Goal: Task Accomplishment & Management: Manage account settings

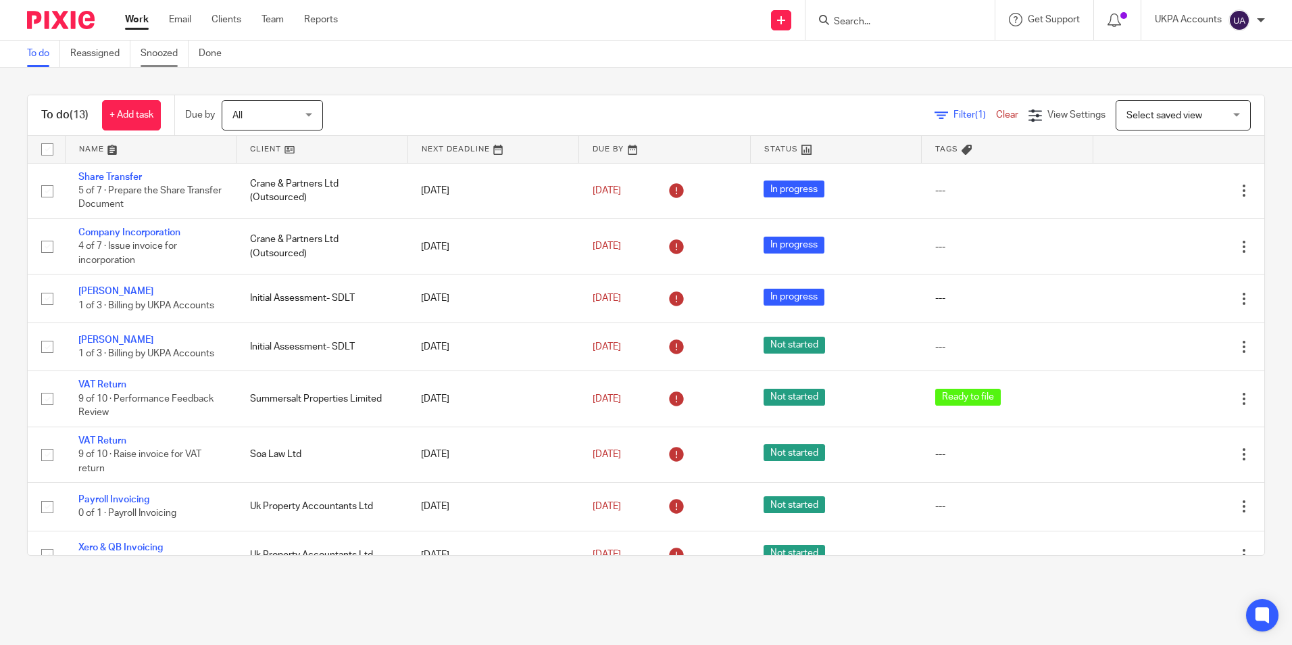
scroll to position [309, 0]
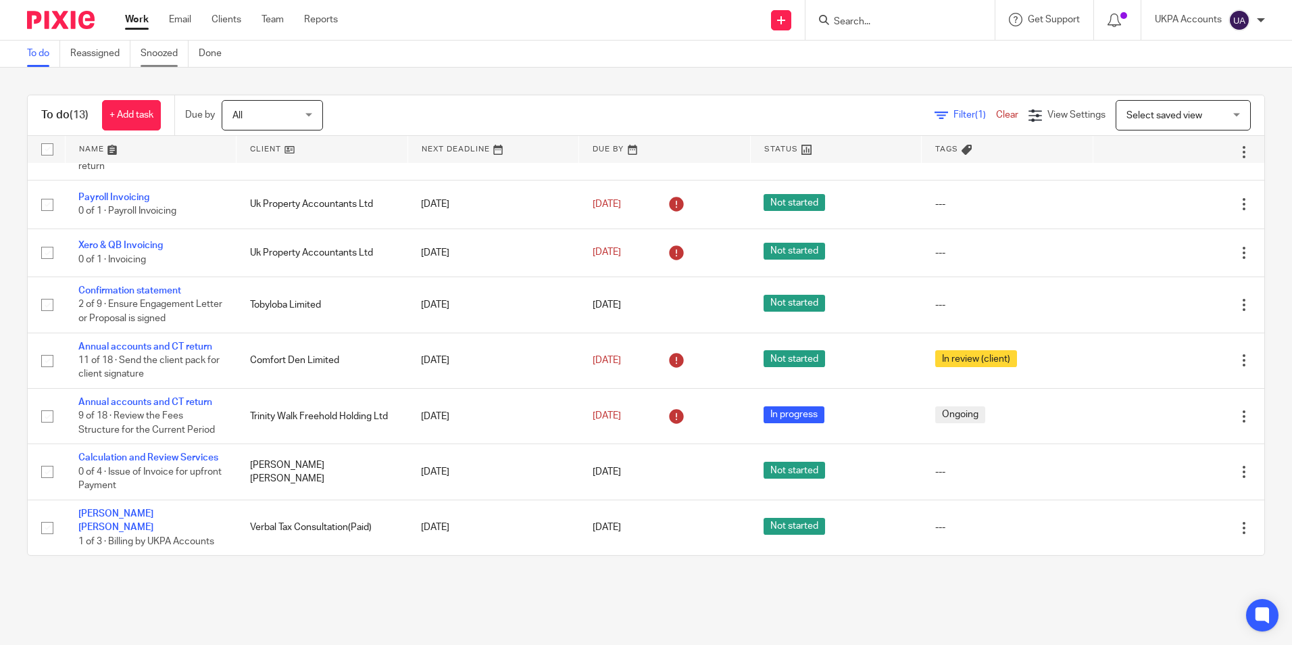
click at [168, 55] on link "Snoozed" at bounding box center [165, 54] width 48 height 26
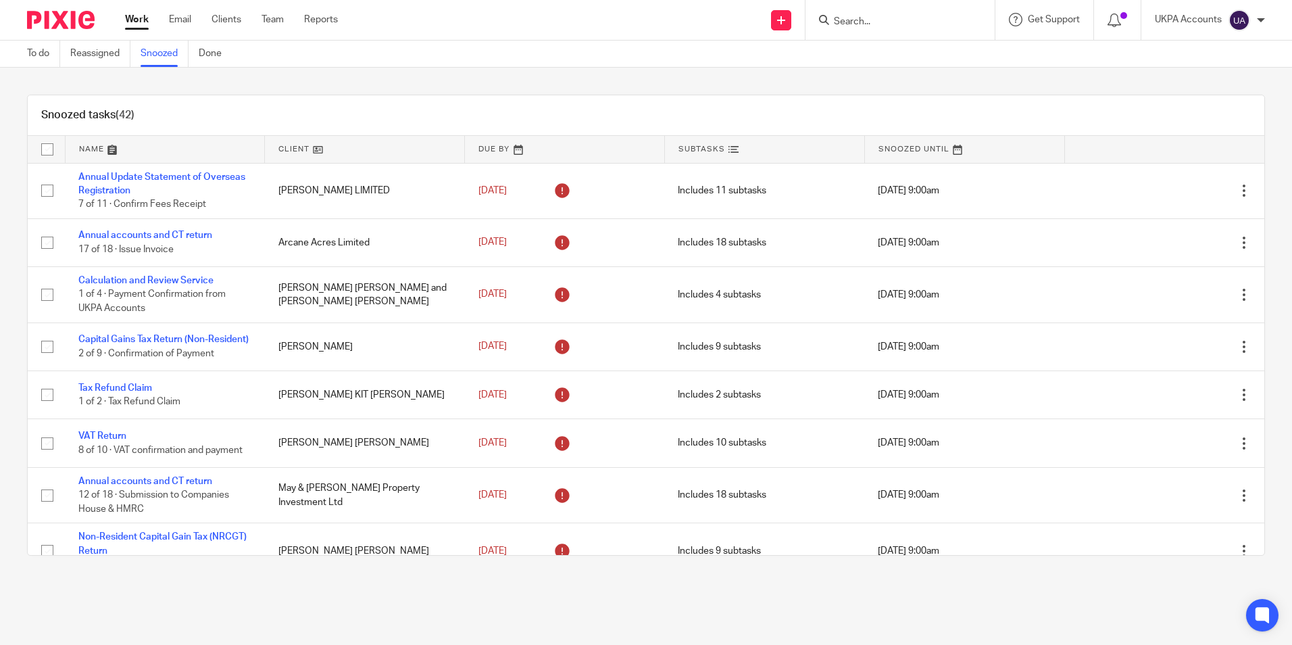
click at [244, 107] on div "Snoozed tasks (42)" at bounding box center [646, 115] width 1236 height 41
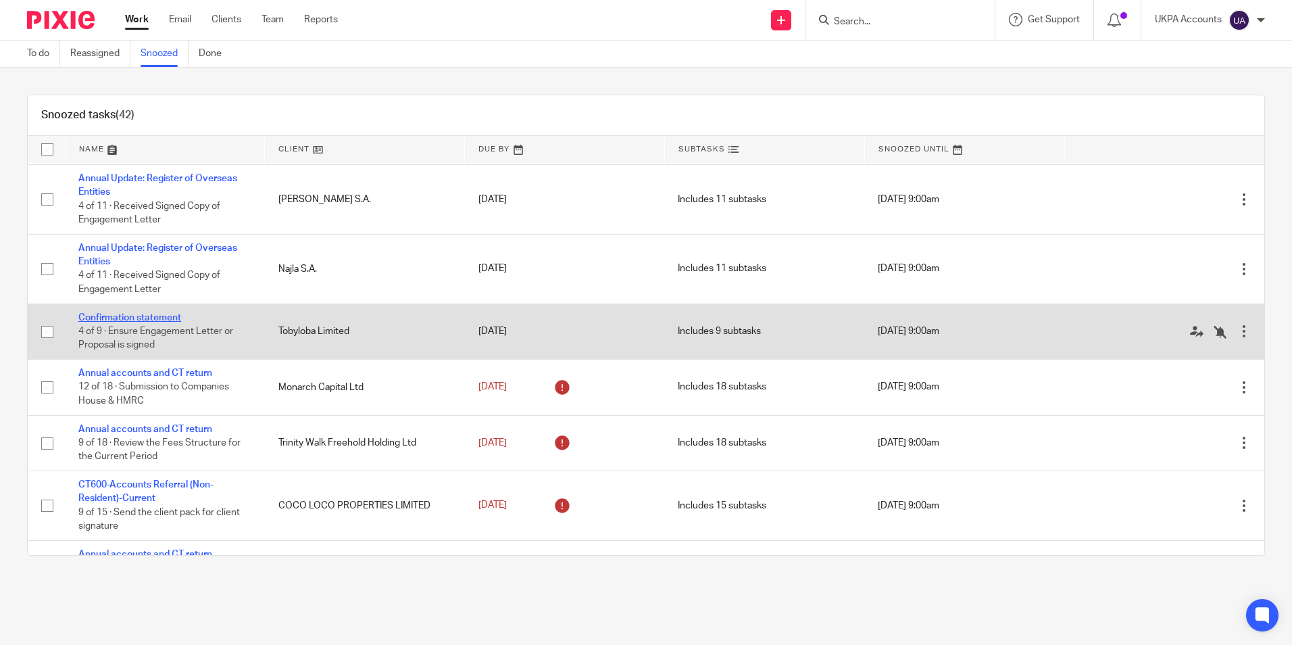
click at [105, 322] on link "Confirmation statement" at bounding box center [129, 317] width 103 height 9
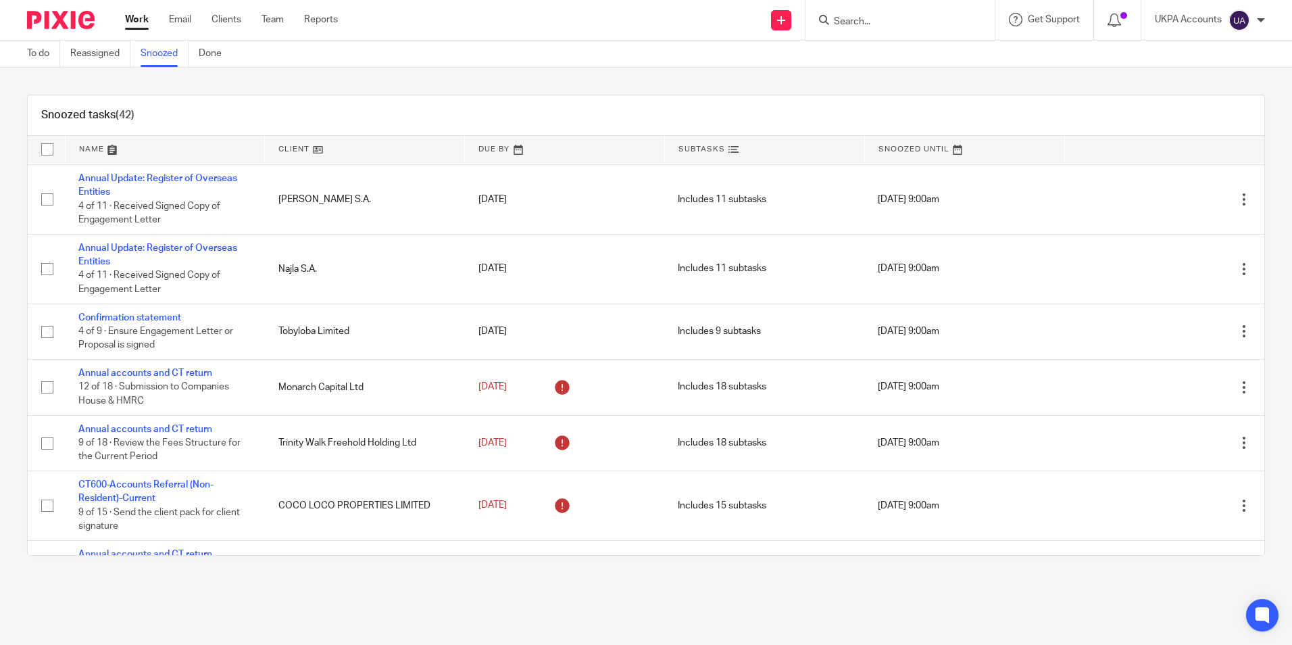
click at [355, 99] on div "Snoozed tasks (42)" at bounding box center [646, 115] width 1236 height 41
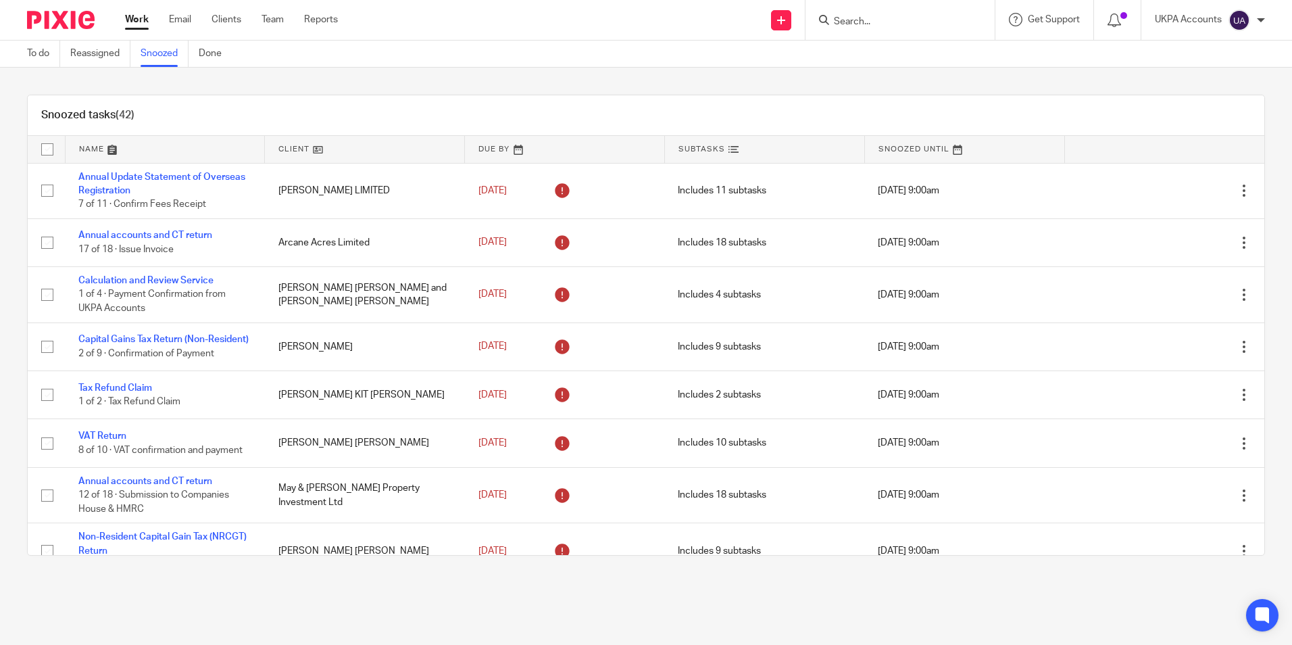
scroll to position [1630, 0]
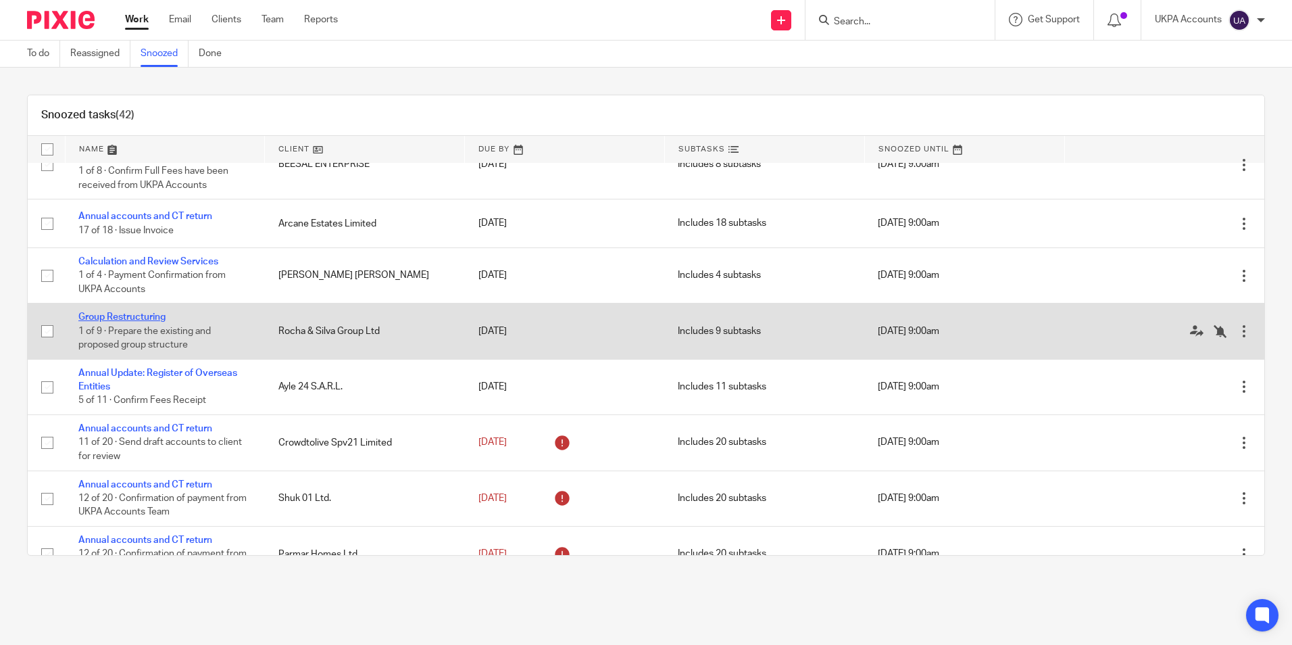
click at [146, 322] on link "Group Restructuring" at bounding box center [121, 316] width 87 height 9
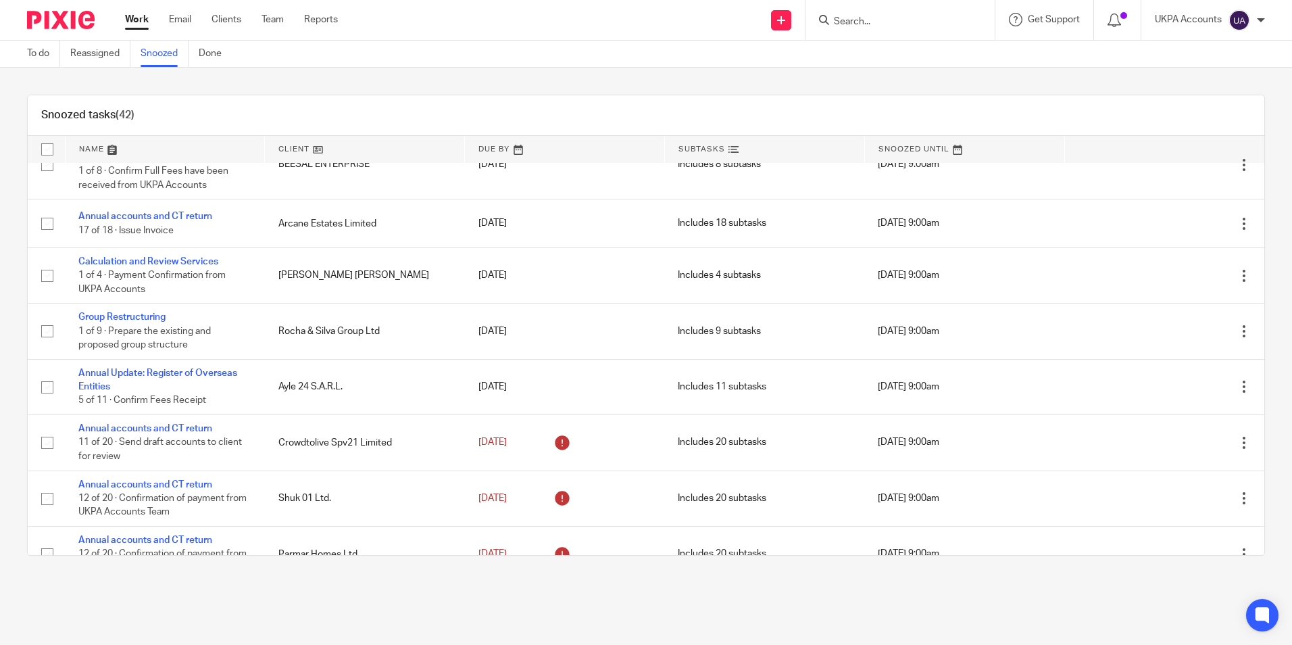
click at [779, 78] on div "Snoozed tasks (42) Name Client Due By Subtasks Snoozed Until Annual Update Stat…" at bounding box center [646, 325] width 1292 height 515
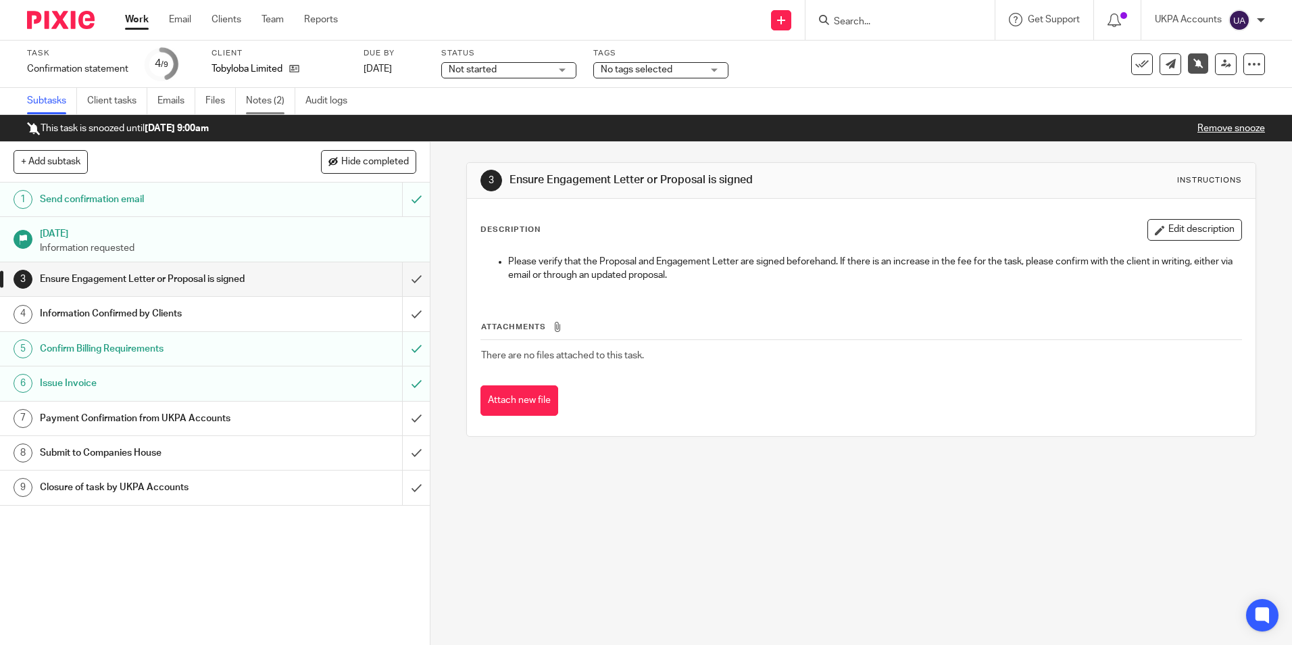
click at [269, 101] on link "Notes (2)" at bounding box center [270, 101] width 49 height 26
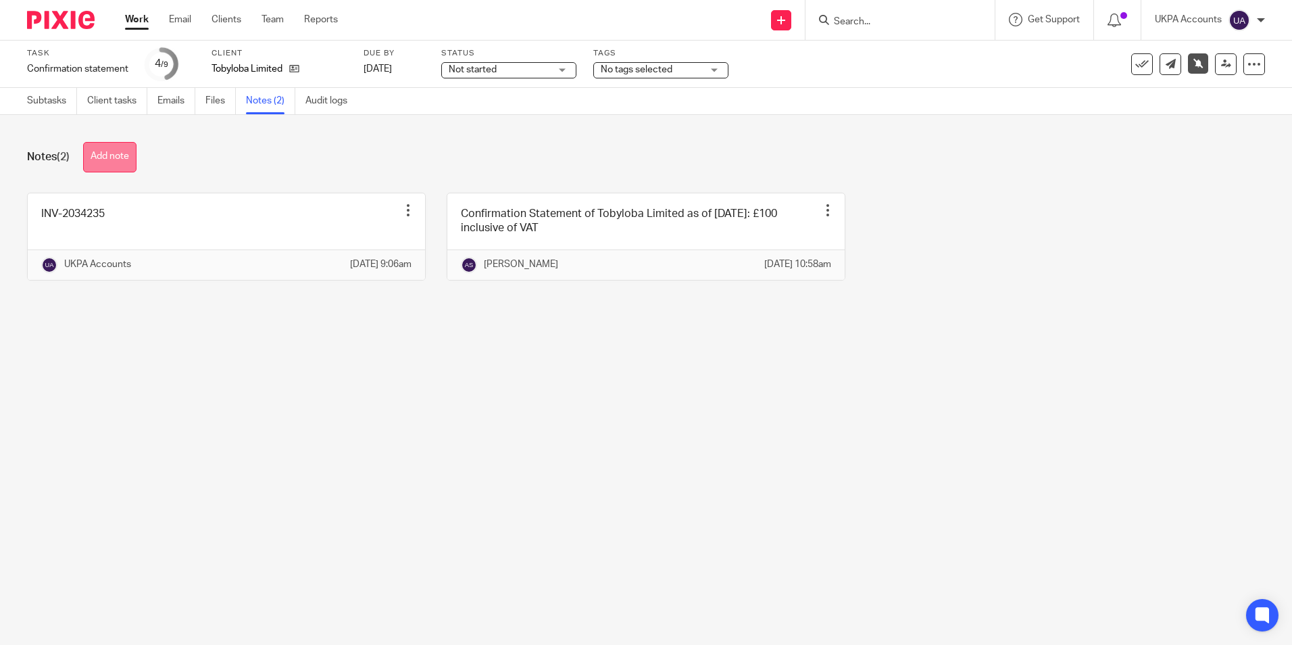
click at [122, 161] on button "Add note" at bounding box center [109, 157] width 53 height 30
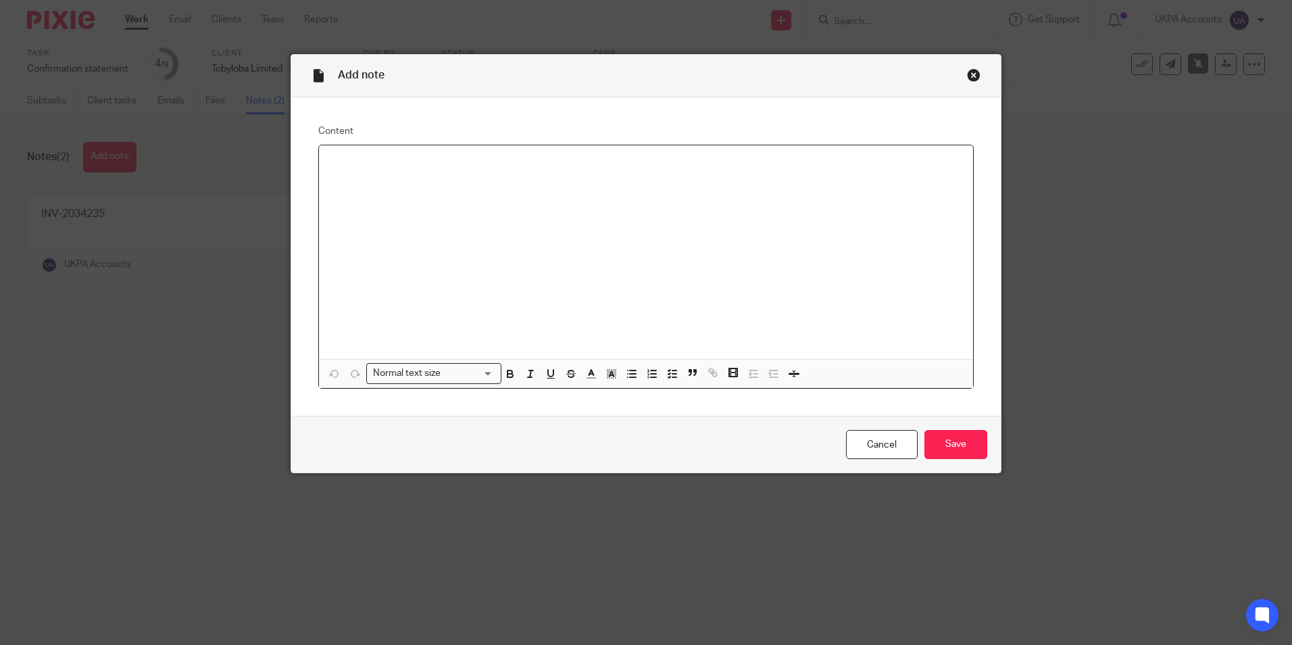
click at [654, 222] on div at bounding box center [646, 252] width 654 height 214
click at [978, 439] on input "Save" at bounding box center [955, 444] width 63 height 29
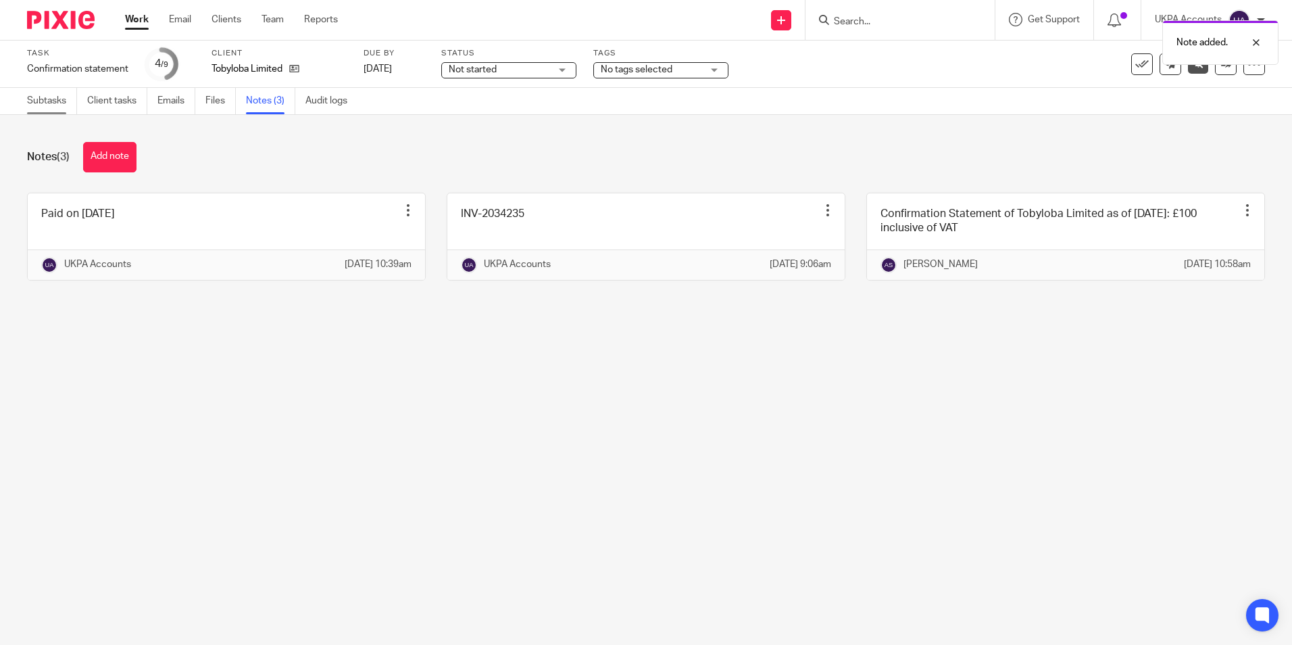
click at [48, 106] on link "Subtasks" at bounding box center [52, 101] width 50 height 26
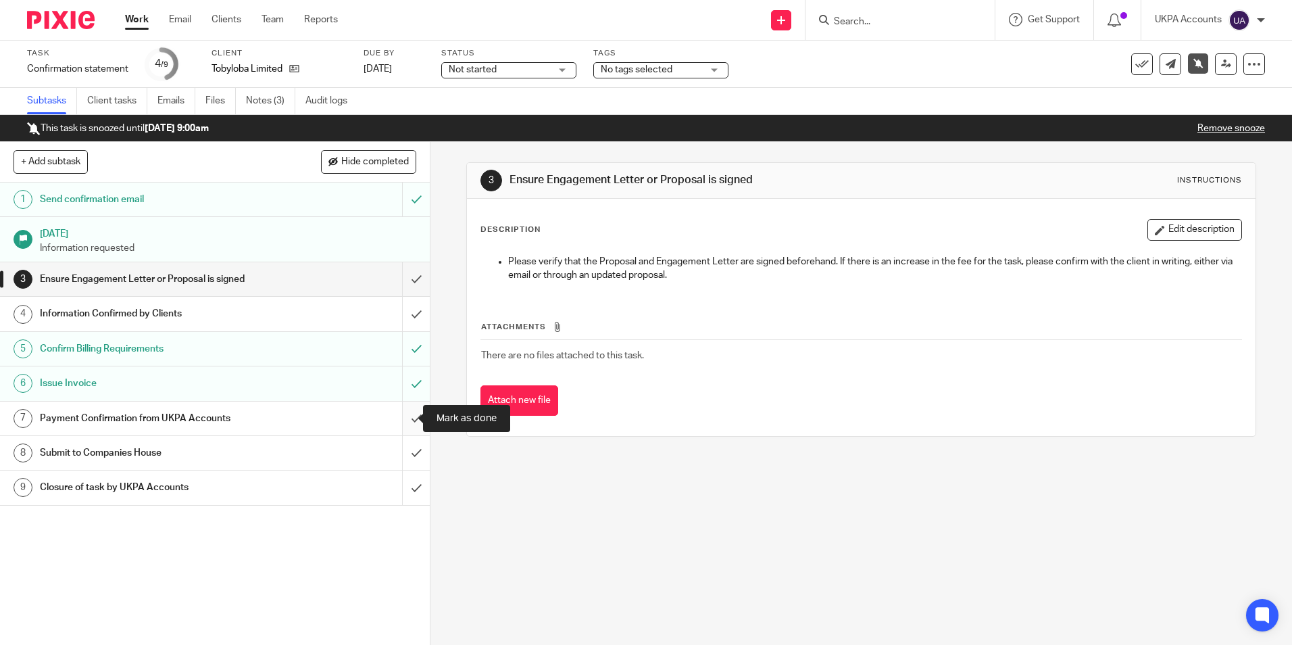
click at [399, 418] on input "submit" at bounding box center [215, 418] width 430 height 34
click at [275, 102] on link "Notes (3)" at bounding box center [270, 101] width 49 height 26
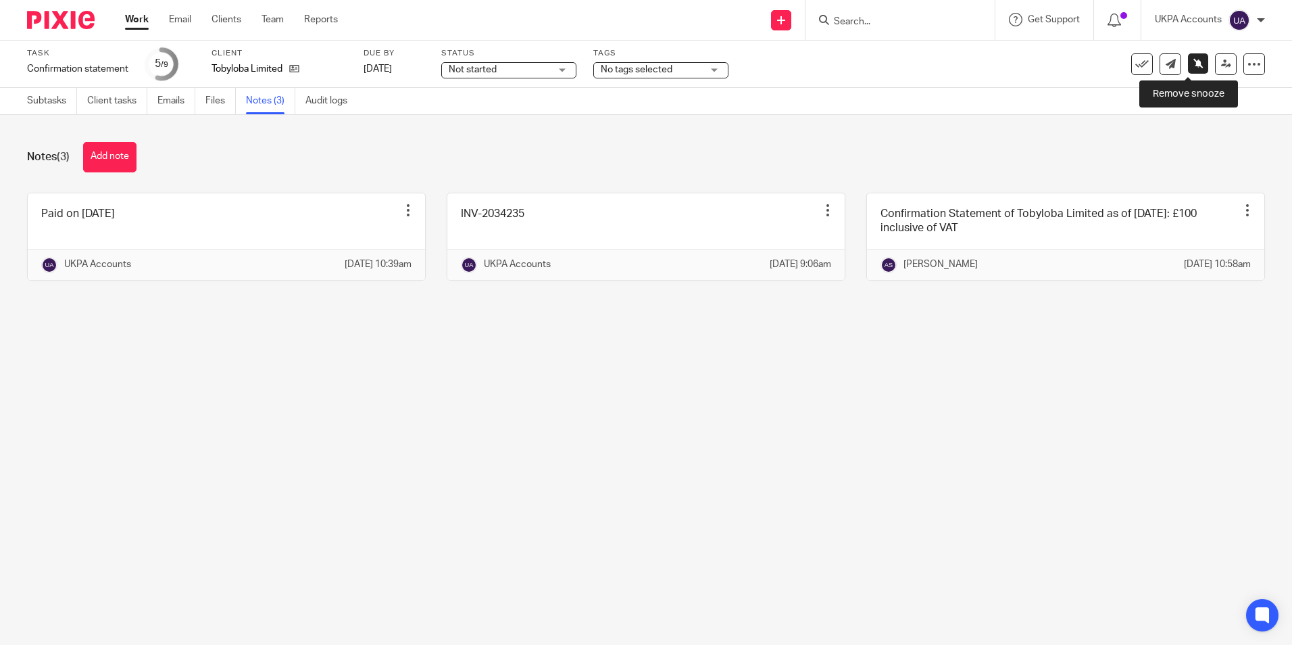
click at [1193, 68] on icon at bounding box center [1198, 63] width 10 height 10
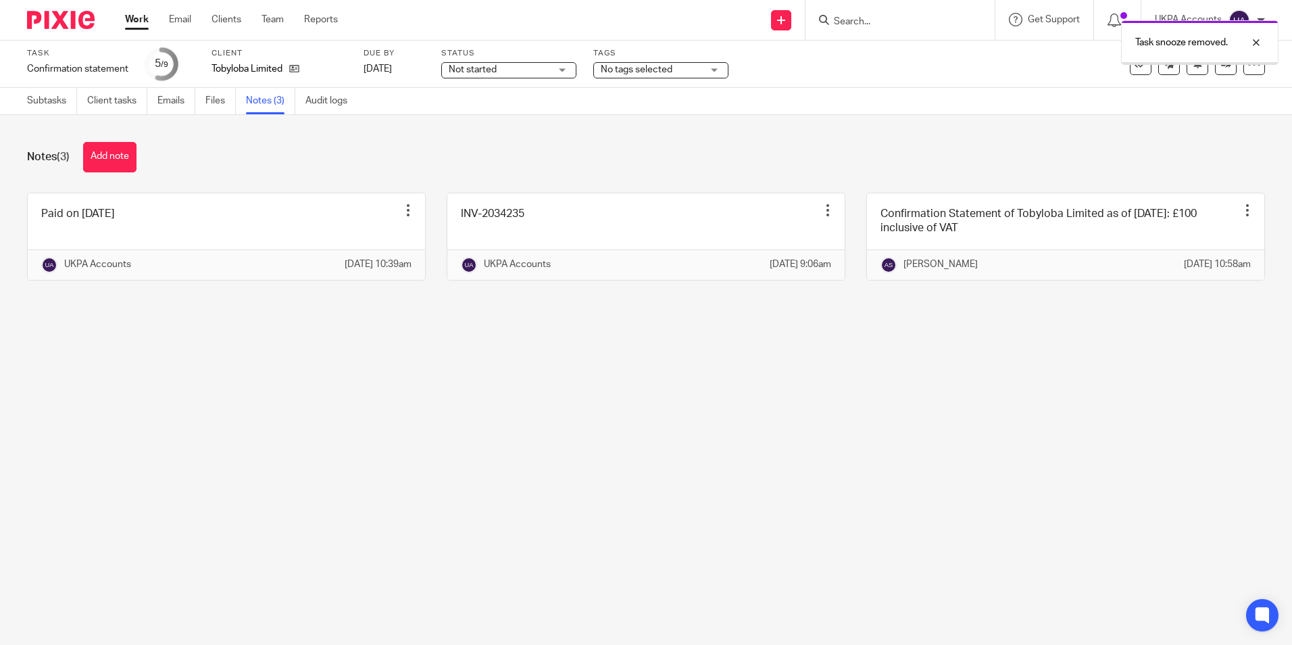
click at [1214, 64] on div "Task snooze removed." at bounding box center [1199, 42] width 157 height 45
click at [1221, 67] on icon at bounding box center [1226, 64] width 10 height 10
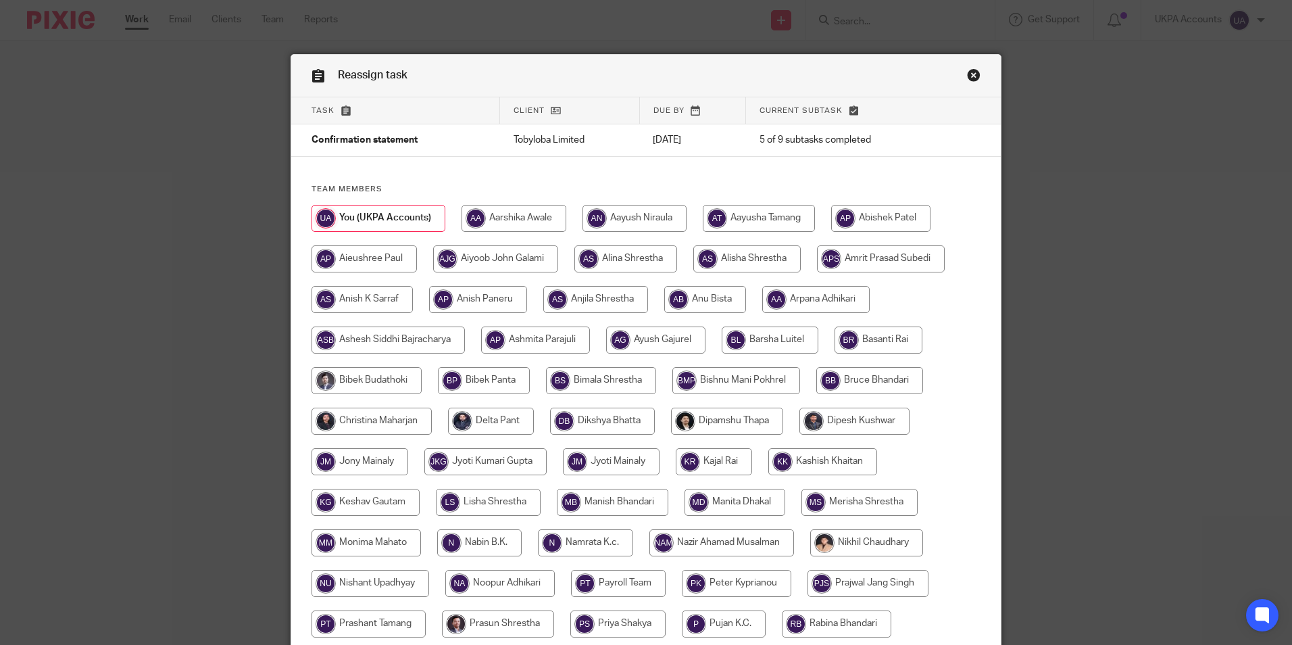
click at [968, 73] on link "Close this dialog window" at bounding box center [974, 77] width 14 height 18
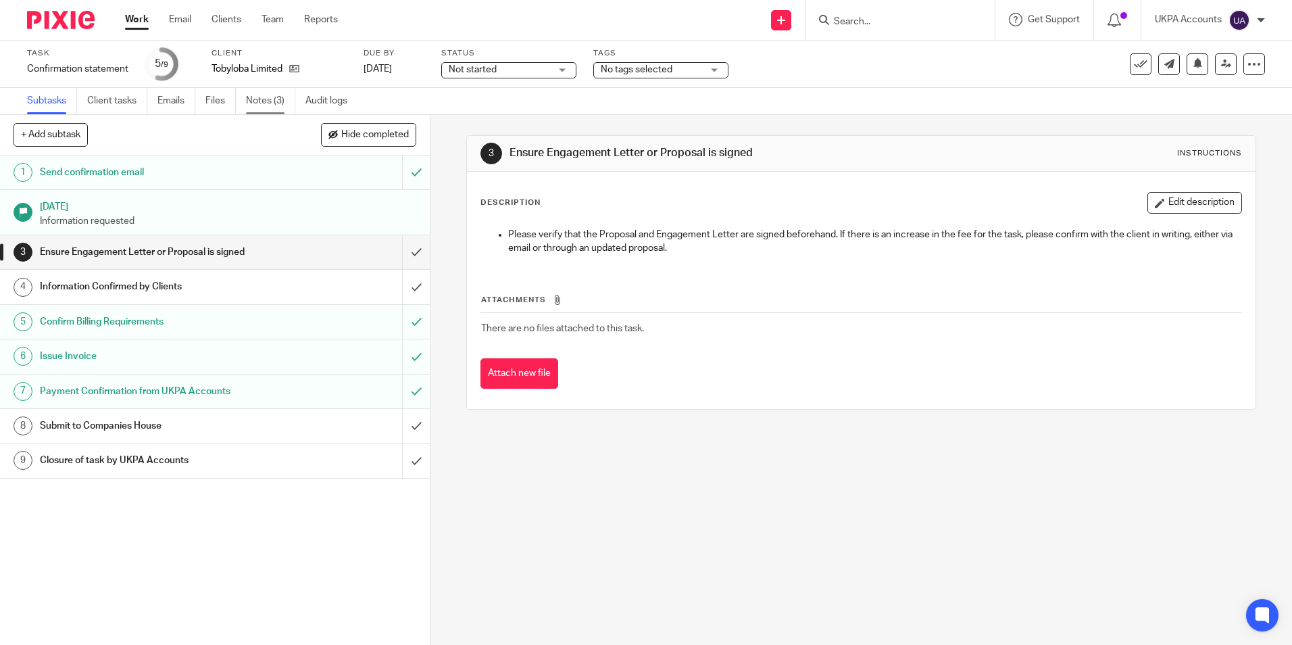
click at [266, 99] on link "Notes (3)" at bounding box center [270, 101] width 49 height 26
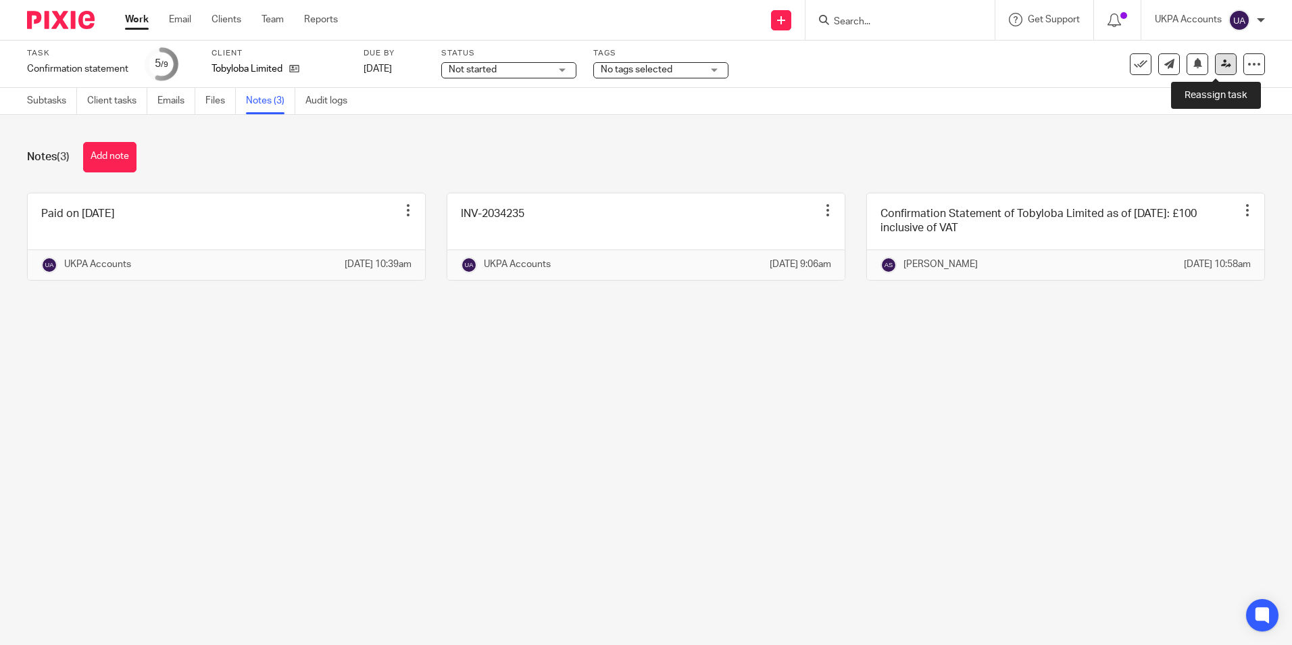
click at [1221, 66] on icon at bounding box center [1226, 64] width 10 height 10
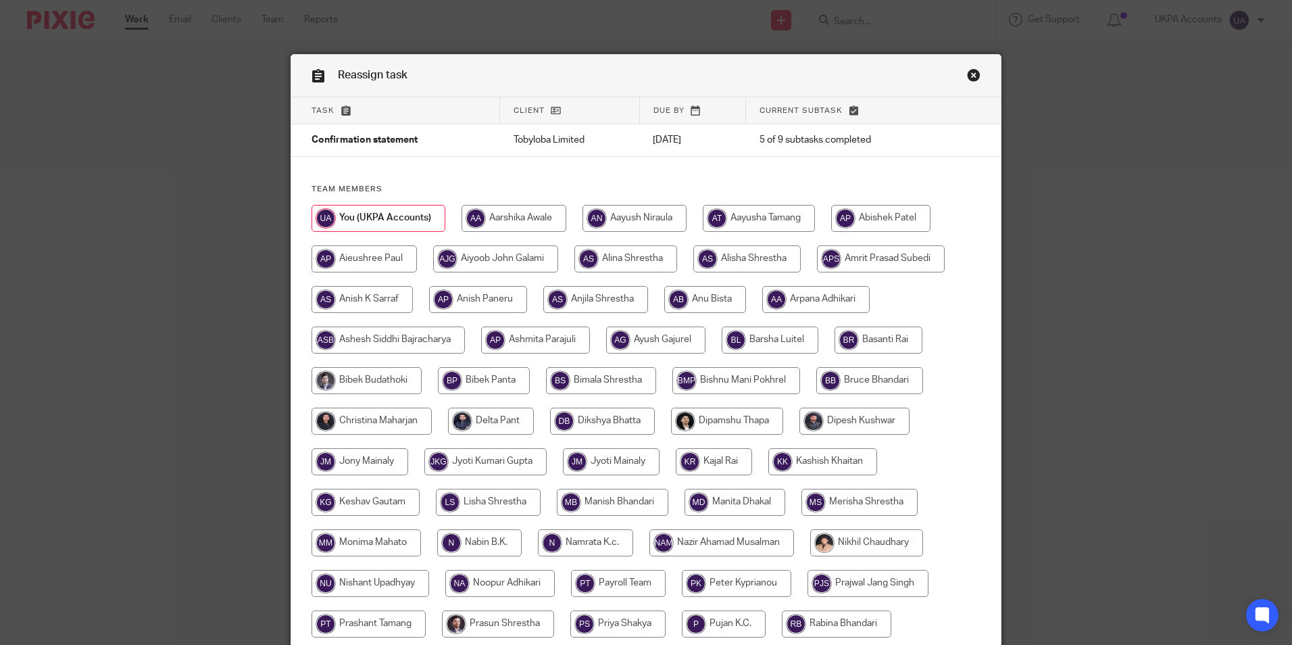
click at [732, 259] on input "radio" at bounding box center [746, 258] width 107 height 27
radio input "true"
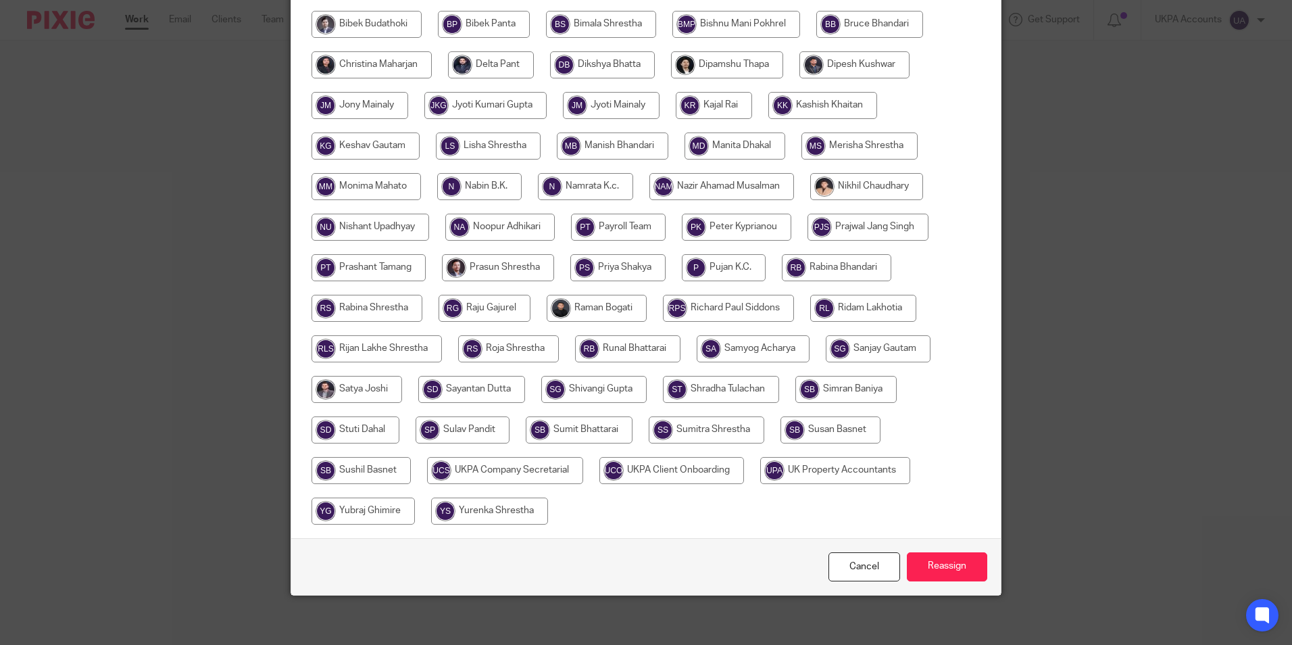
scroll to position [361, 0]
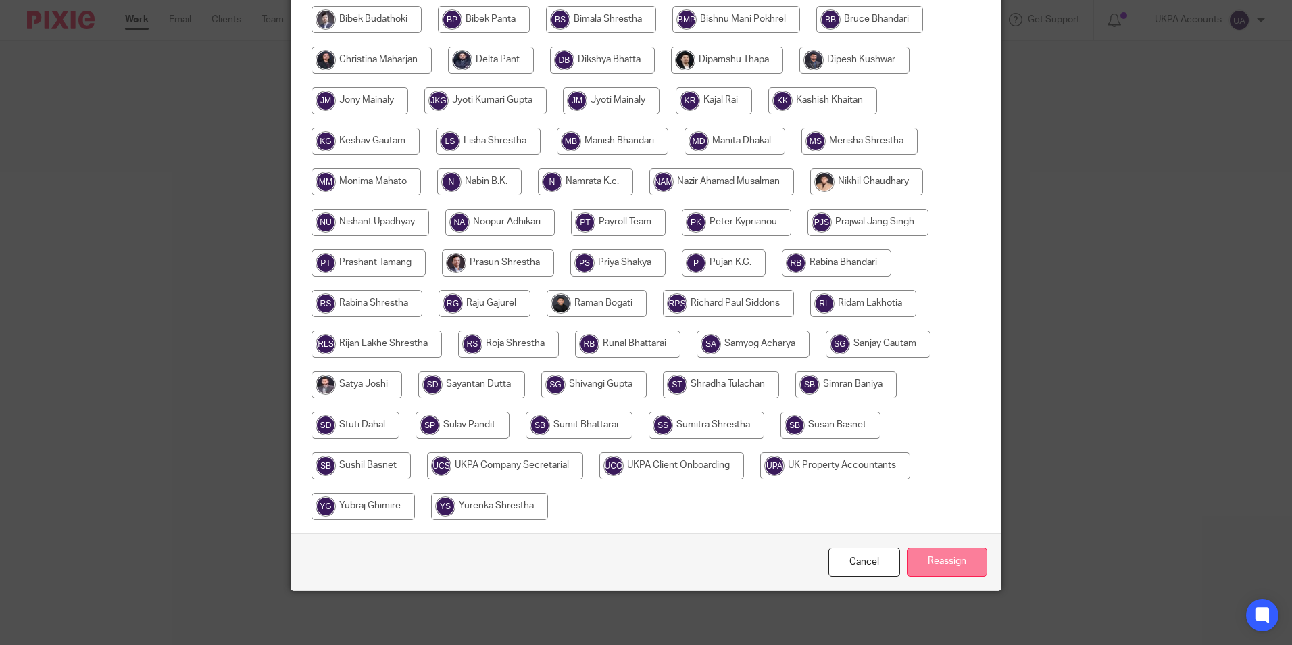
click at [949, 558] on input "Reassign" at bounding box center [947, 561] width 80 height 29
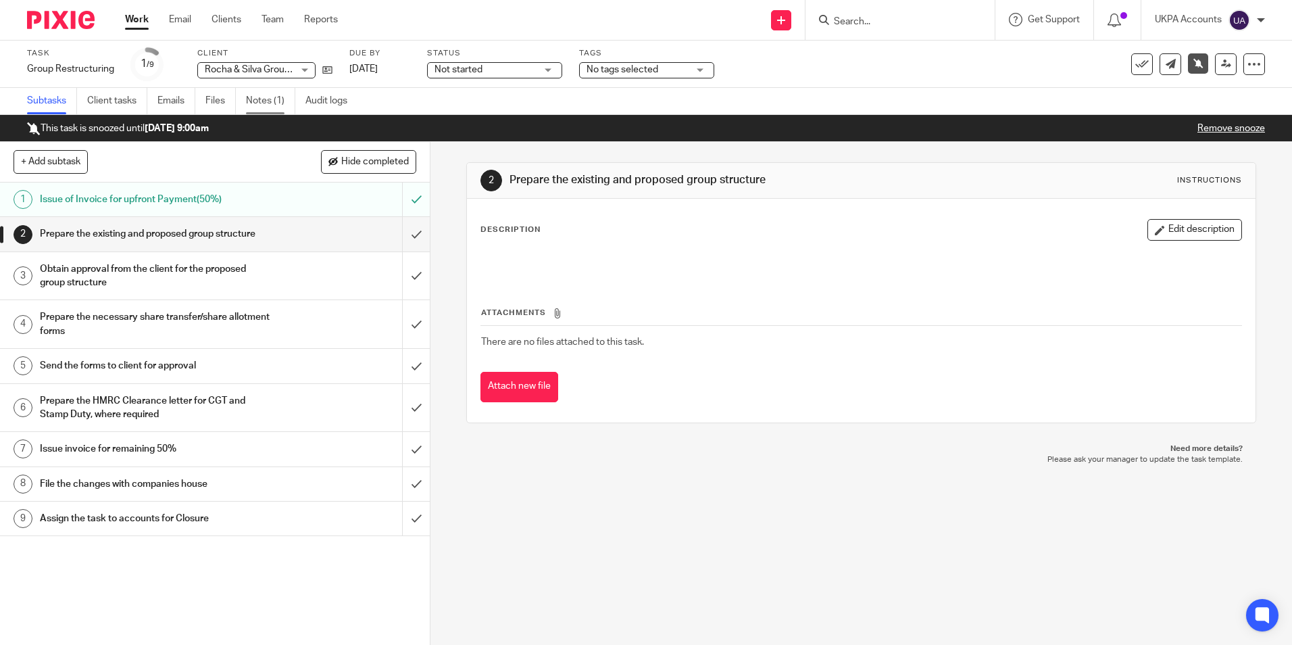
click at [278, 106] on link "Notes (1)" at bounding box center [270, 101] width 49 height 26
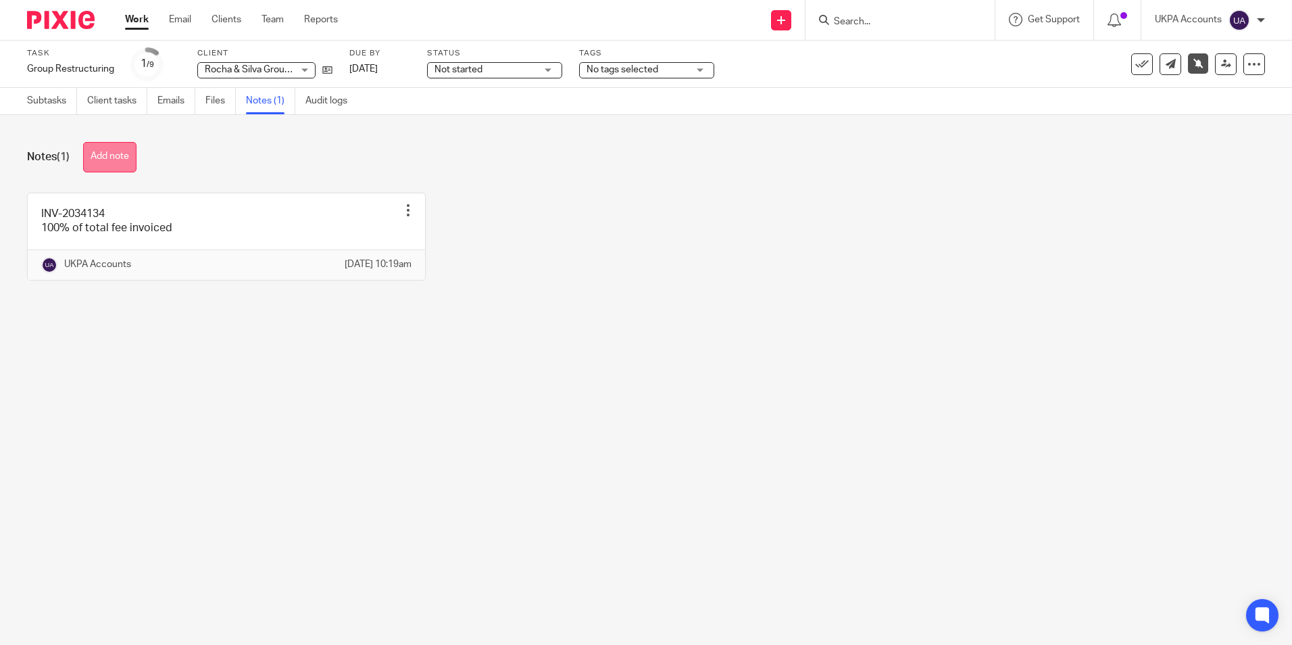
click at [114, 170] on button "Add note" at bounding box center [109, 157] width 53 height 30
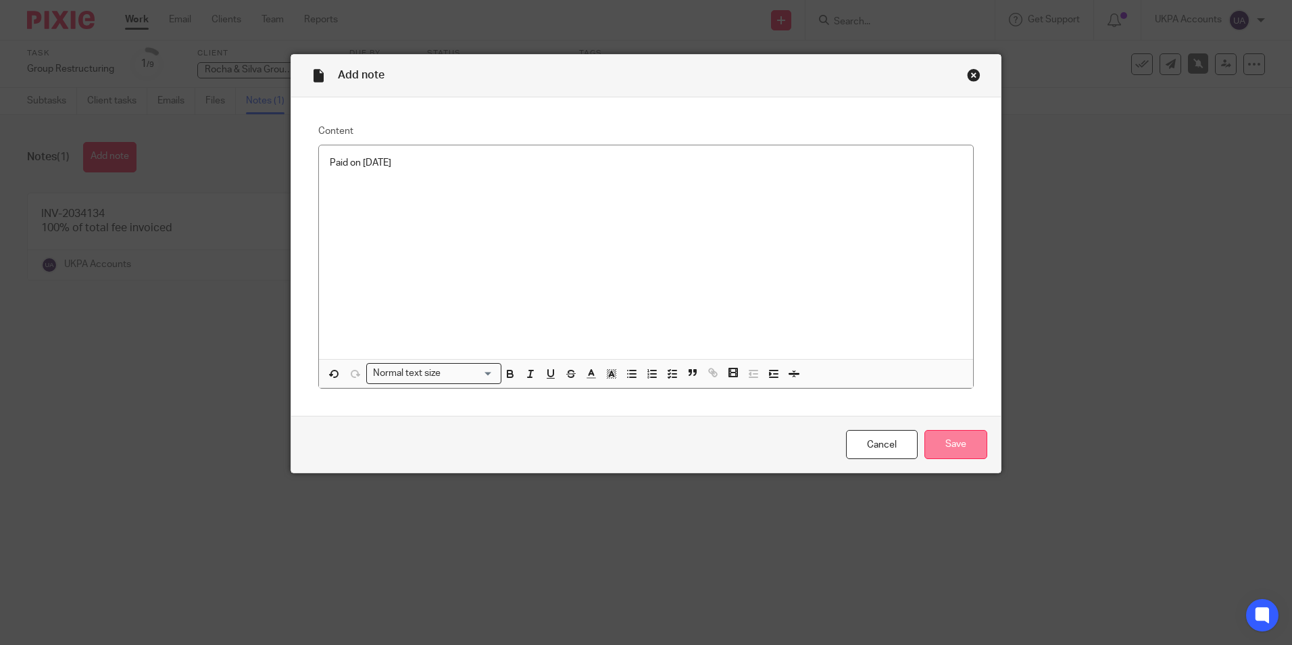
click at [944, 442] on input "Save" at bounding box center [955, 444] width 63 height 29
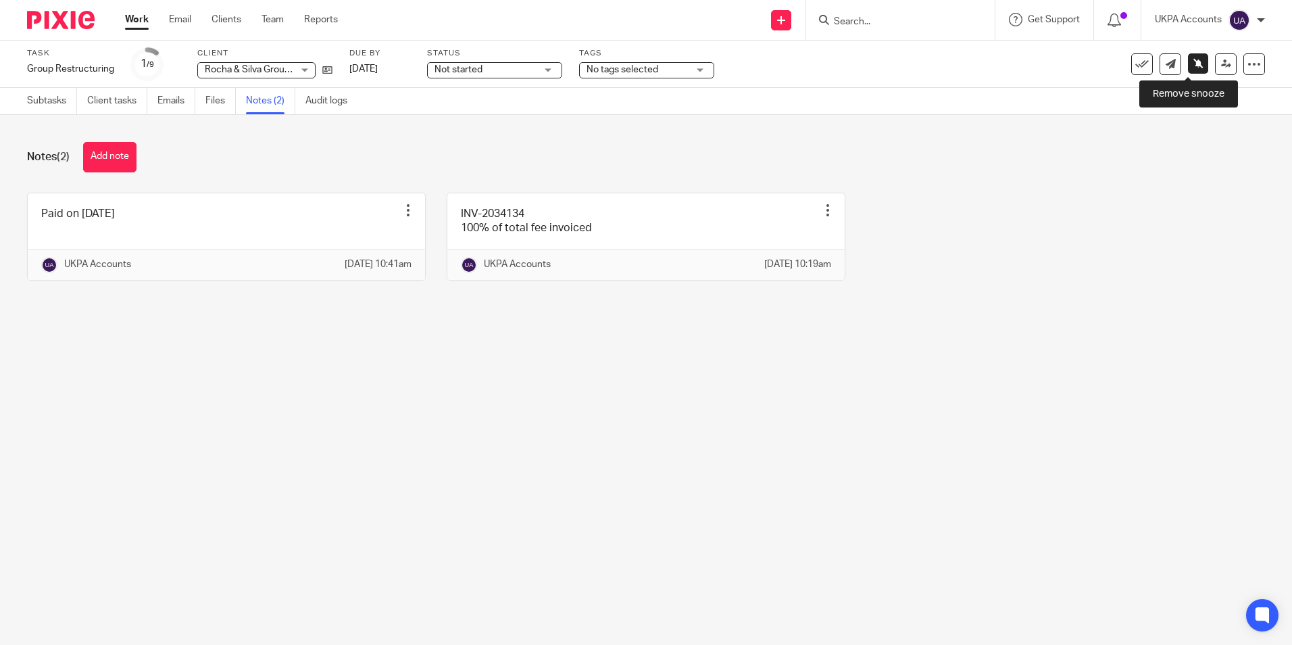
click at [1193, 64] on icon at bounding box center [1198, 63] width 10 height 10
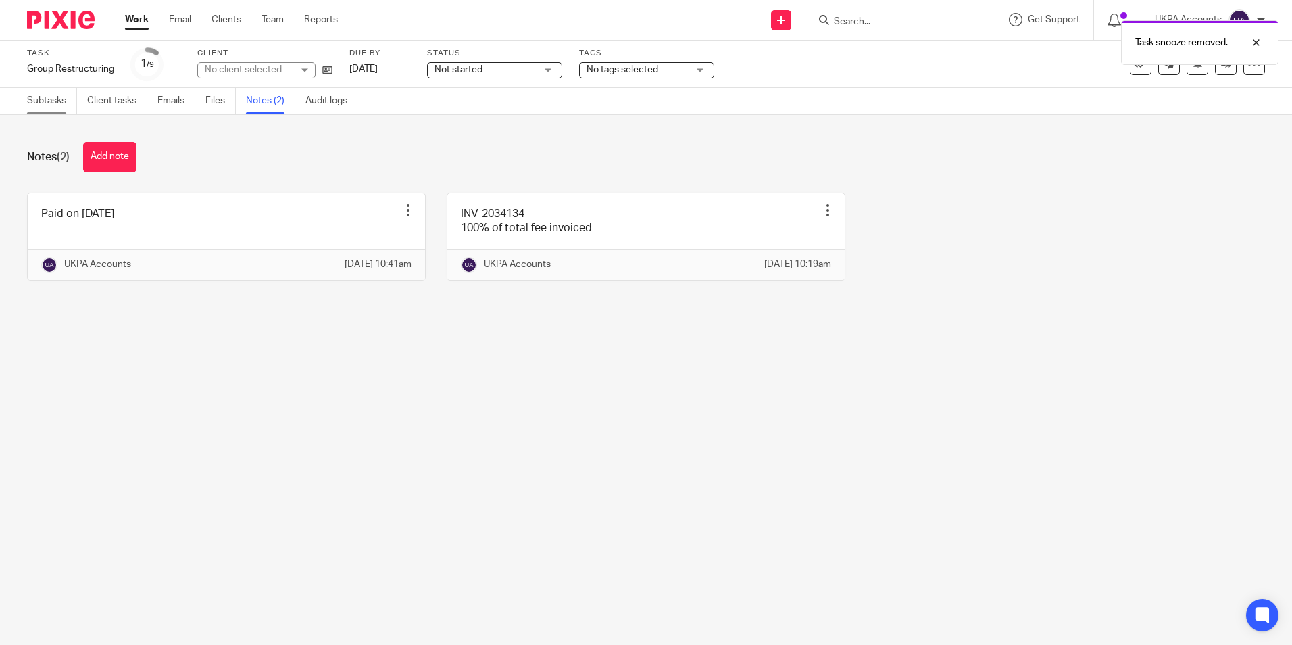
click at [32, 101] on link "Subtasks" at bounding box center [52, 101] width 50 height 26
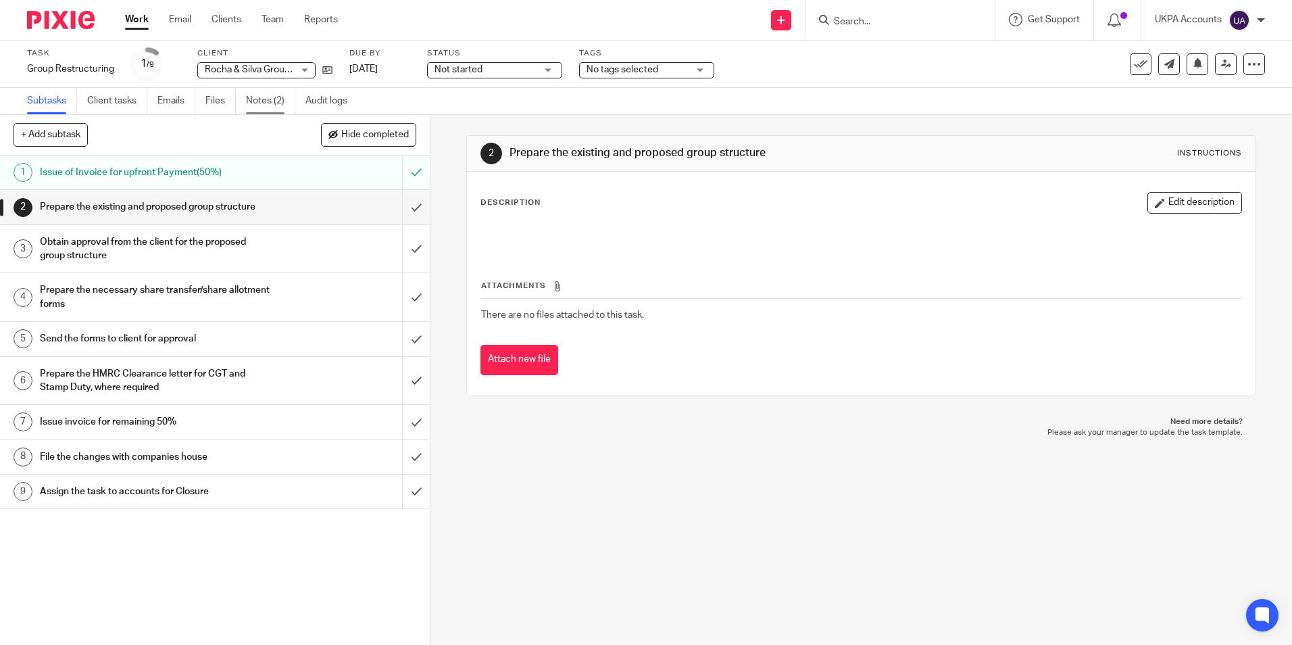
click at [270, 98] on link "Notes (2)" at bounding box center [270, 101] width 49 height 26
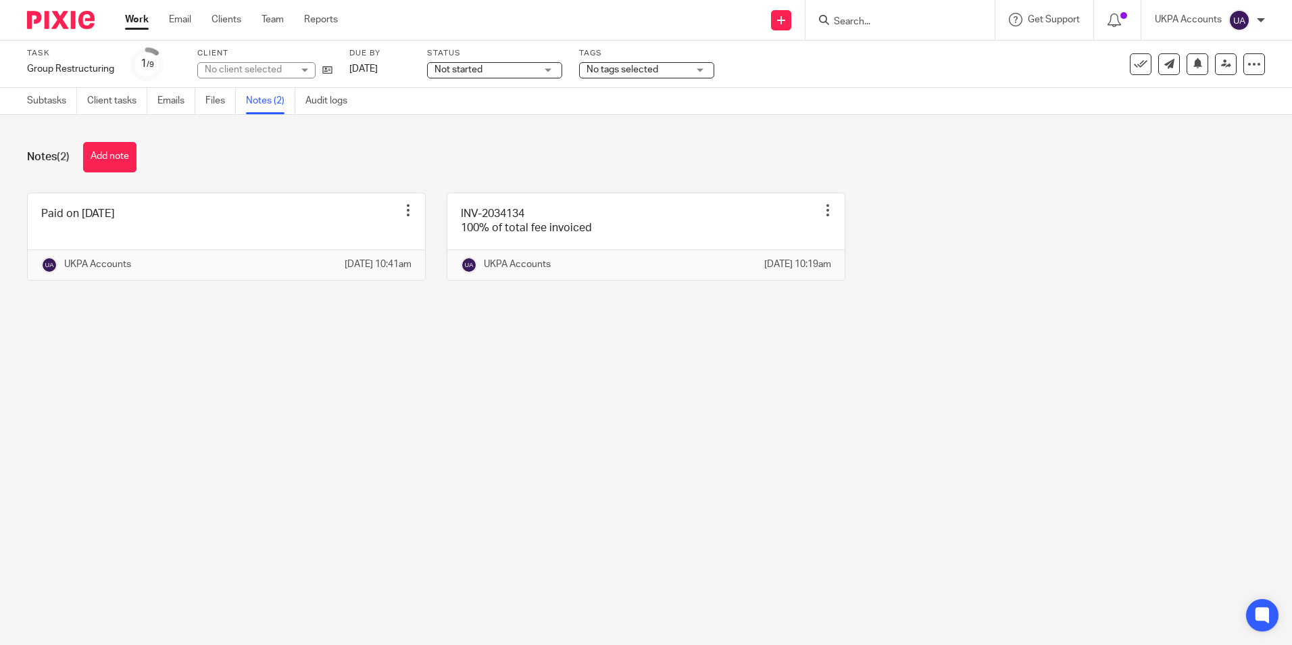
click at [321, 102] on link "Audit logs" at bounding box center [331, 101] width 52 height 26
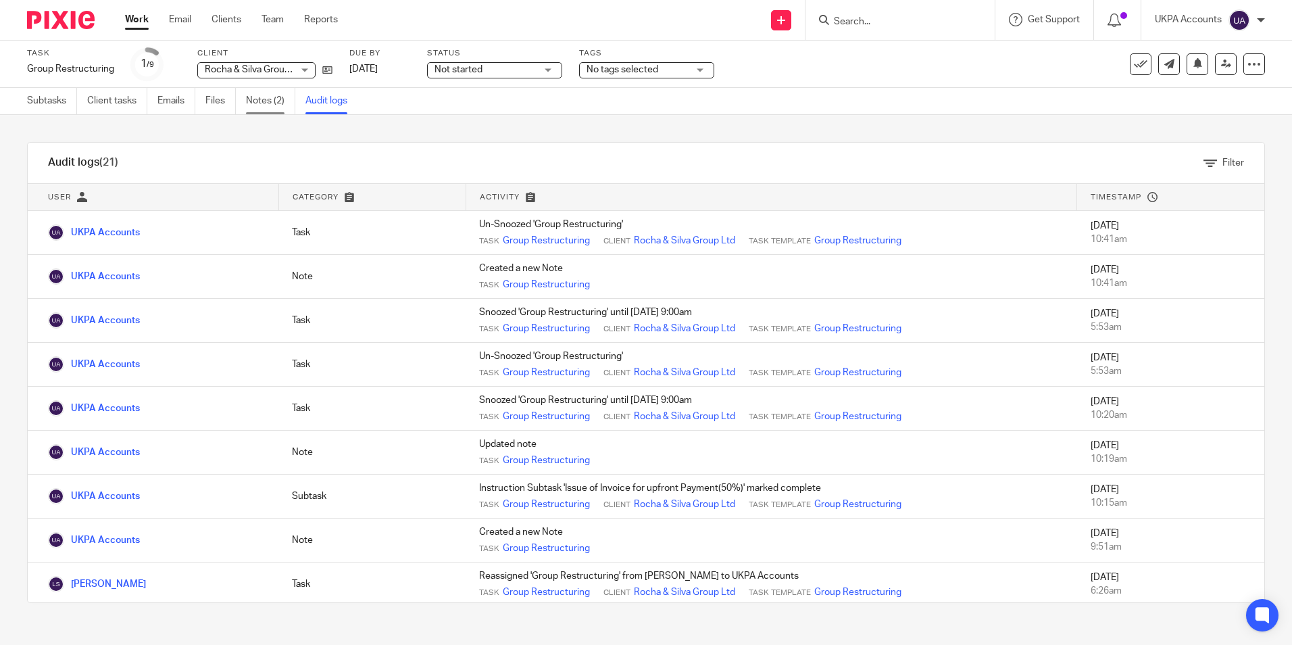
click at [277, 106] on link "Notes (2)" at bounding box center [270, 101] width 49 height 26
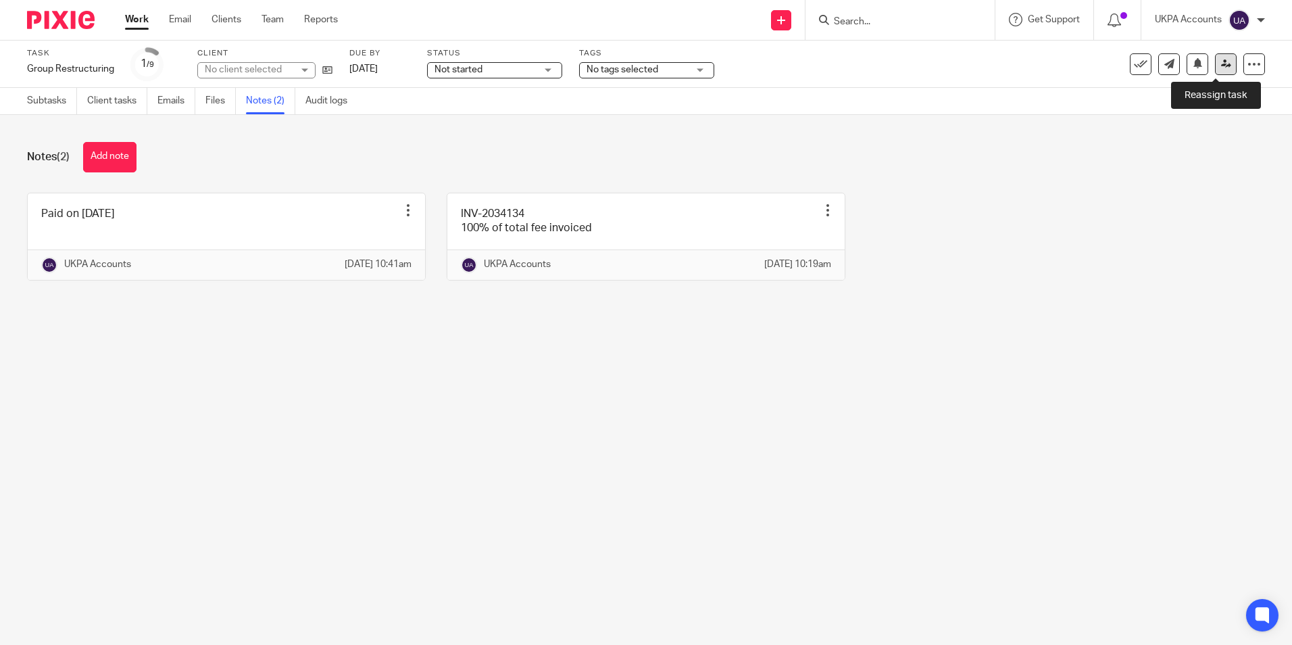
click at [1221, 63] on icon at bounding box center [1226, 64] width 10 height 10
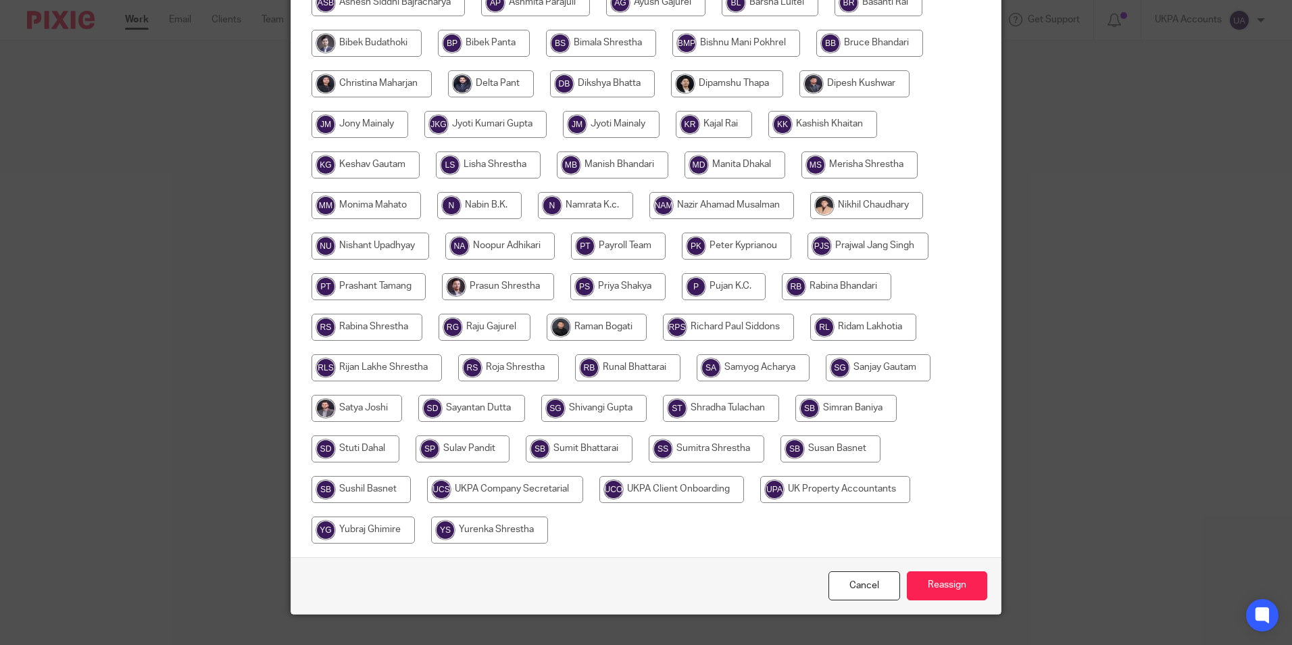
scroll to position [361, 0]
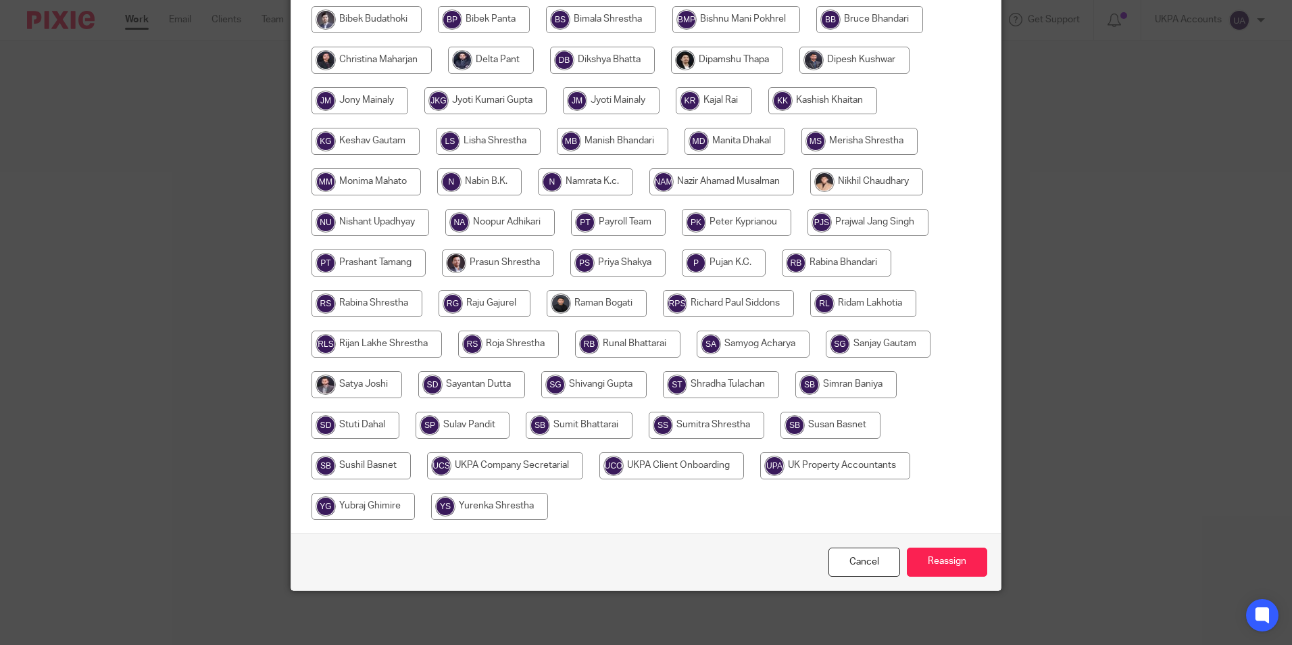
click at [487, 143] on input "radio" at bounding box center [488, 141] width 105 height 27
radio input "true"
click at [934, 560] on input "Reassign" at bounding box center [947, 561] width 80 height 29
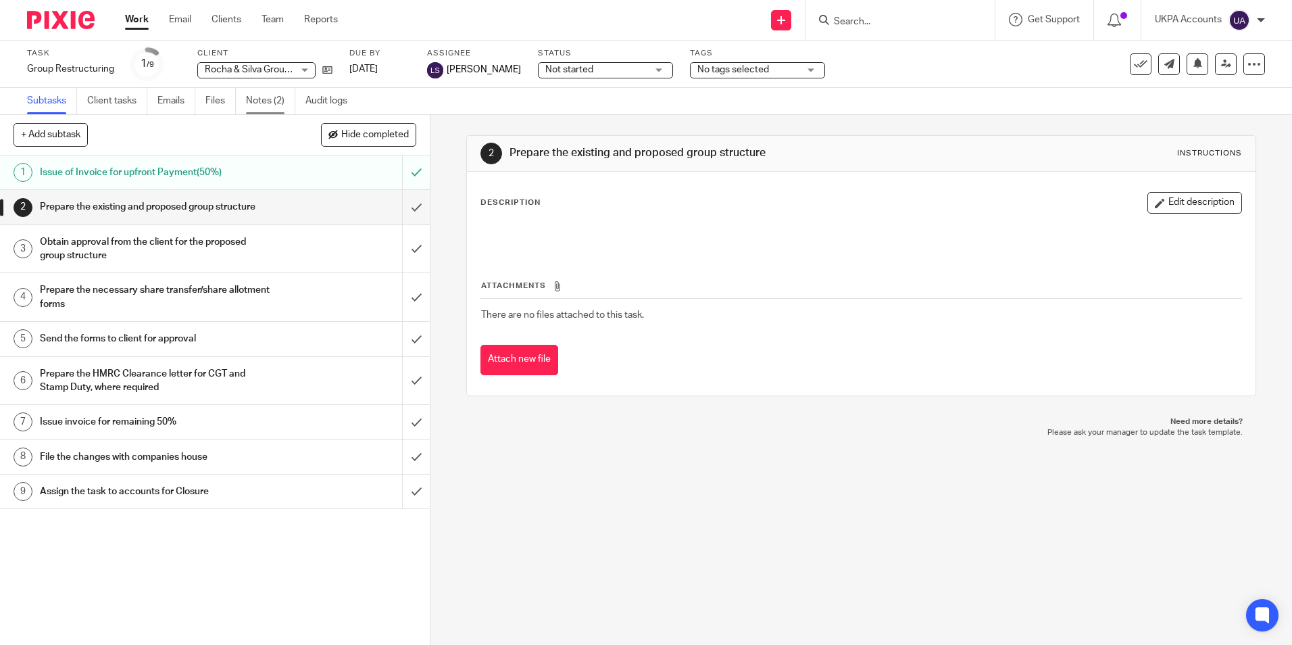
click at [283, 105] on link "Notes (2)" at bounding box center [270, 101] width 49 height 26
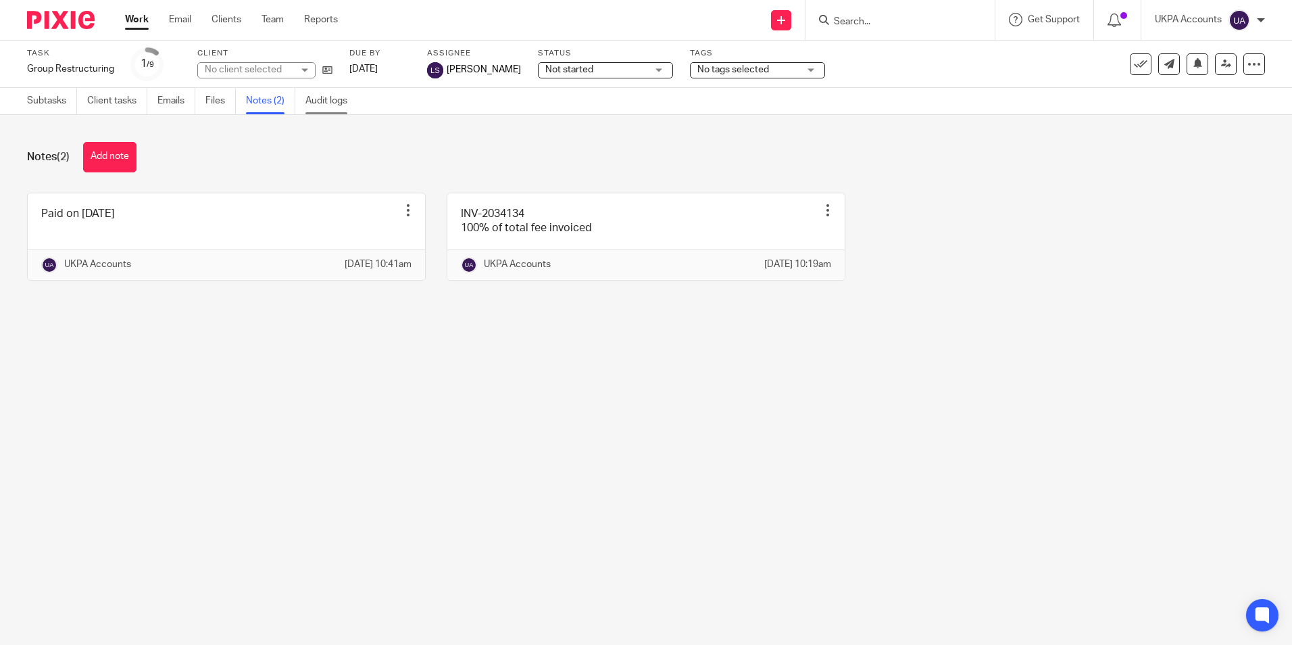
click at [332, 99] on link "Audit logs" at bounding box center [331, 101] width 52 height 26
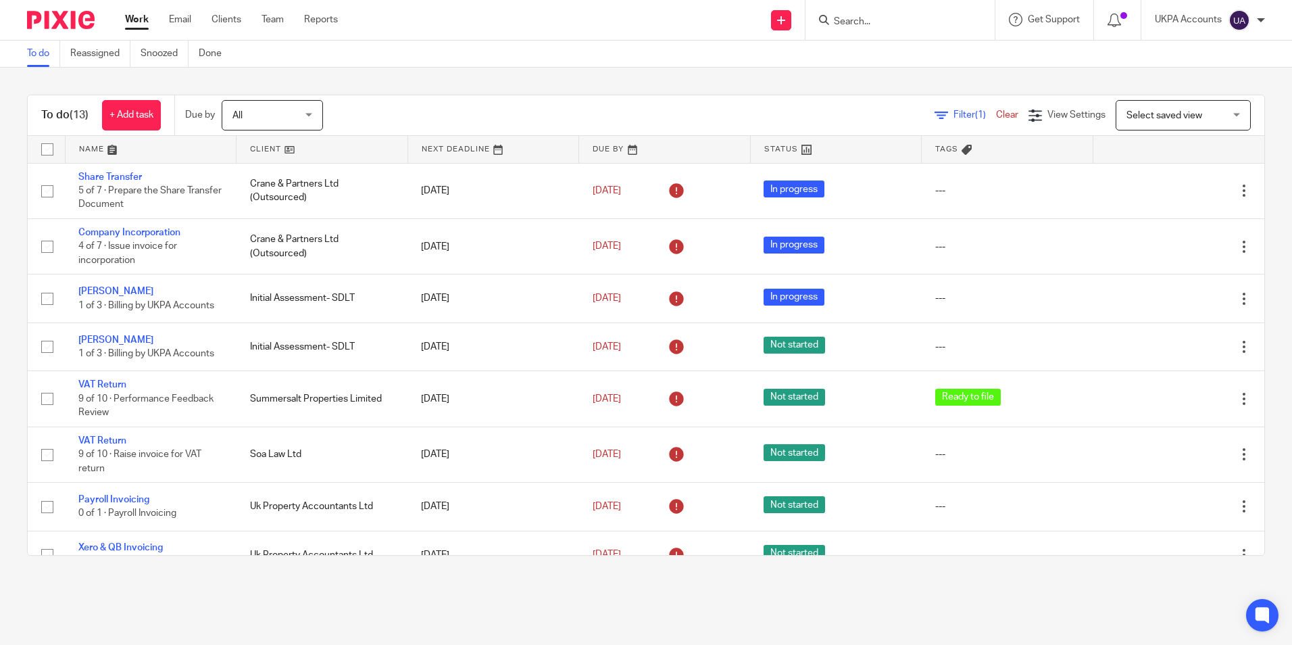
scroll to position [135, 0]
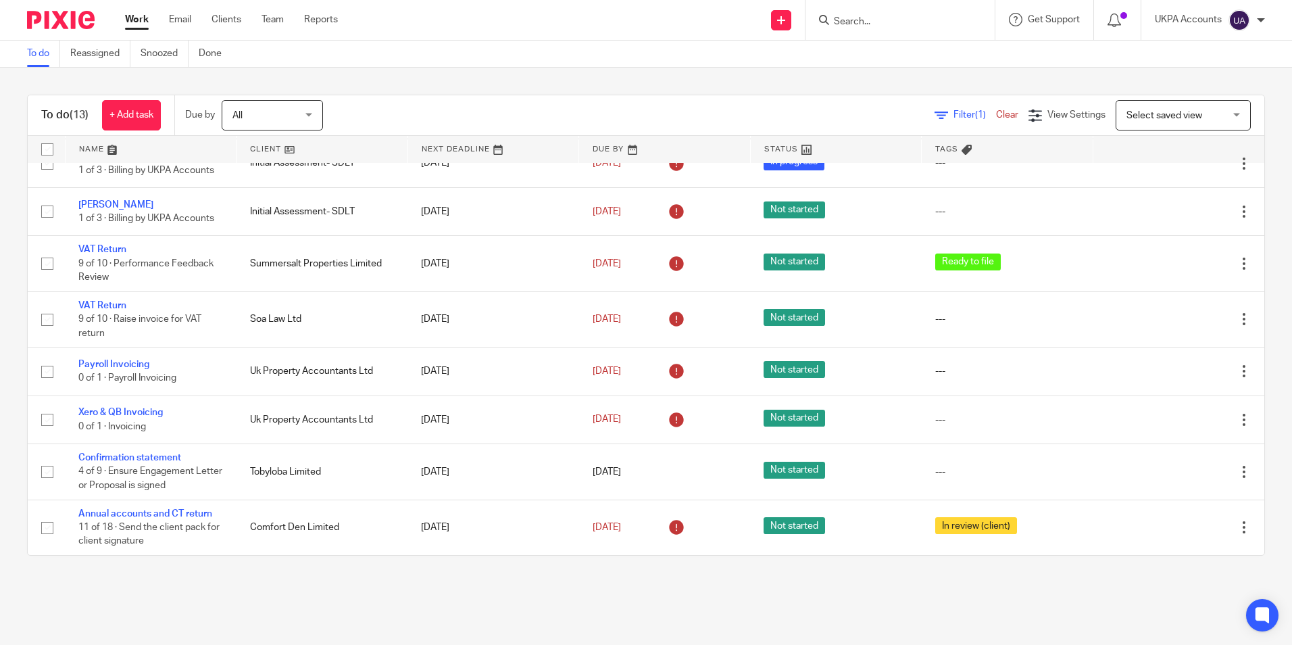
click at [45, 52] on link "To do" at bounding box center [43, 54] width 33 height 26
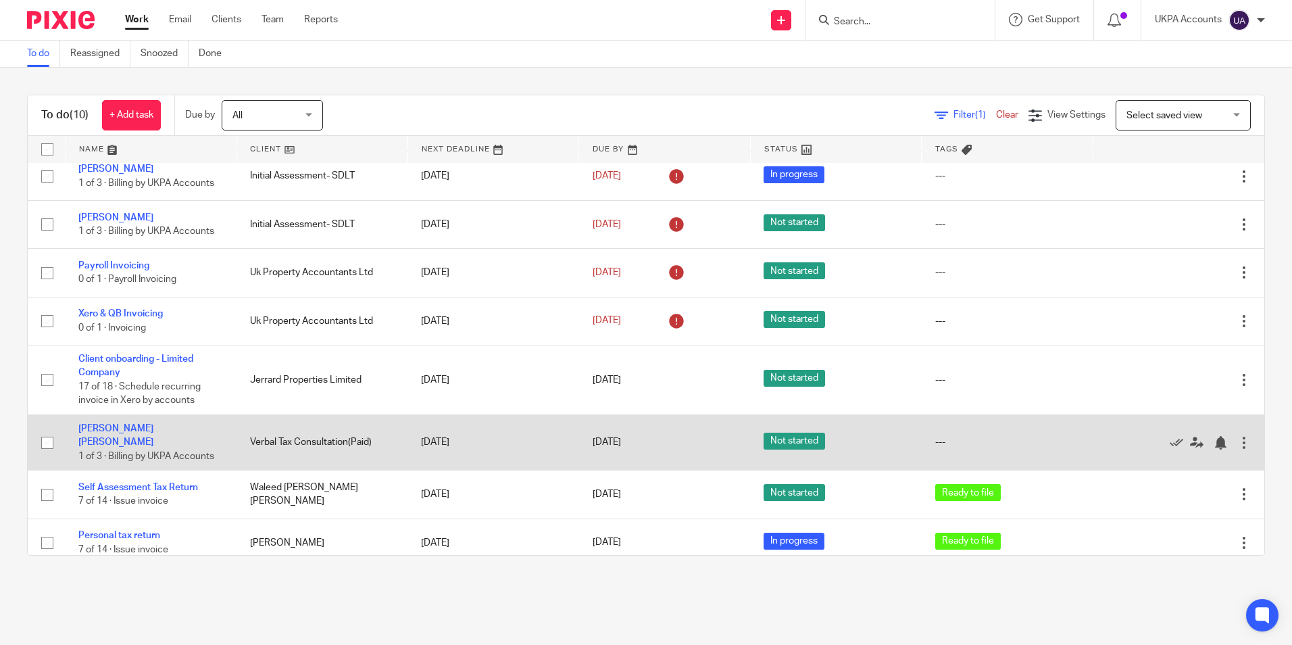
scroll to position [126, 0]
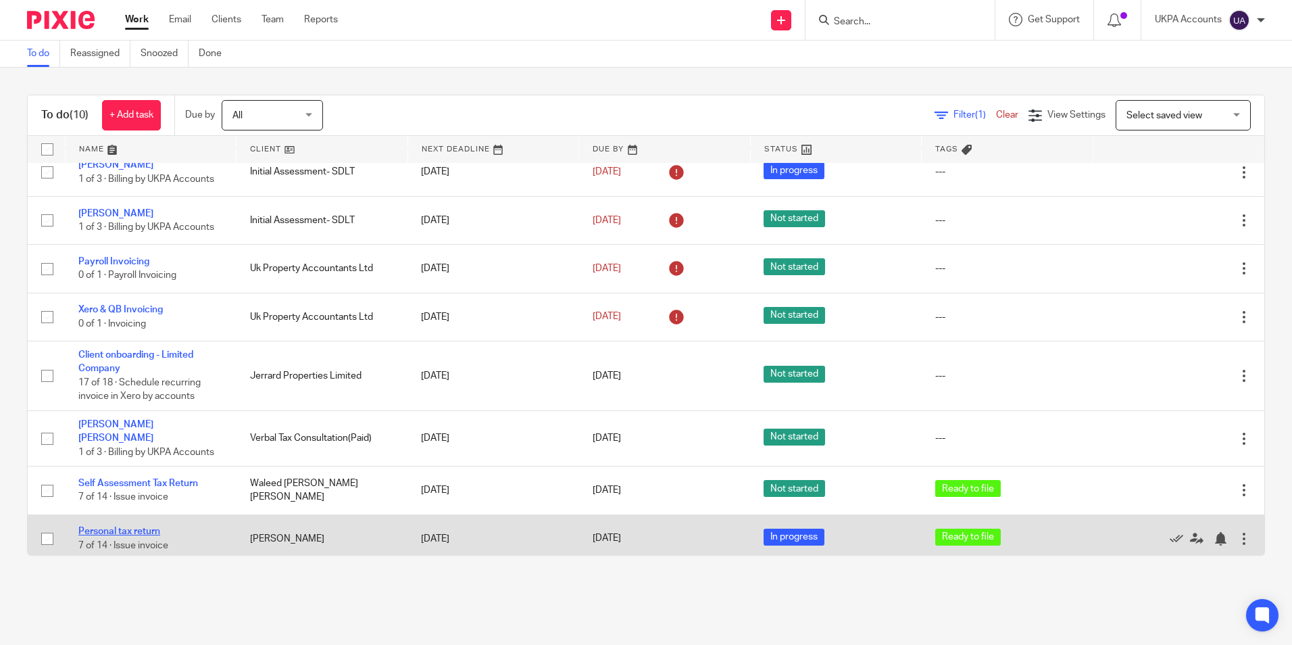
click at [145, 526] on link "Personal tax return" at bounding box center [119, 530] width 82 height 9
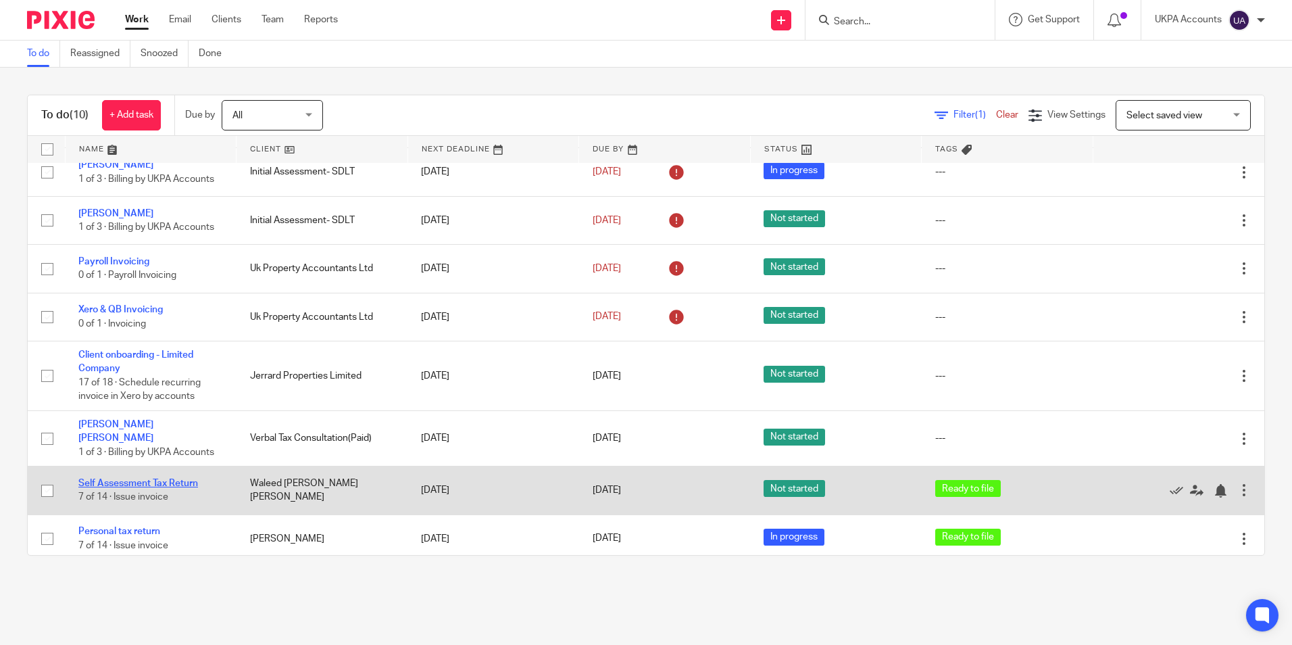
drag, startPoint x: 170, startPoint y: 478, endPoint x: 172, endPoint y: 470, distance: 7.7
click at [170, 478] on link "Self Assessment Tax Return" at bounding box center [138, 482] width 120 height 9
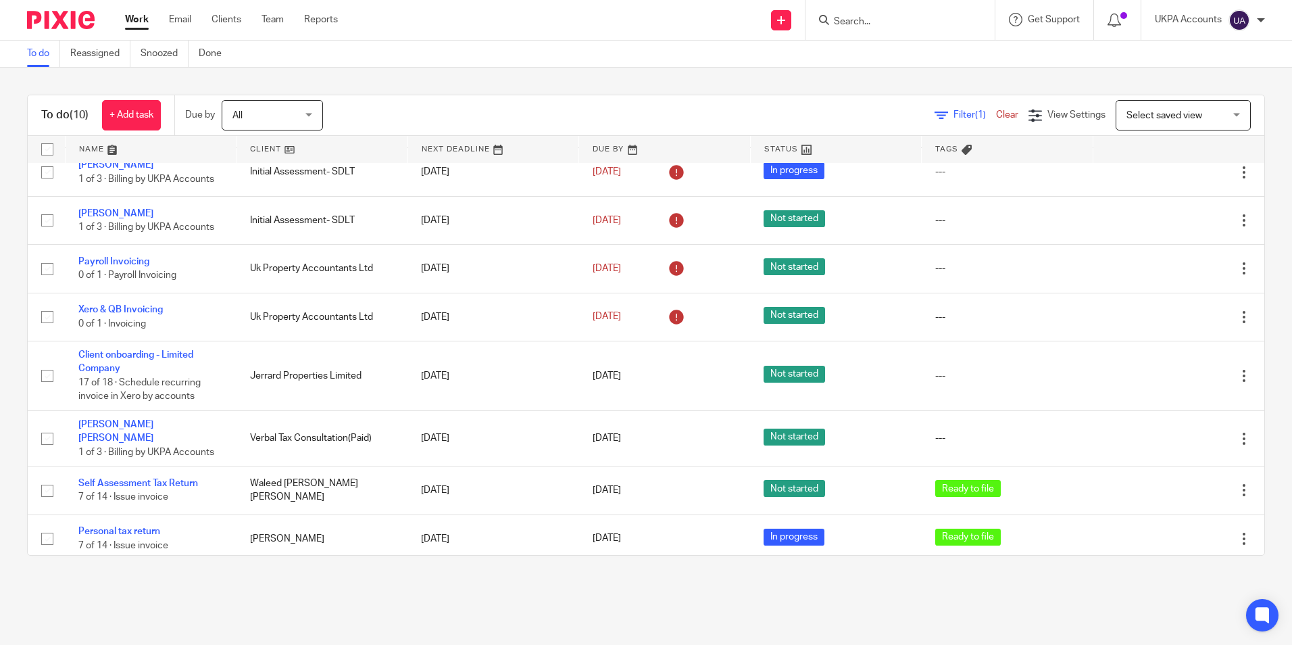
click at [41, 54] on link "To do" at bounding box center [43, 54] width 33 height 26
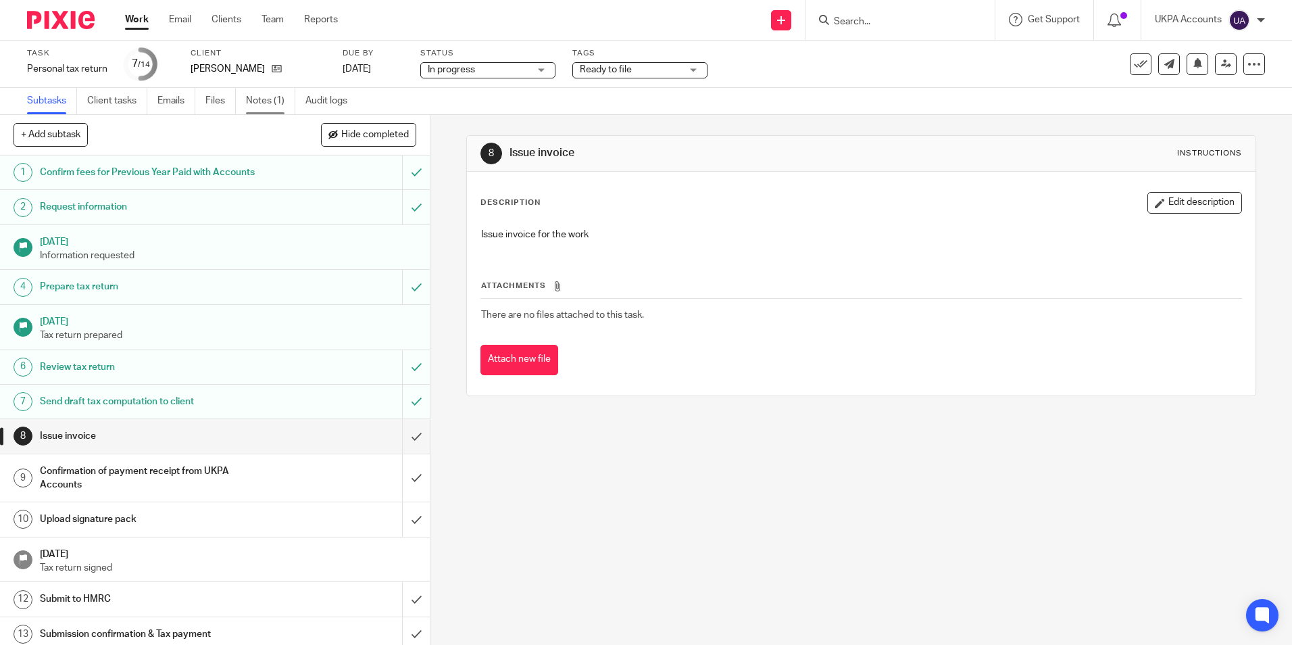
click at [276, 103] on link "Notes (1)" at bounding box center [270, 101] width 49 height 26
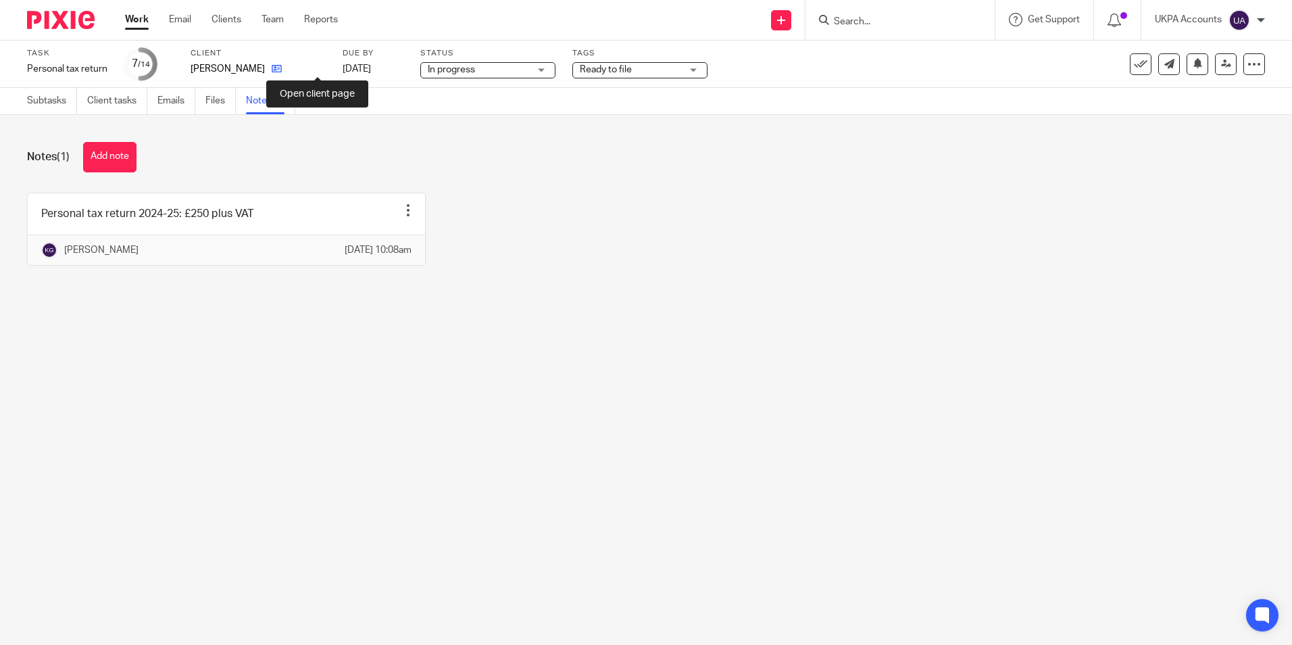
drag, startPoint x: 317, startPoint y: 71, endPoint x: 354, endPoint y: 3, distance: 77.7
click at [282, 70] on icon at bounding box center [277, 69] width 10 height 10
drag, startPoint x: 116, startPoint y: 166, endPoint x: 141, endPoint y: 170, distance: 26.0
click at [116, 166] on button "Add note" at bounding box center [109, 157] width 53 height 30
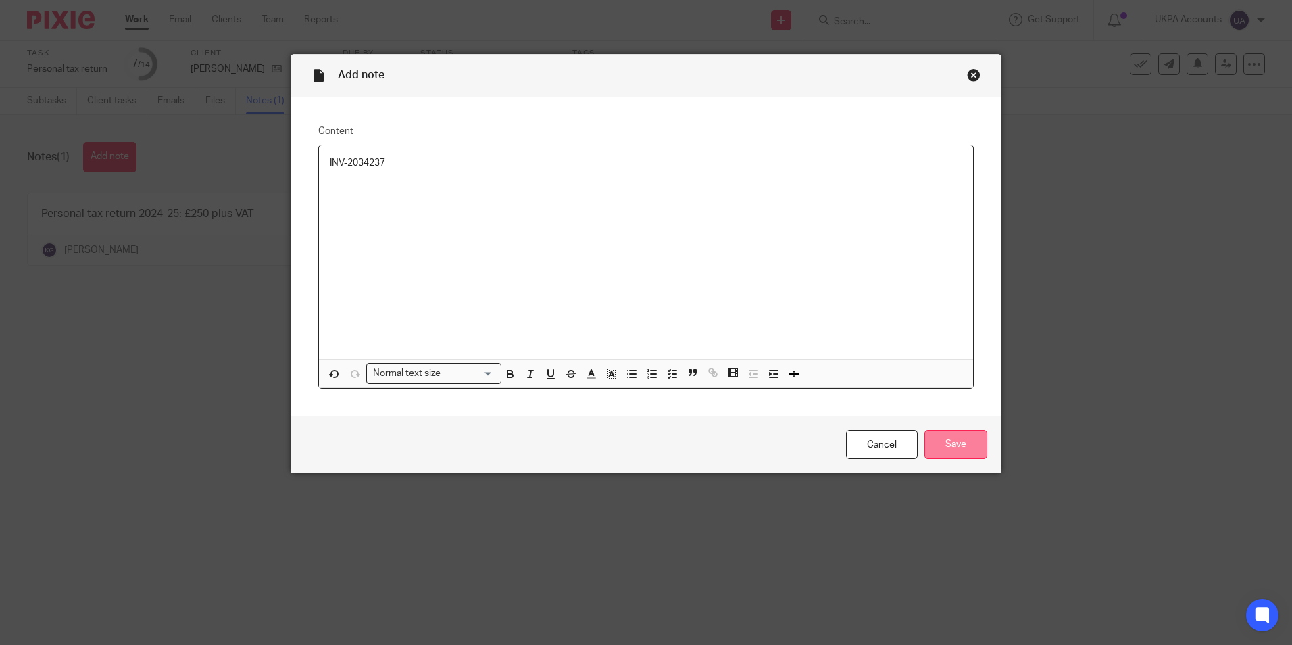
click at [962, 452] on input "Save" at bounding box center [955, 444] width 63 height 29
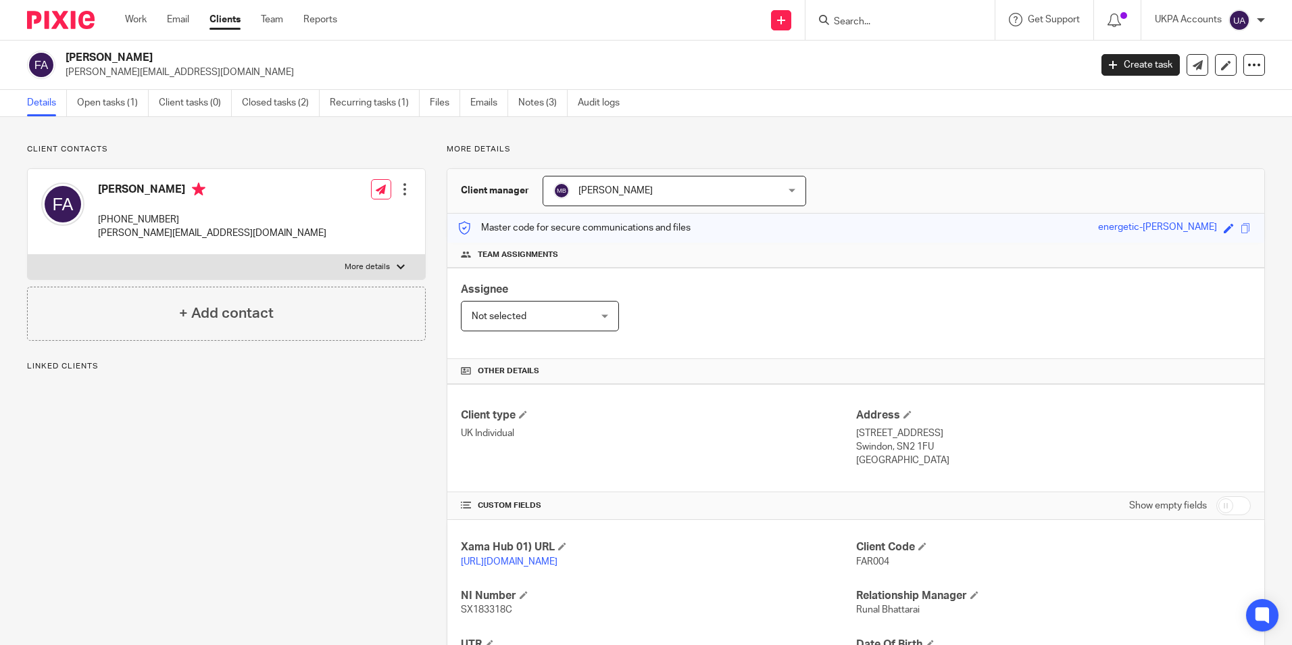
drag, startPoint x: 226, startPoint y: 59, endPoint x: 66, endPoint y: 51, distance: 160.3
click at [66, 51] on h2 "Fareed Husam Jamil Alqusous" at bounding box center [472, 58] width 812 height 14
copy h2 "Fareed Husam Jamil Alqusous"
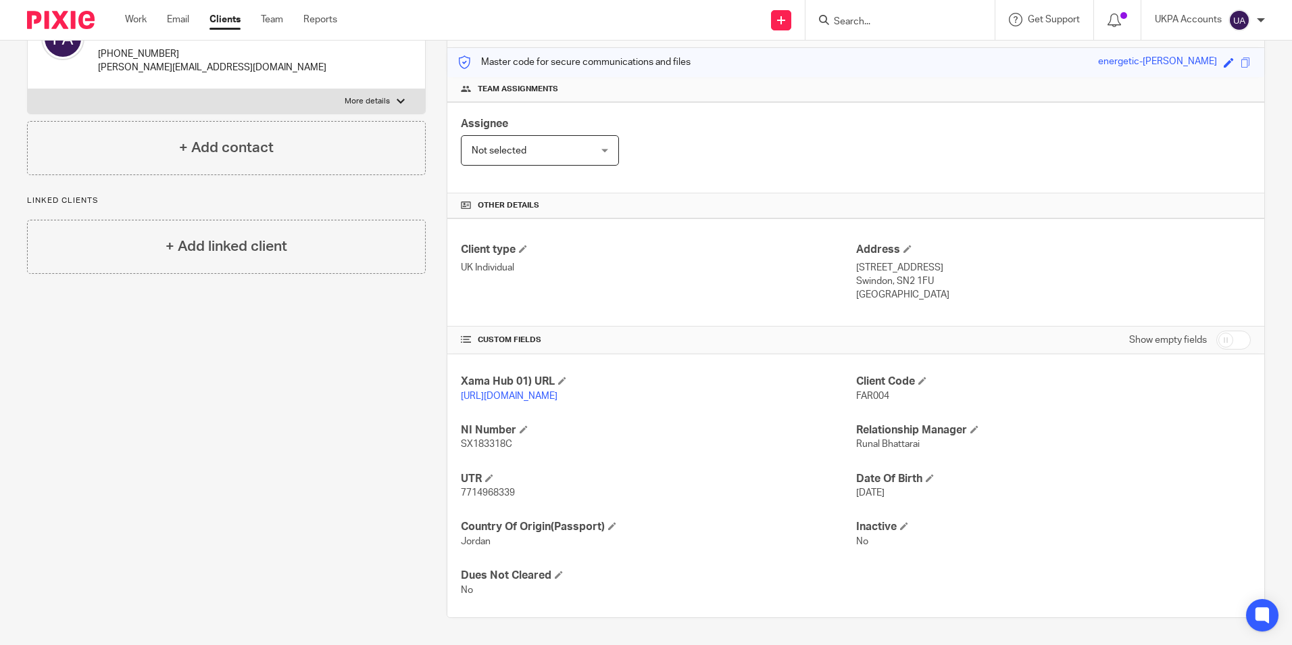
scroll to position [179, 0]
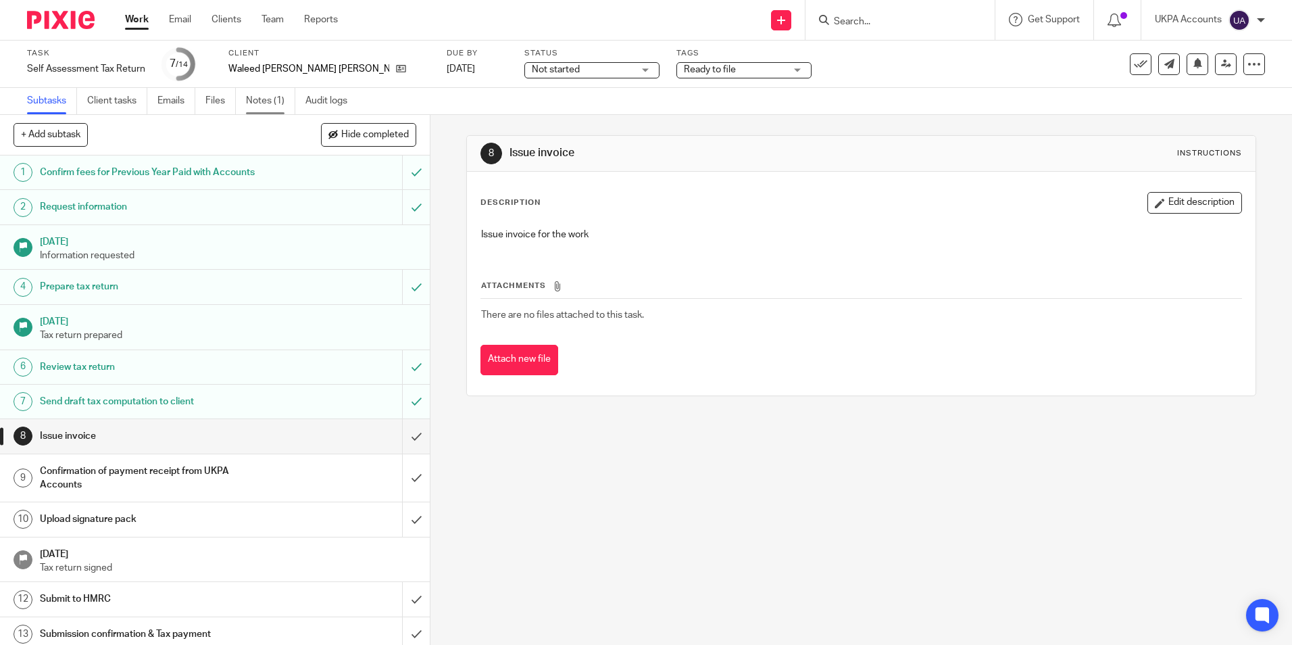
click at [265, 103] on link "Notes (1)" at bounding box center [270, 101] width 49 height 26
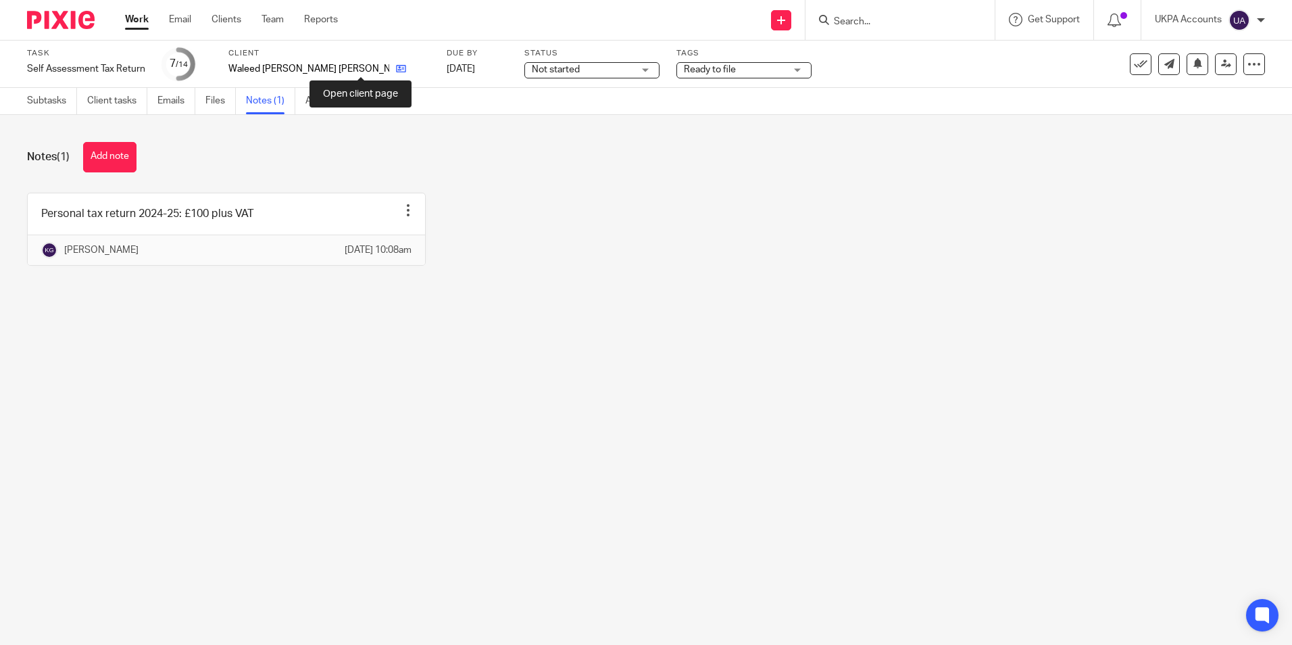
click at [396, 67] on icon at bounding box center [401, 69] width 10 height 10
drag, startPoint x: 230, startPoint y: 70, endPoint x: 378, endPoint y: 79, distance: 147.6
click at [378, 78] on div "Client Waleed [PERSON_NAME] [PERSON_NAME]" at bounding box center [328, 64] width 201 height 32
copy div "Waleed [PERSON_NAME] [PERSON_NAME]"
drag, startPoint x: 104, startPoint y: 154, endPoint x: 145, endPoint y: 166, distance: 42.1
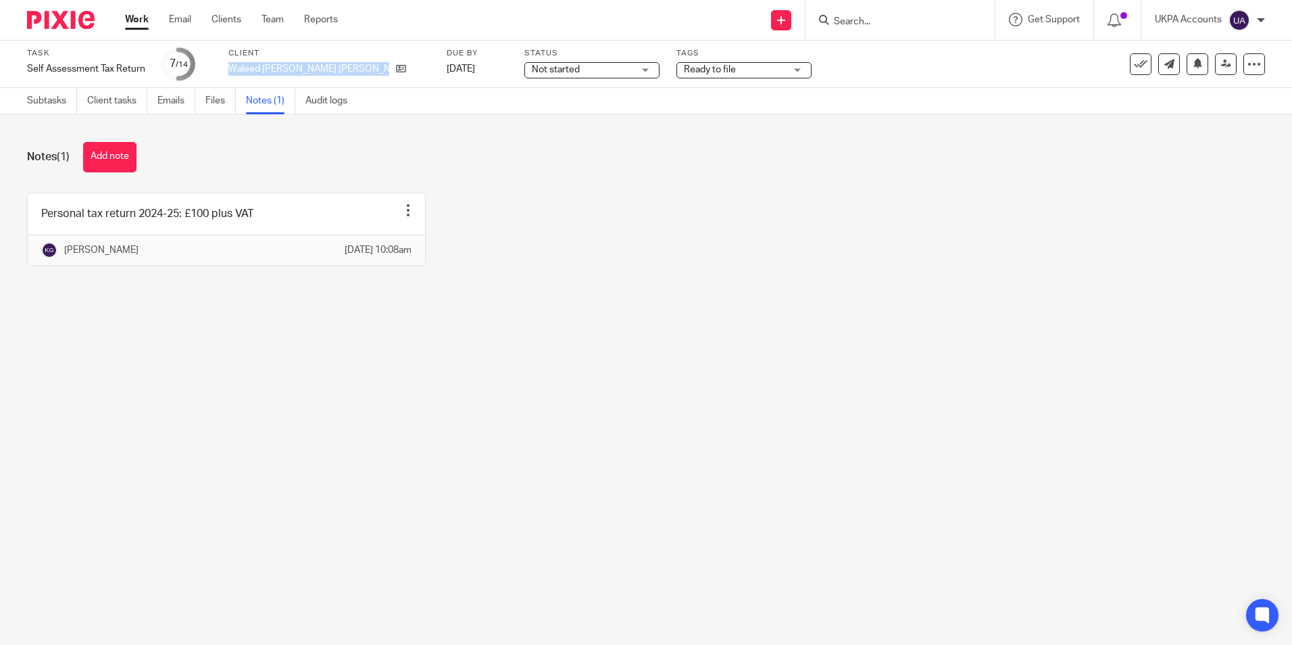
click at [105, 155] on button "Add note" at bounding box center [109, 157] width 53 height 30
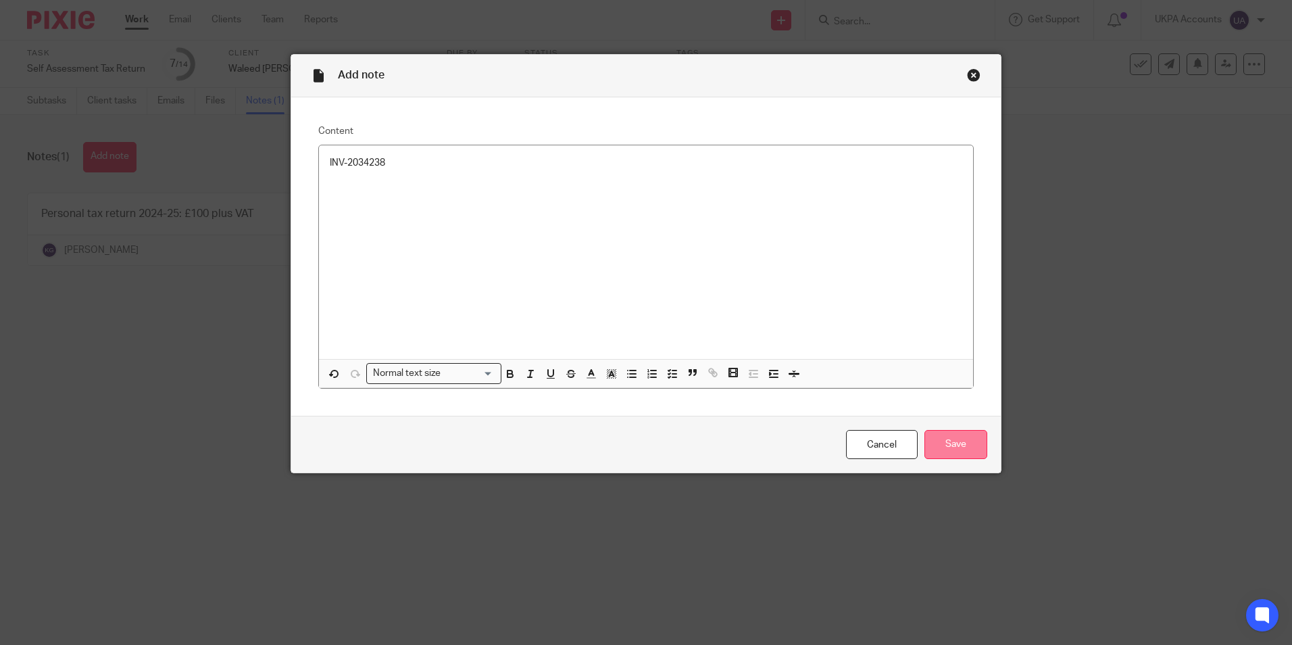
click at [955, 439] on input "Save" at bounding box center [955, 444] width 63 height 29
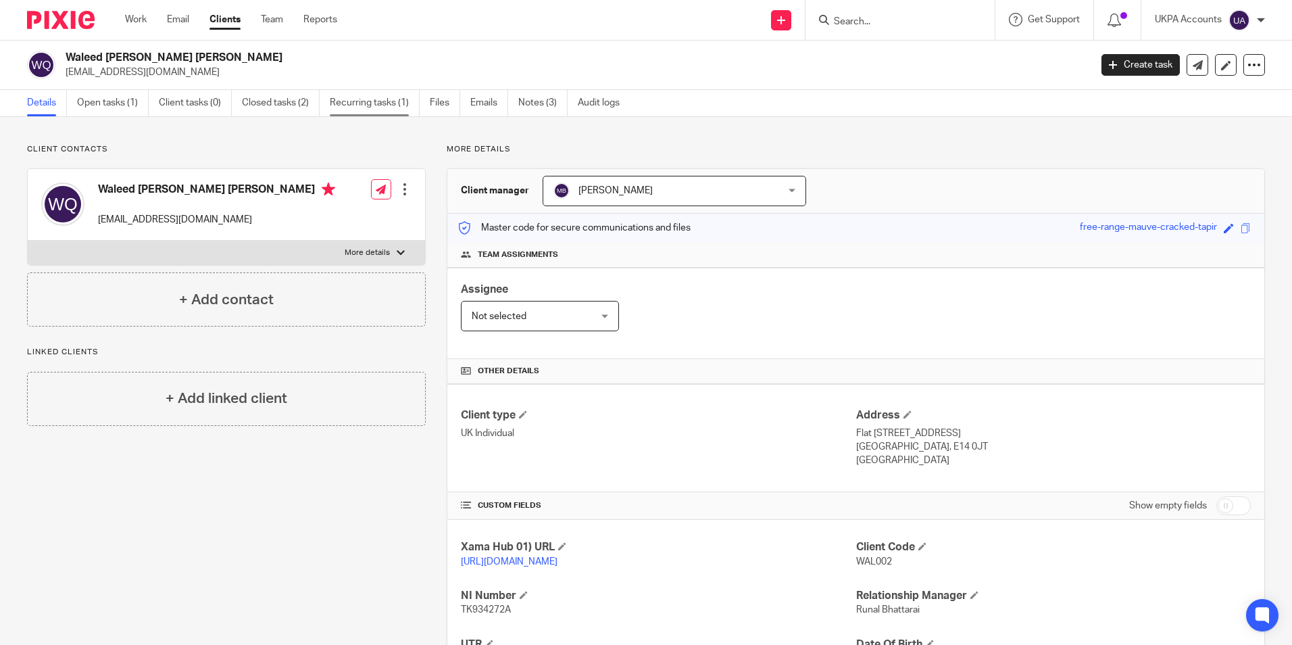
click at [367, 103] on link "Recurring tasks (1)" at bounding box center [375, 103] width 90 height 26
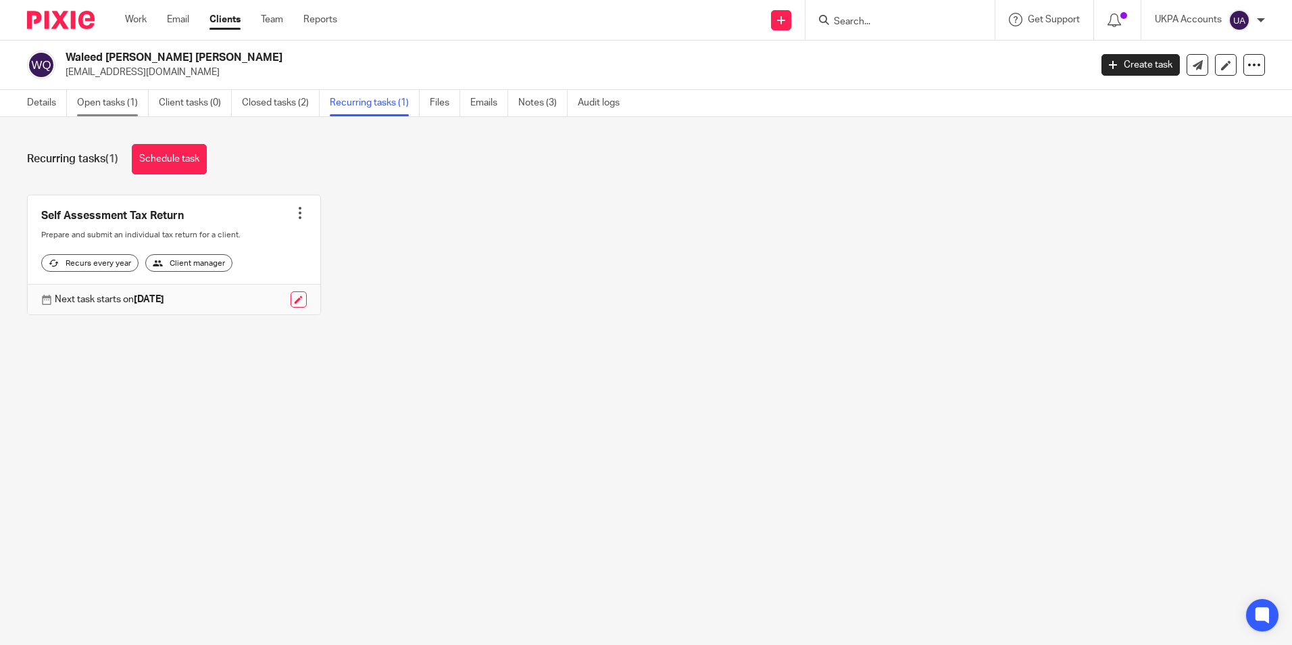
click at [133, 99] on link "Open tasks (1)" at bounding box center [113, 103] width 72 height 26
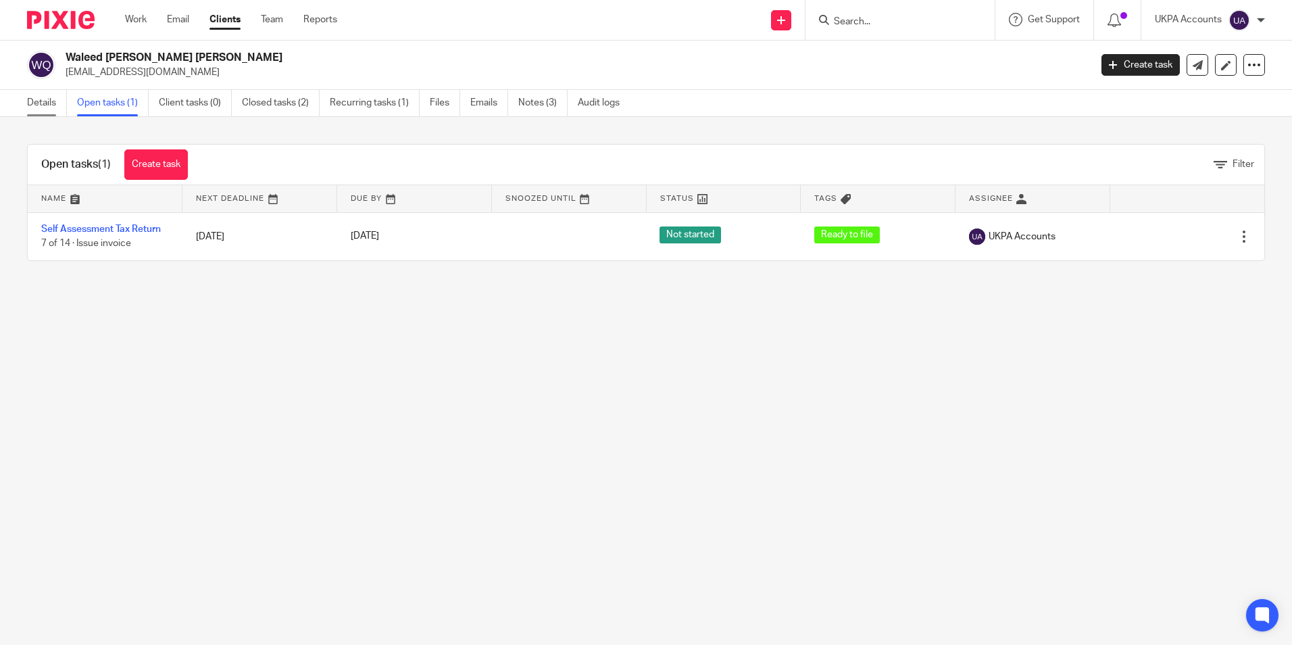
click at [37, 114] on link "Details" at bounding box center [47, 103] width 40 height 26
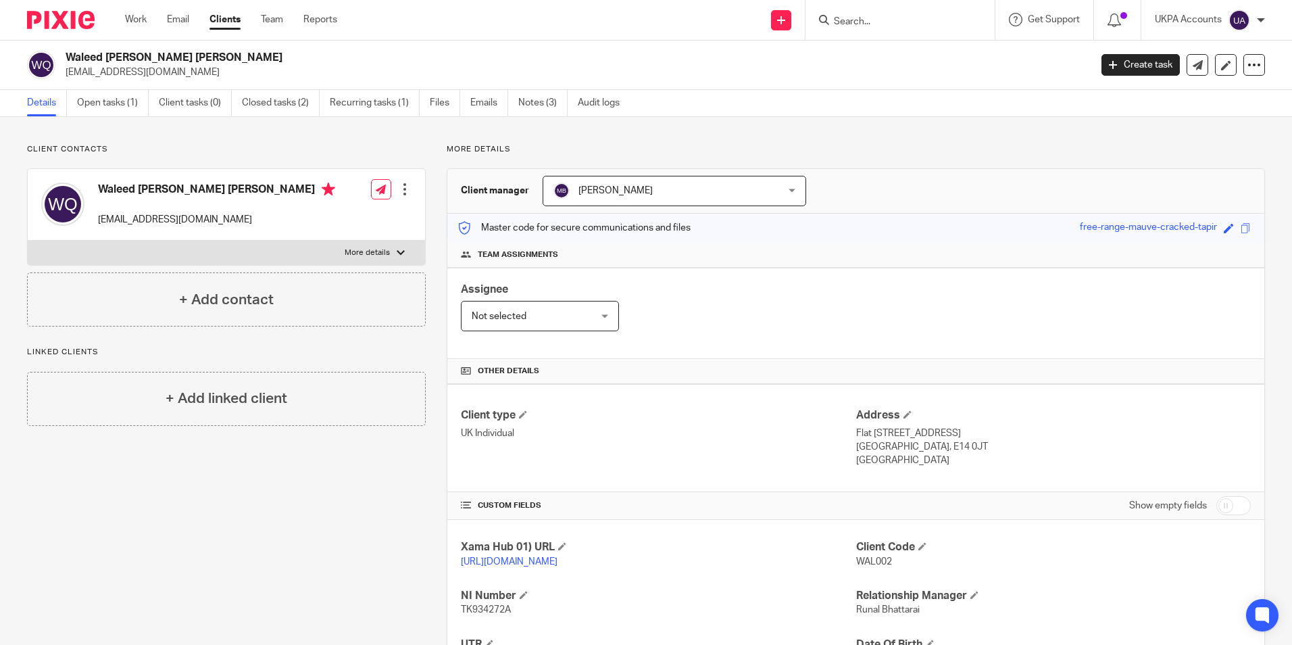
drag, startPoint x: 66, startPoint y: 55, endPoint x: 245, endPoint y: 52, distance: 179.1
click at [245, 52] on h2 "Waleed [PERSON_NAME] [PERSON_NAME]" at bounding box center [472, 58] width 812 height 14
copy h2 "Waleed [PERSON_NAME] [PERSON_NAME]"
drag, startPoint x: 849, startPoint y: 559, endPoint x: 893, endPoint y: 564, distance: 44.2
click at [893, 564] on p "WAL002" at bounding box center [1053, 562] width 395 height 14
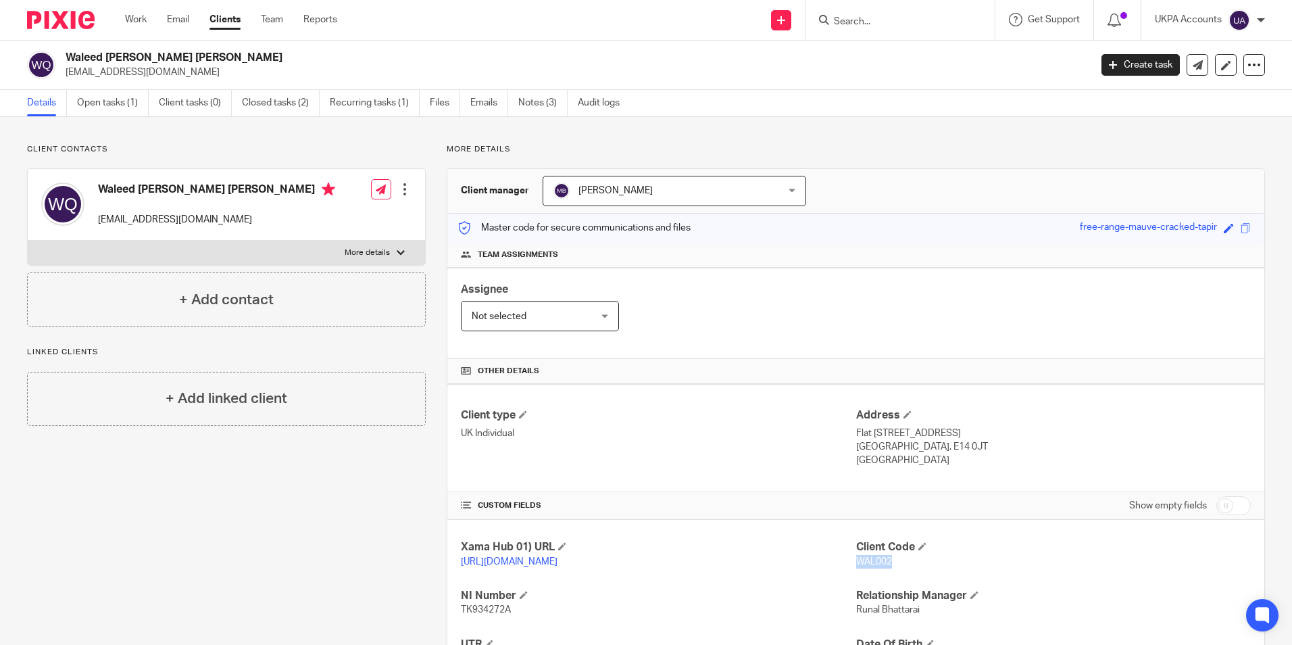
copy span "WAL002"
drag, startPoint x: 64, startPoint y: 71, endPoint x: 208, endPoint y: 80, distance: 144.9
click at [208, 80] on div "Waleed Husam Jamil Al Qusous waleedalqusous@gmail.com Create task Update from C…" at bounding box center [646, 65] width 1292 height 49
copy p "waleedalqusous@gmail.com"
drag, startPoint x: 851, startPoint y: 430, endPoint x: 944, endPoint y: 439, distance: 93.6
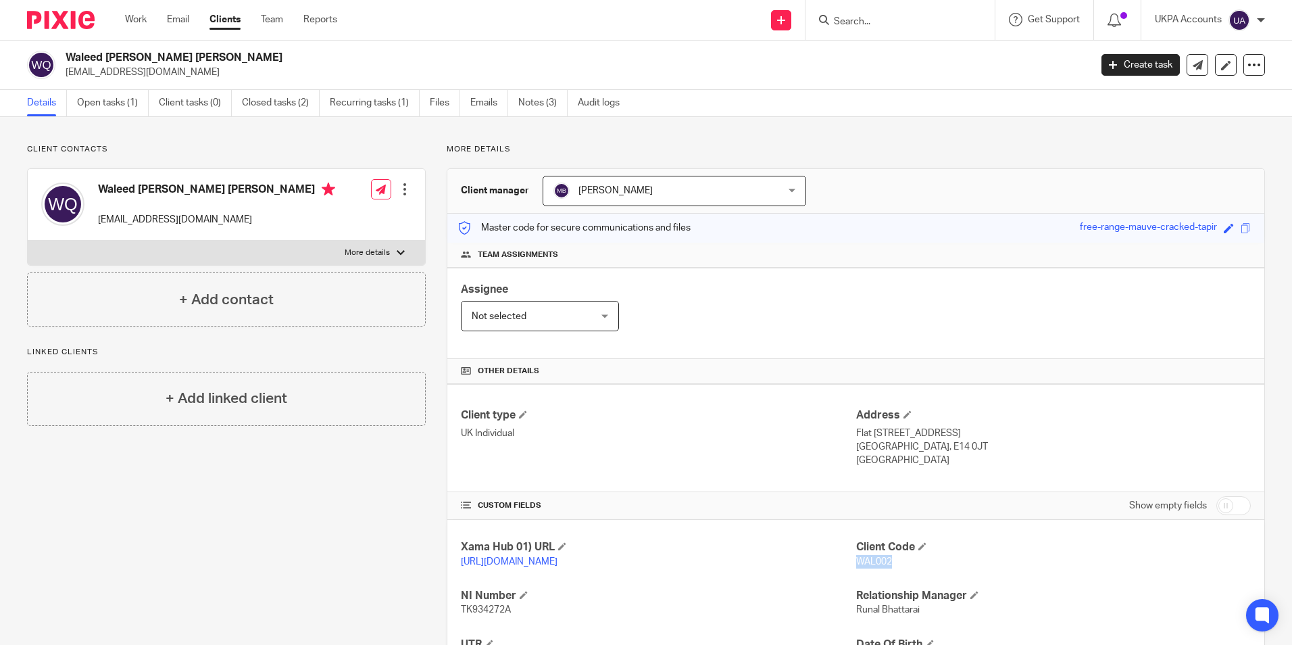
click at [944, 439] on p "Flat 604 Sailors House, 16 Deauville Close" at bounding box center [1053, 433] width 395 height 14
copy p "Flat 604 Sailors House"
drag, startPoint x: 1061, startPoint y: 411, endPoint x: 1054, endPoint y: 421, distance: 12.6
click at [1061, 414] on h4 "Address" at bounding box center [1053, 415] width 395 height 14
drag, startPoint x: 950, startPoint y: 432, endPoint x: 1034, endPoint y: 432, distance: 84.5
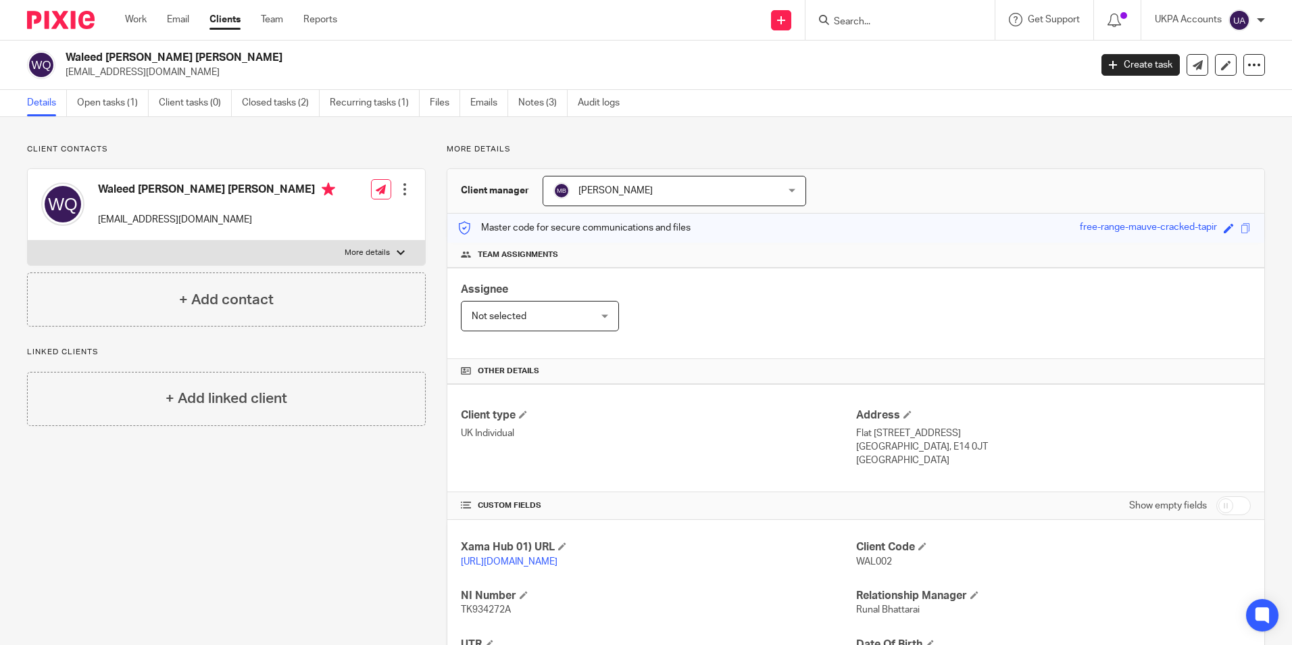
click at [1034, 432] on p "Flat 604 Sailors House, 16 Deauville Close" at bounding box center [1053, 433] width 395 height 14
copy p "16 Deauville Close"
click at [951, 462] on p "United Kingdom" at bounding box center [1053, 460] width 395 height 14
drag, startPoint x: 849, startPoint y: 447, endPoint x: 880, endPoint y: 447, distance: 30.4
click at [880, 447] on p "London, E14 0JT" at bounding box center [1053, 447] width 395 height 14
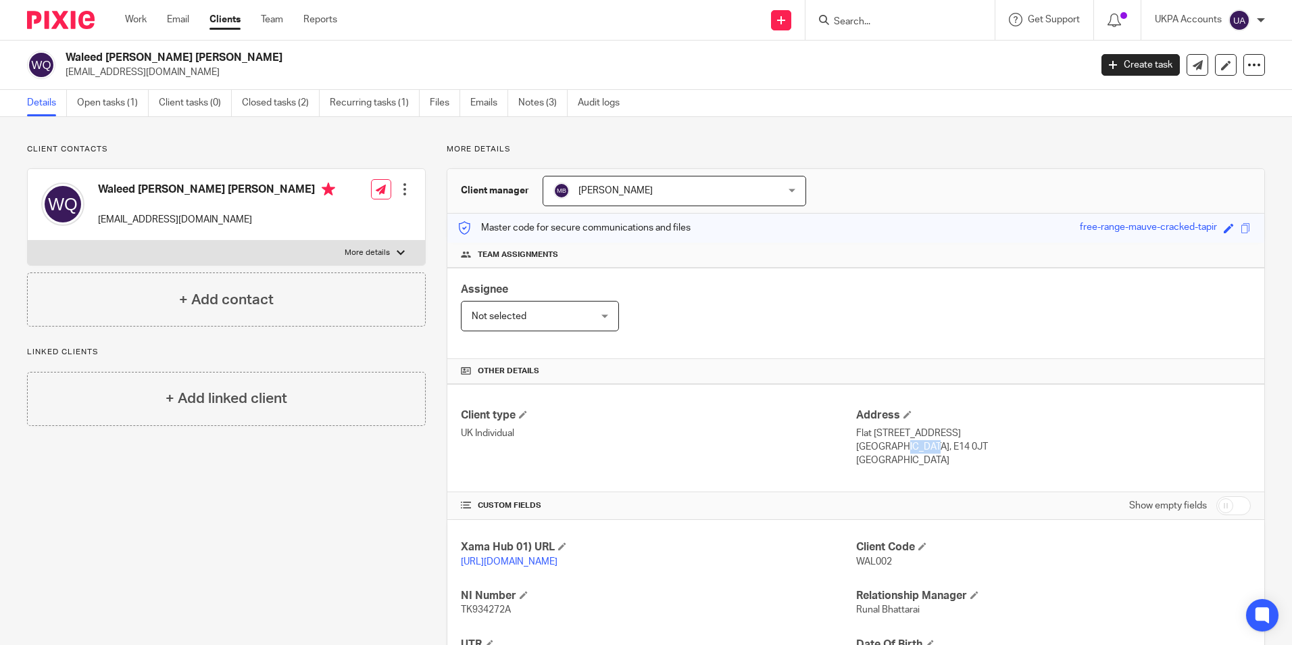
copy p "London"
drag, startPoint x: 1056, startPoint y: 472, endPoint x: 1007, endPoint y: 468, distance: 48.8
click at [1056, 472] on div "Client type UK Individual Address Flat 604 Sailors House, 16 Deauville Close Lo…" at bounding box center [855, 438] width 817 height 108
drag, startPoint x: 887, startPoint y: 443, endPoint x: 923, endPoint y: 443, distance: 35.8
click at [923, 443] on p "London, E14 0JT" at bounding box center [1053, 447] width 395 height 14
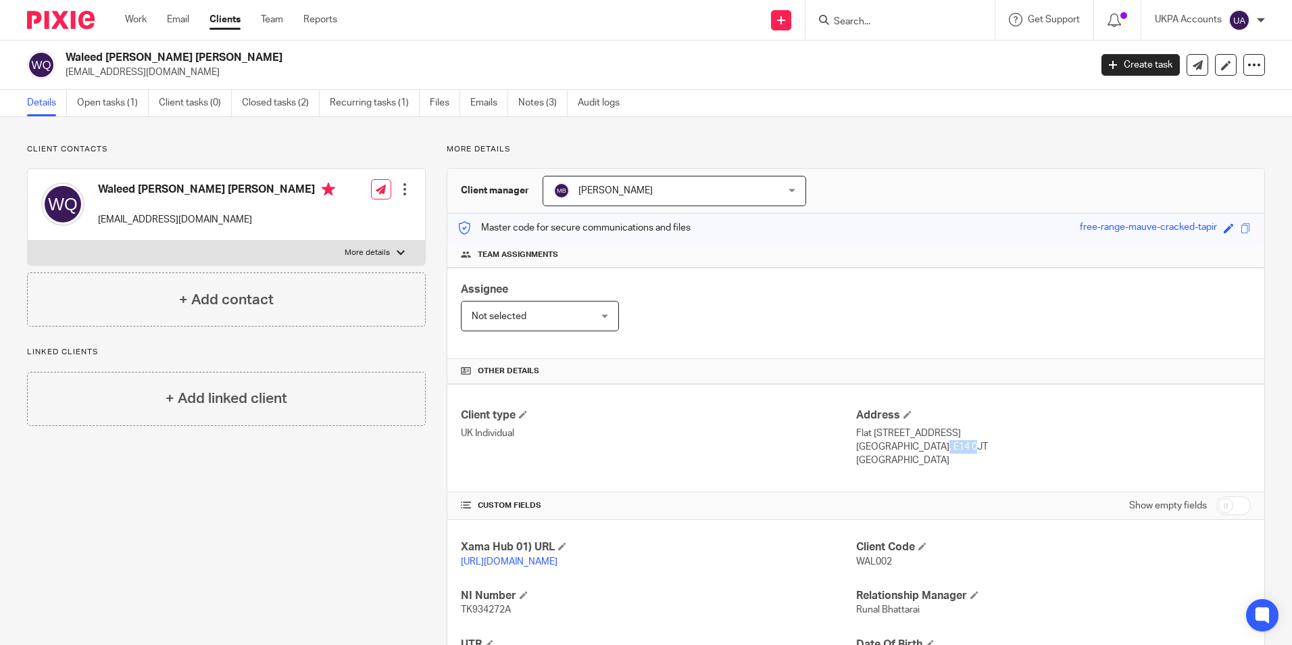
copy p "E14 0JT"
drag, startPoint x: 956, startPoint y: 467, endPoint x: 868, endPoint y: 460, distance: 88.8
click at [954, 467] on div "Client type UK Individual Address Flat 604 Sailors House, 16 Deauville Close Lo…" at bounding box center [855, 438] width 817 height 108
drag, startPoint x: 848, startPoint y: 459, endPoint x: 926, endPoint y: 462, distance: 77.8
click at [926, 462] on div "Client type UK Individual Address Flat 604 Sailors House, 16 Deauville Close Lo…" at bounding box center [855, 438] width 817 height 108
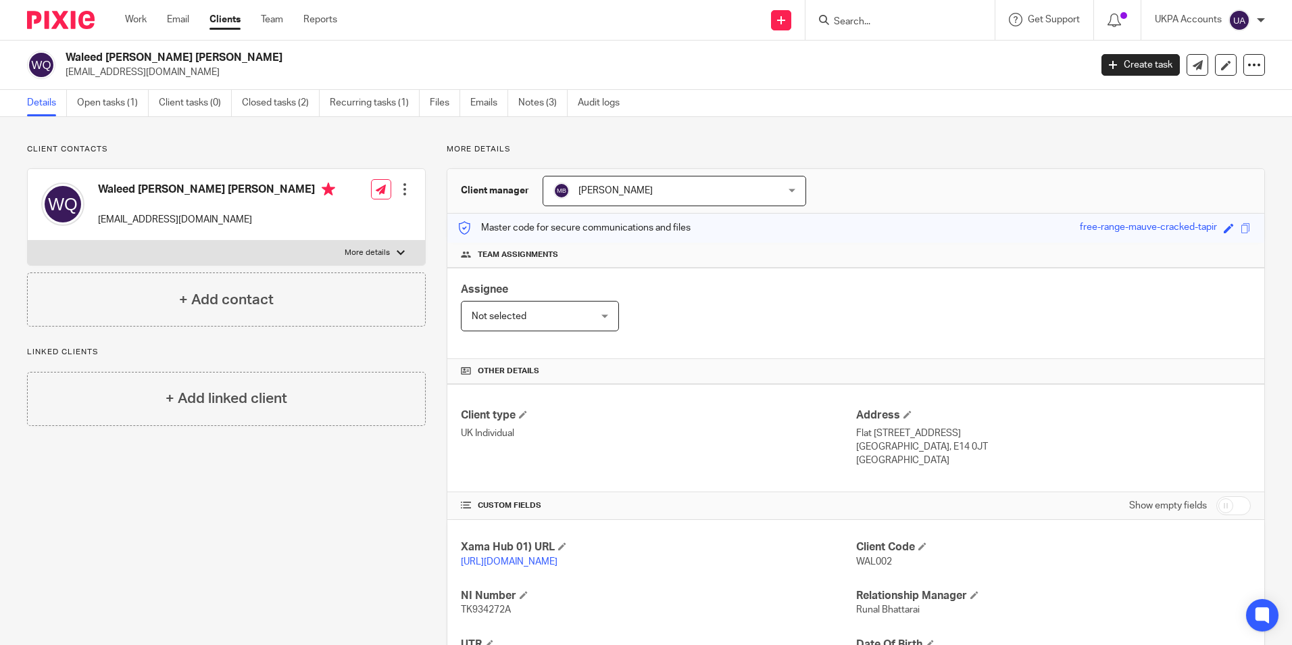
drag, startPoint x: 926, startPoint y: 462, endPoint x: 966, endPoint y: 464, distance: 40.6
click at [966, 464] on p "United Kingdom" at bounding box center [1053, 460] width 395 height 14
drag, startPoint x: 852, startPoint y: 459, endPoint x: 918, endPoint y: 459, distance: 65.5
click at [918, 459] on p "United Kingdom" at bounding box center [1053, 460] width 395 height 14
copy p "United Kingdom"
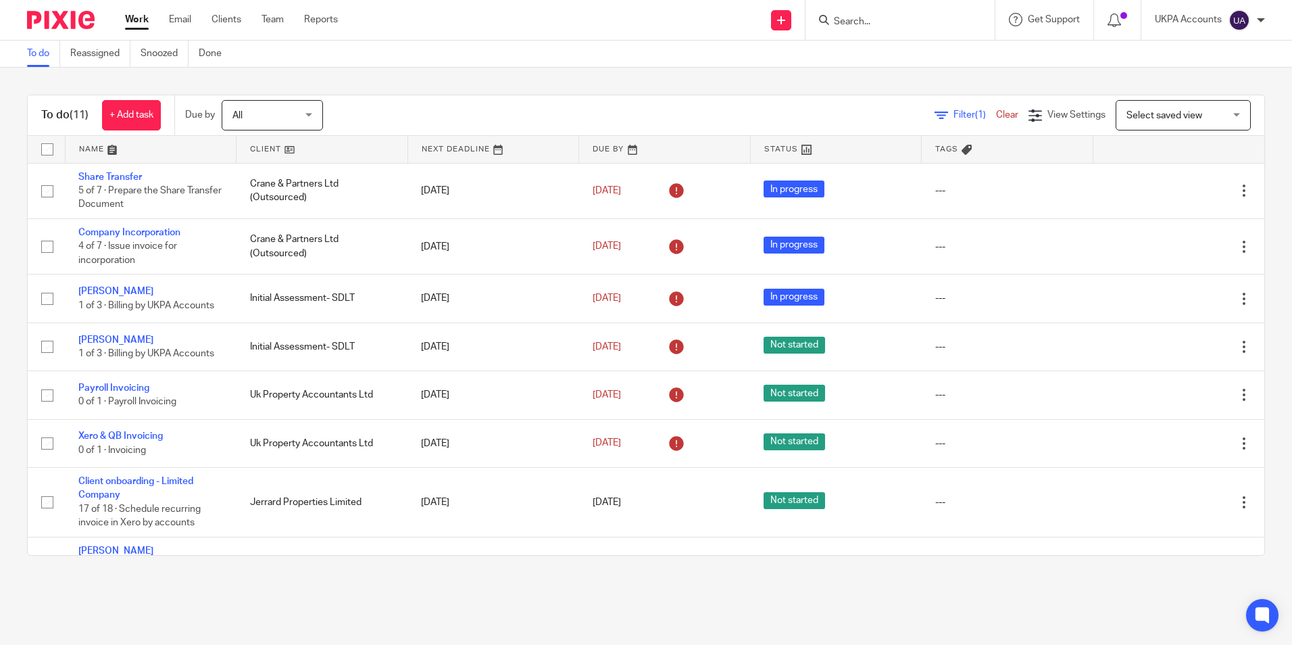
scroll to position [175, 0]
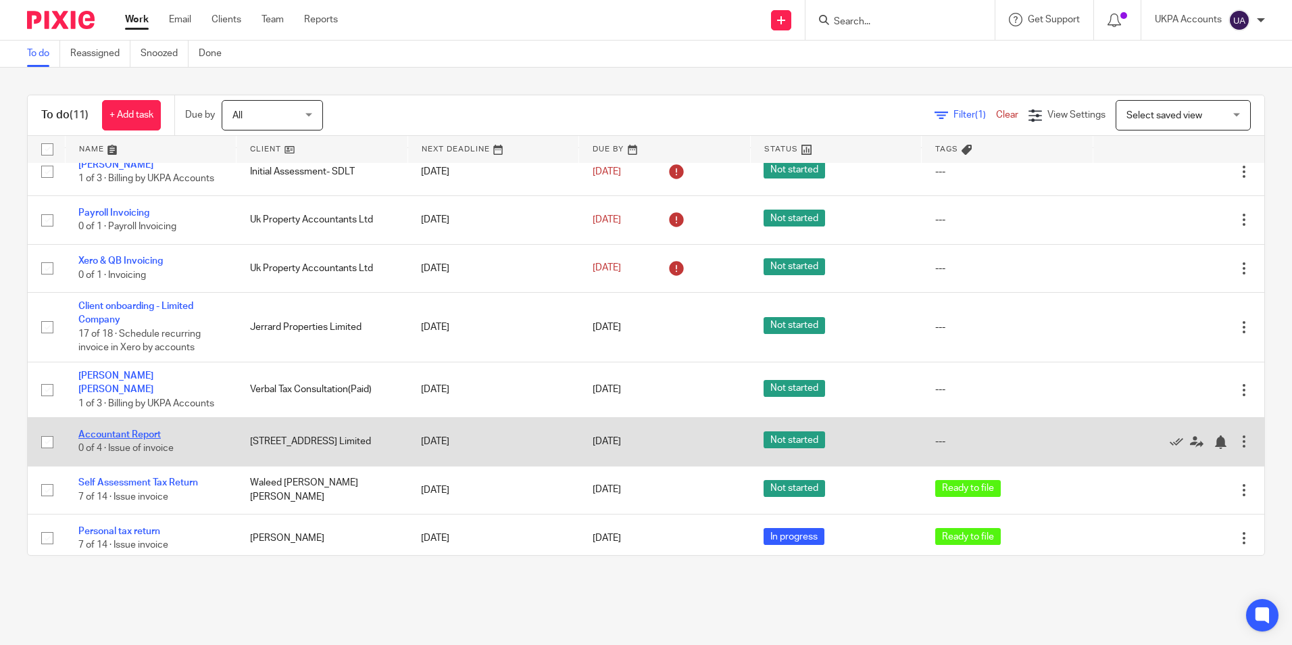
click at [148, 430] on link "Accountant Report" at bounding box center [119, 434] width 82 height 9
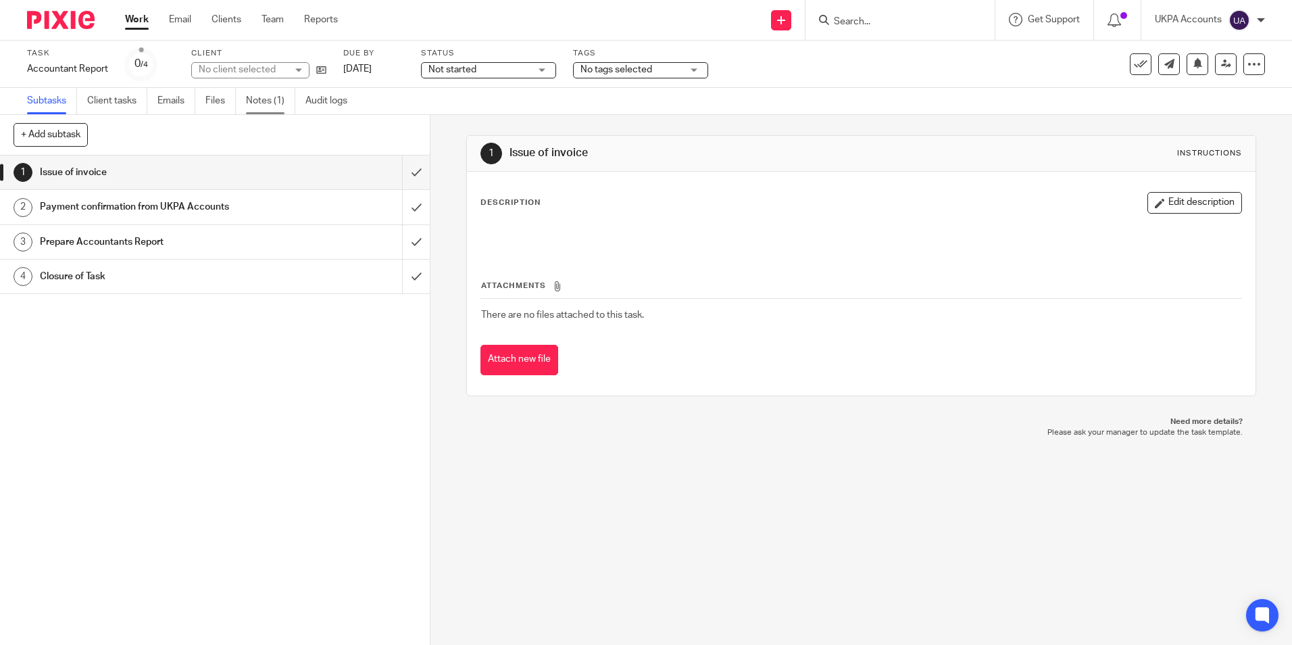
click at [262, 101] on link "Notes (1)" at bounding box center [270, 101] width 49 height 26
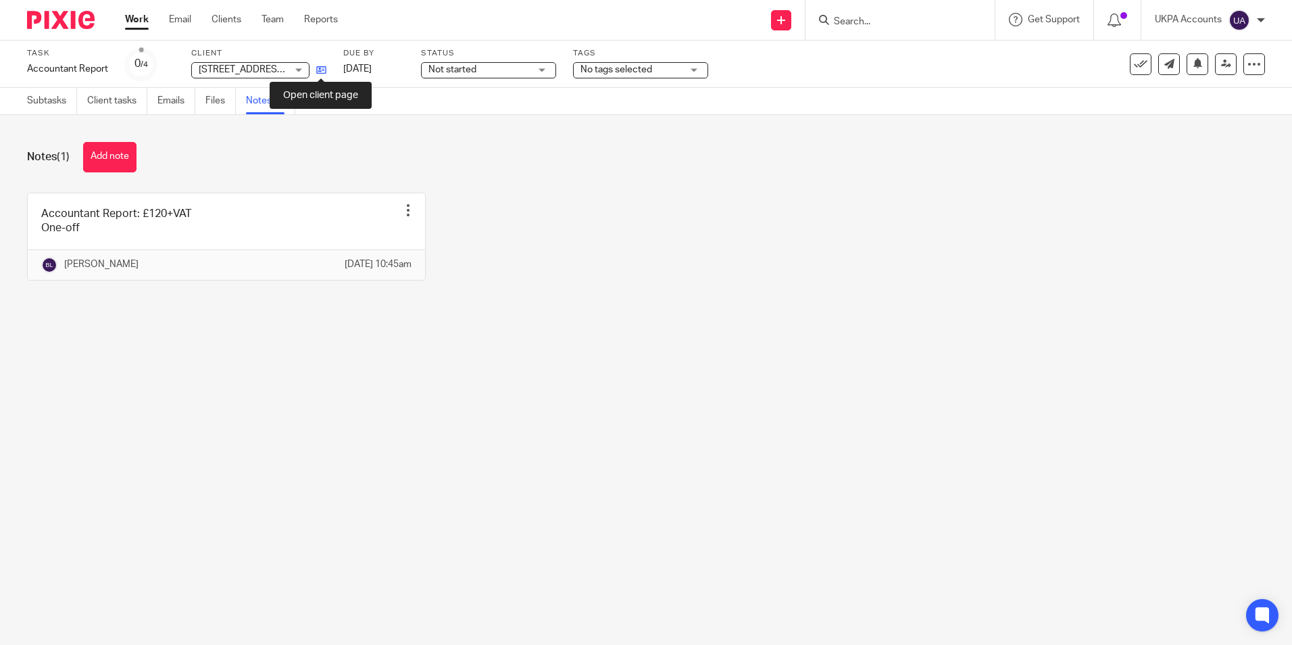
click at [323, 74] on icon at bounding box center [321, 70] width 10 height 10
click at [141, 26] on link "Work" at bounding box center [137, 20] width 24 height 14
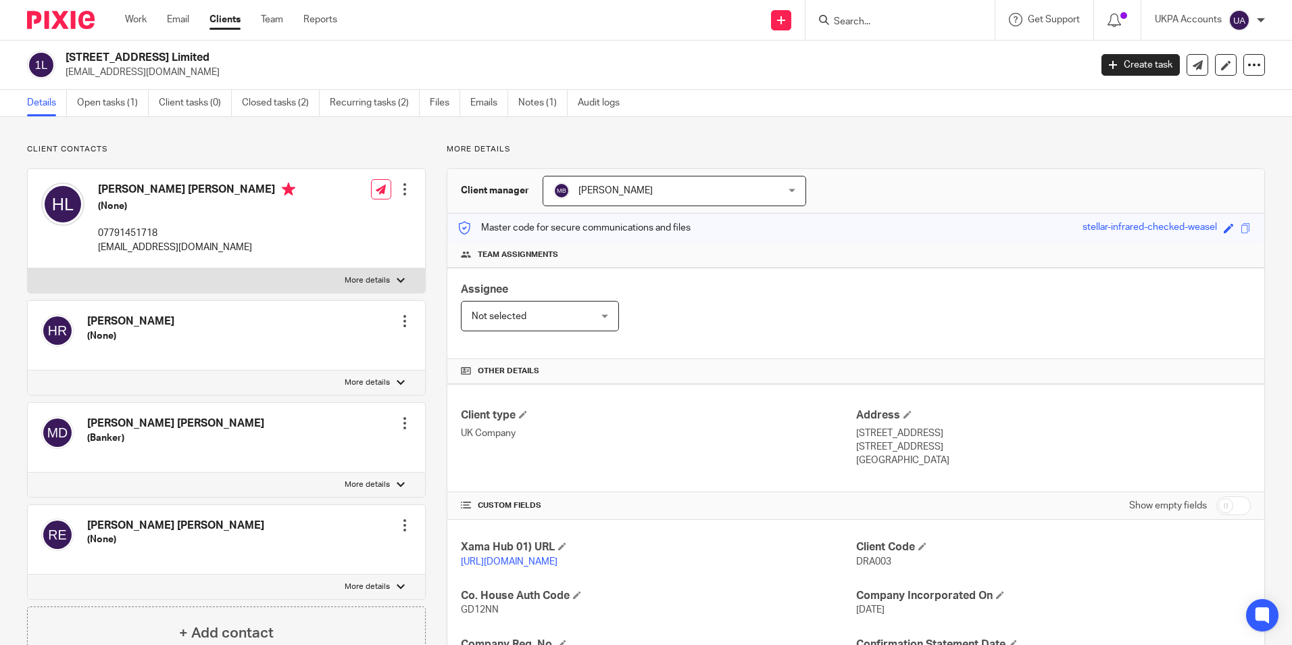
drag, startPoint x: 68, startPoint y: 55, endPoint x: 223, endPoint y: 59, distance: 154.8
click at [223, 59] on h2 "127 Drakefield Road Limited" at bounding box center [472, 58] width 812 height 14
copy h2 "127 Drakefield Road Limited"
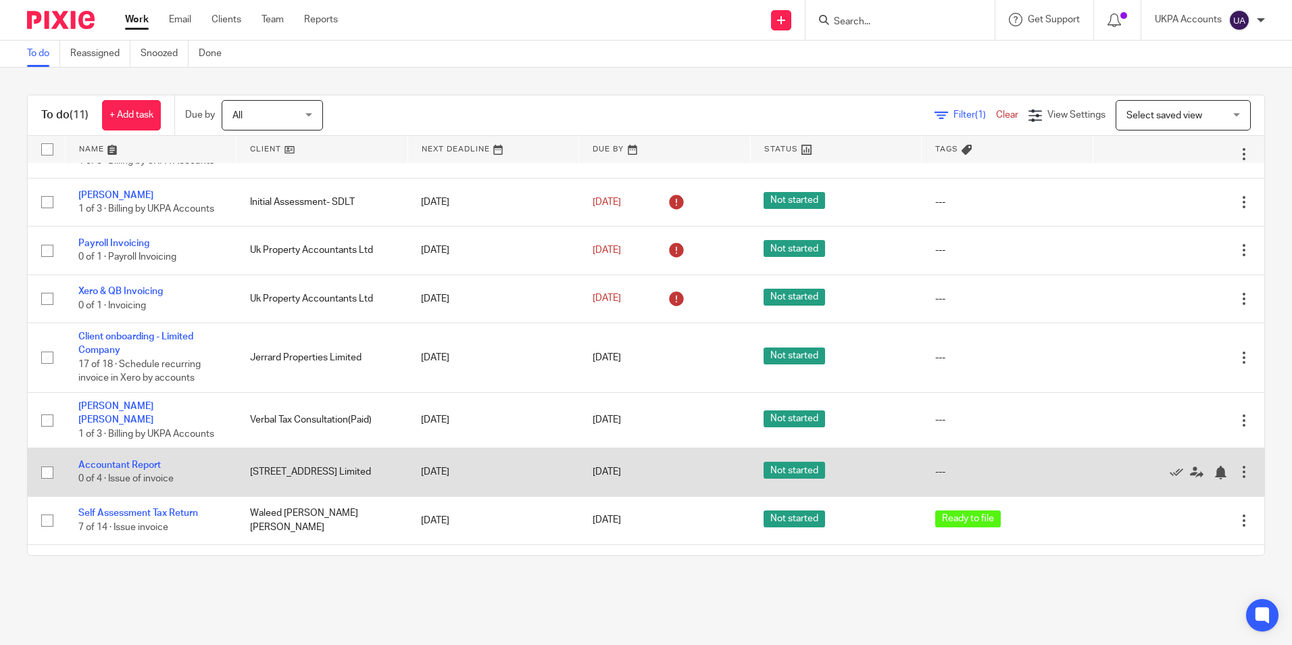
scroll to position [175, 0]
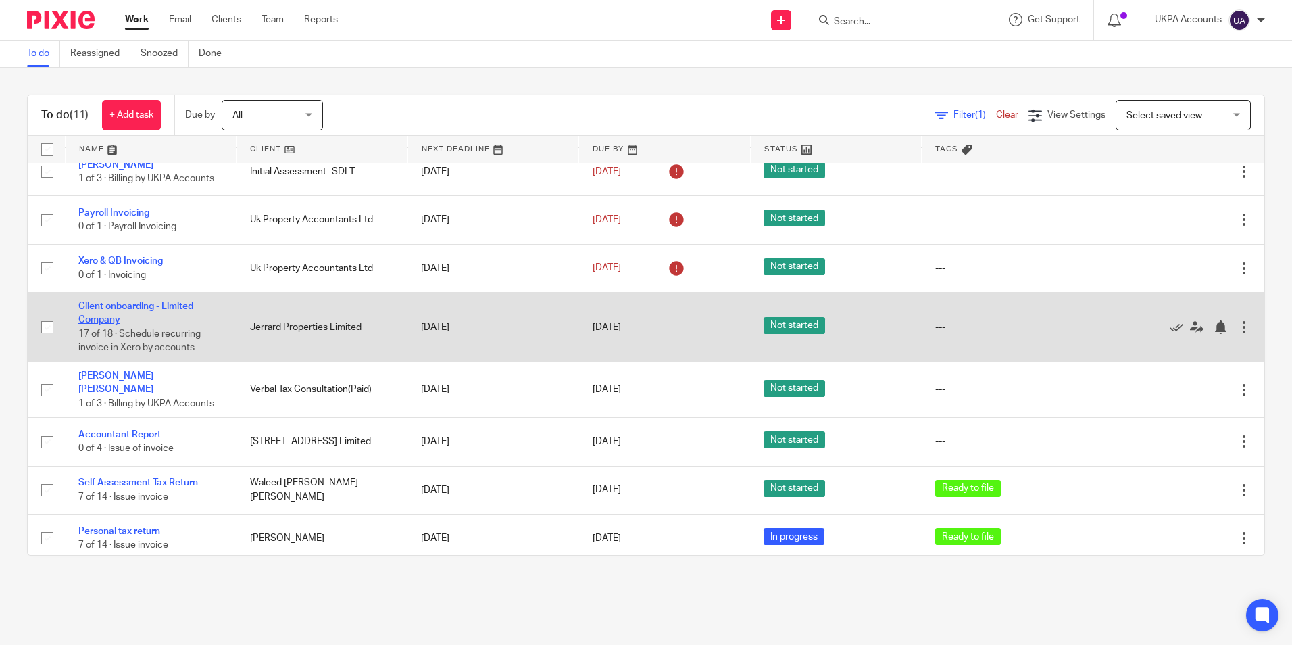
click at [180, 304] on link "Client onboarding - Limited Company" at bounding box center [135, 312] width 115 height 23
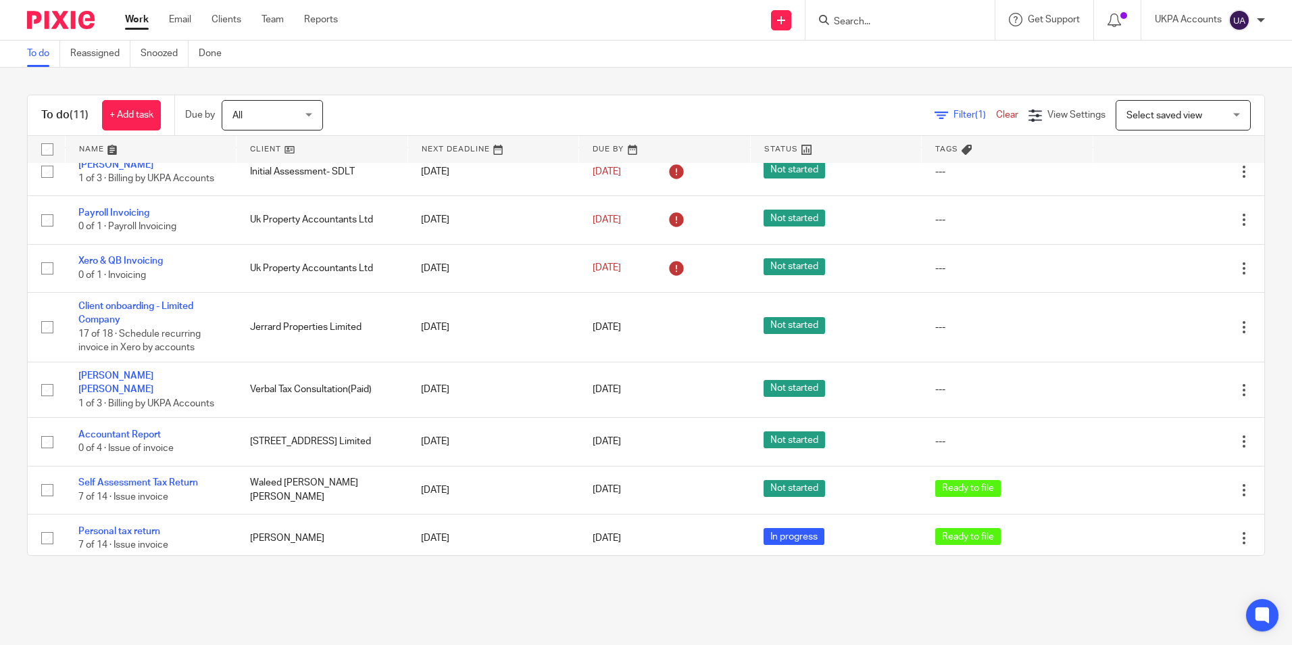
click at [41, 59] on link "To do" at bounding box center [43, 54] width 33 height 26
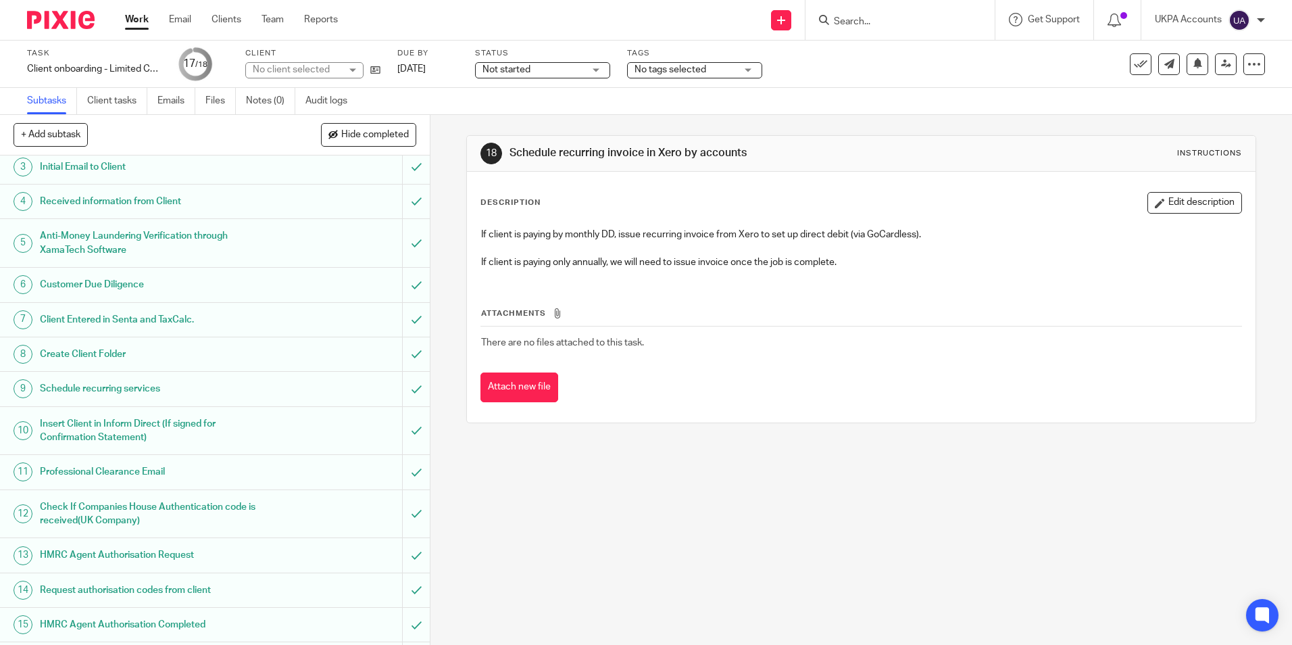
scroll to position [191, 0]
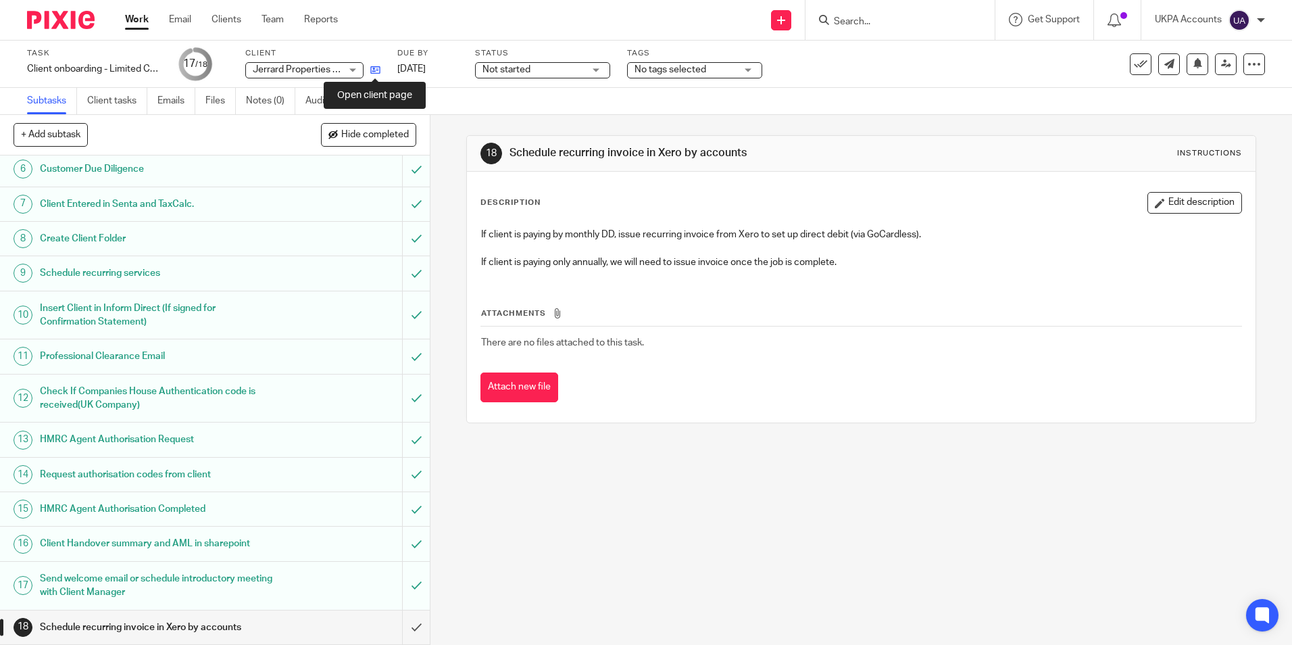
click at [374, 74] on icon at bounding box center [375, 70] width 10 height 10
click at [405, 626] on input "submit" at bounding box center [215, 627] width 430 height 34
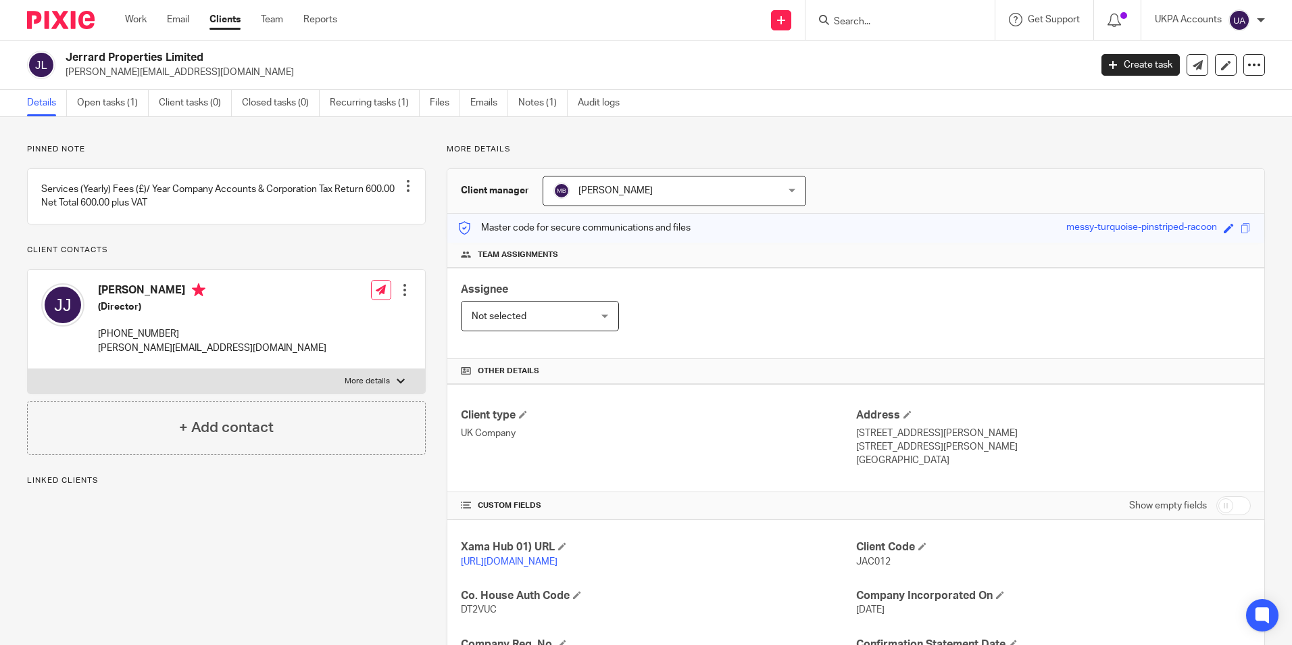
drag, startPoint x: 66, startPoint y: 53, endPoint x: 214, endPoint y: 62, distance: 148.9
click at [214, 62] on h2 "Jerrard Properties Limited" at bounding box center [472, 58] width 812 height 14
copy h2 "Jerrard Properties Limited"
drag, startPoint x: 850, startPoint y: 563, endPoint x: 884, endPoint y: 568, distance: 34.1
click at [884, 568] on p "JAC012" at bounding box center [1053, 562] width 395 height 14
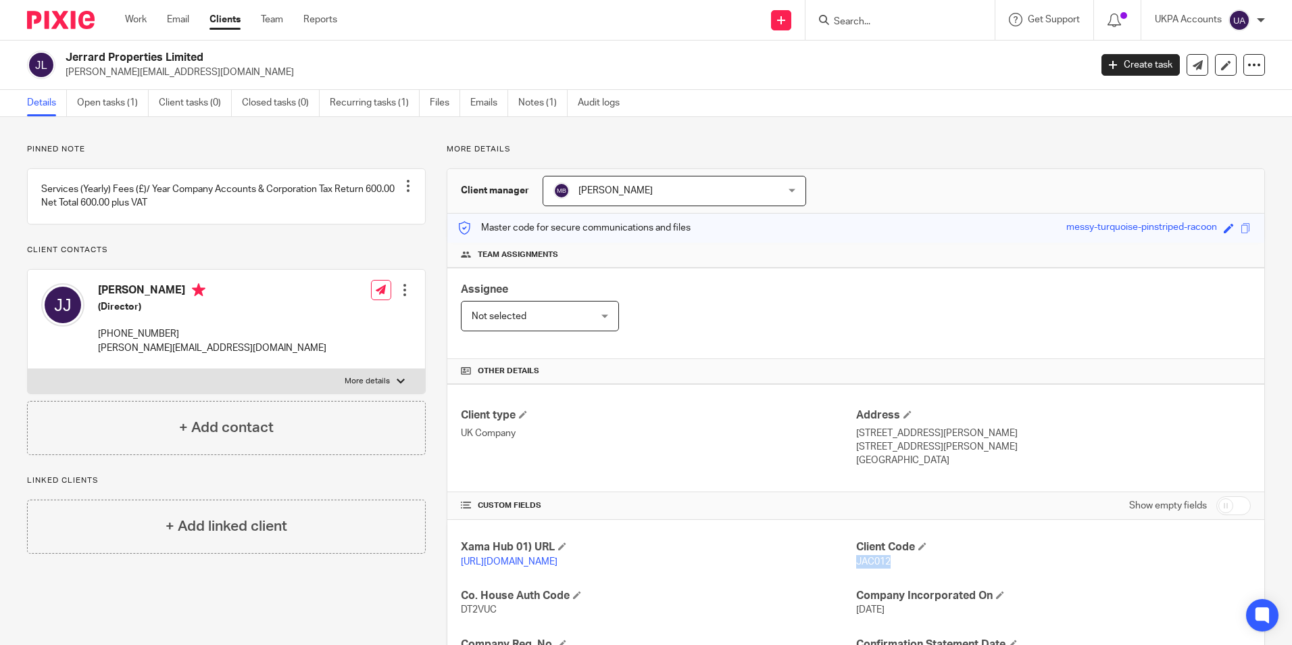
copy span "JAC012"
drag, startPoint x: 104, startPoint y: 305, endPoint x: 151, endPoint y: 309, distance: 47.5
click at [157, 300] on h4 "[PERSON_NAME]" at bounding box center [212, 291] width 228 height 17
drag, startPoint x: 151, startPoint y: 309, endPoint x: 201, endPoint y: 309, distance: 49.3
click at [201, 300] on h4 "[PERSON_NAME]" at bounding box center [212, 291] width 228 height 17
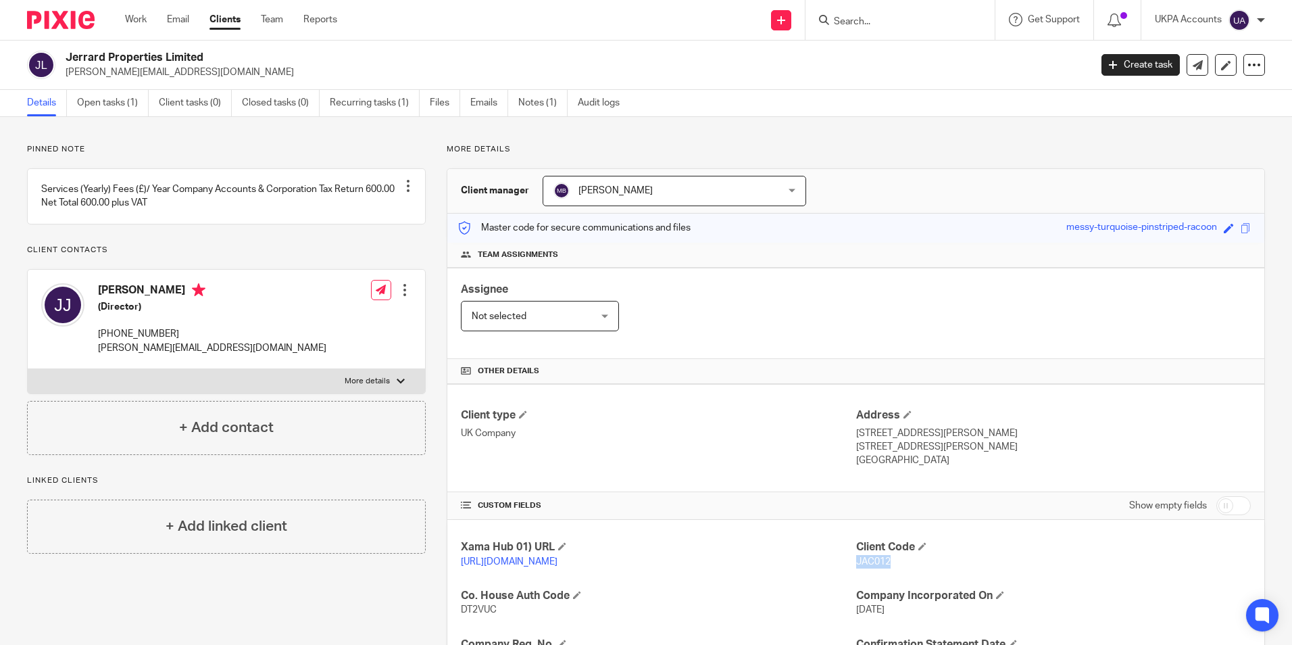
copy h4 "[PERSON_NAME]"
drag, startPoint x: 64, startPoint y: 72, endPoint x: 162, endPoint y: 76, distance: 98.1
click at [162, 76] on div "Jerrard Properties Limited [PERSON_NAME][EMAIL_ADDRESS][DOMAIN_NAME]" at bounding box center [554, 65] width 1054 height 28
copy p "[PERSON_NAME][EMAIL_ADDRESS][DOMAIN_NAME]"
drag, startPoint x: 98, startPoint y: 347, endPoint x: 115, endPoint y: 348, distance: 16.9
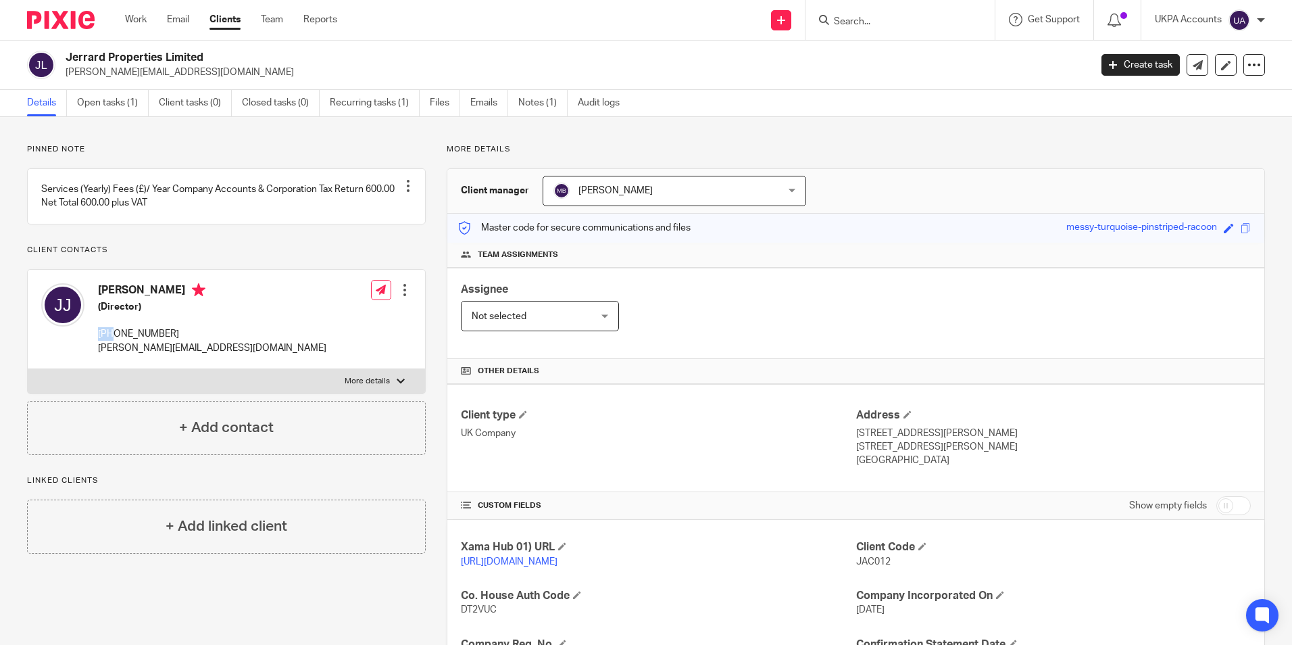
click at [115, 341] on p "[PHONE_NUMBER]" at bounding box center [212, 334] width 228 height 14
copy p "+61"
drag, startPoint x: 120, startPoint y: 346, endPoint x: 170, endPoint y: 346, distance: 50.0
click at [170, 341] on p "[PHONE_NUMBER]" at bounding box center [212, 334] width 228 height 14
drag, startPoint x: 170, startPoint y: 346, endPoint x: 178, endPoint y: 349, distance: 9.2
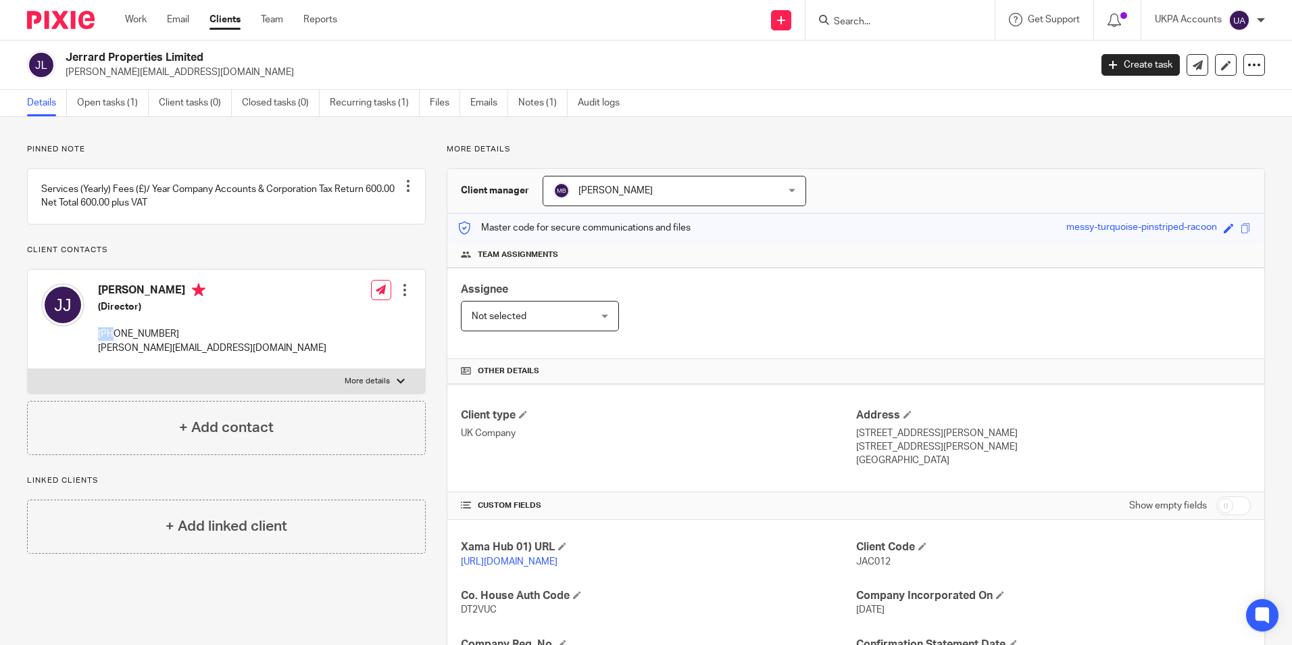
click at [178, 341] on p "[PHONE_NUMBER]" at bounding box center [212, 334] width 228 height 14
copy p "469 310 901"
drag, startPoint x: 849, startPoint y: 430, endPoint x: 967, endPoint y: 437, distance: 117.8
click at [967, 438] on p "[STREET_ADDRESS][PERSON_NAME]" at bounding box center [1053, 433] width 395 height 14
copy p "[STREET_ADDRESS][PERSON_NAME]"
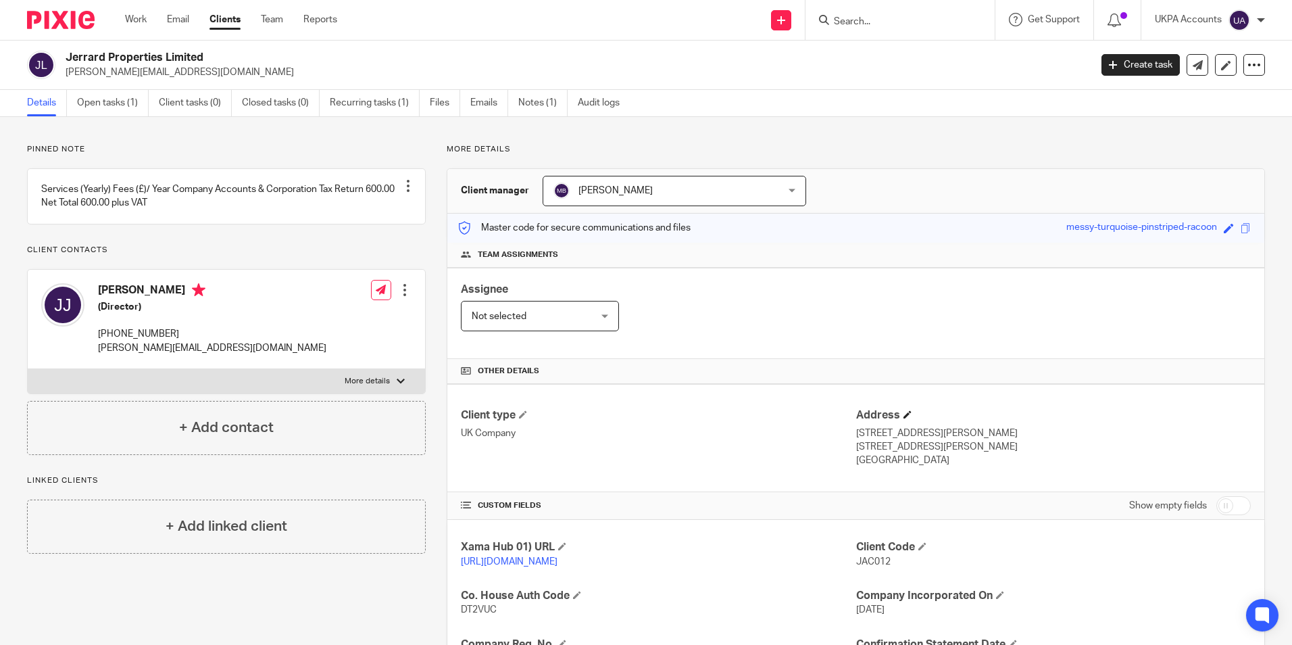
click at [1097, 416] on h4 "Address" at bounding box center [1053, 415] width 395 height 14
drag, startPoint x: 974, startPoint y: 430, endPoint x: 923, endPoint y: 447, distance: 53.9
click at [923, 447] on div "Address [STREET_ADDRESS][PERSON_NAME] [STREET_ADDRESS][PERSON_NAME] [GEOGRAPHIC…" at bounding box center [1053, 437] width 395 height 59
copy div "[GEOGRAPHIC_DATA]"
drag, startPoint x: 1038, startPoint y: 467, endPoint x: 993, endPoint y: 467, distance: 45.3
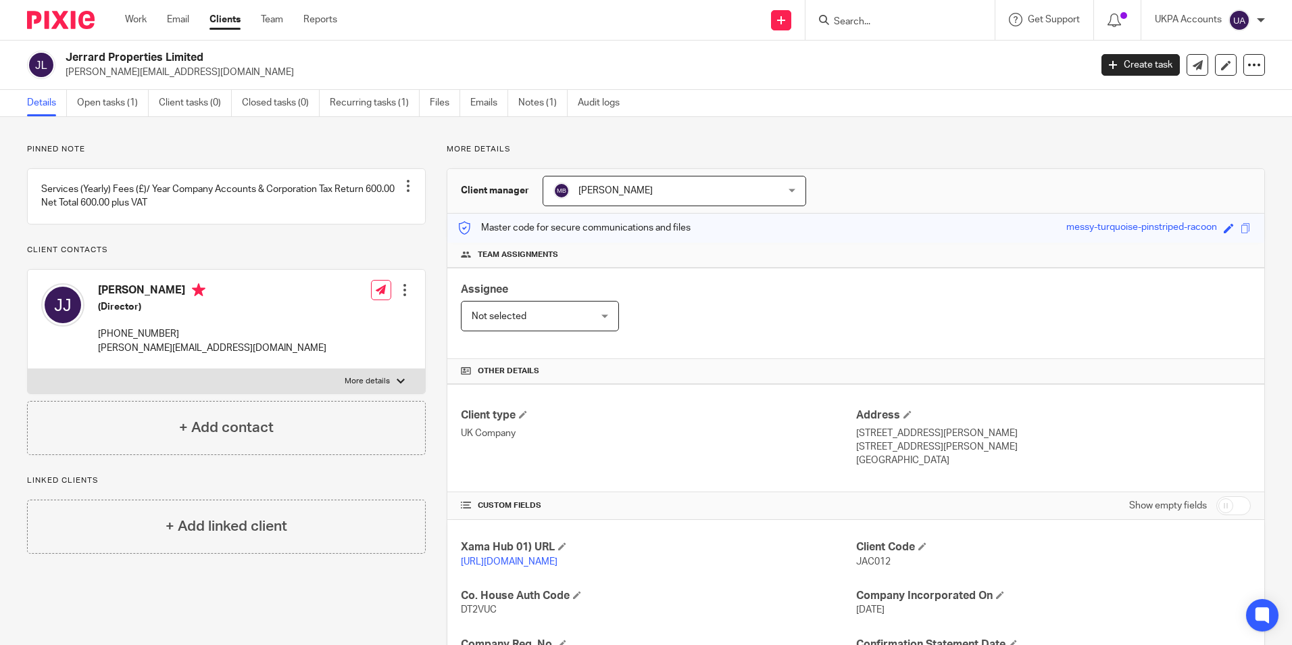
click at [1036, 467] on p "[GEOGRAPHIC_DATA]" at bounding box center [1053, 460] width 395 height 14
drag, startPoint x: 930, startPoint y: 448, endPoint x: 968, endPoint y: 445, distance: 38.7
click at [968, 445] on p "[STREET_ADDRESS][PERSON_NAME]" at bounding box center [1053, 447] width 395 height 14
copy p "IP28 7DE"
drag, startPoint x: 922, startPoint y: 461, endPoint x: 911, endPoint y: 464, distance: 11.0
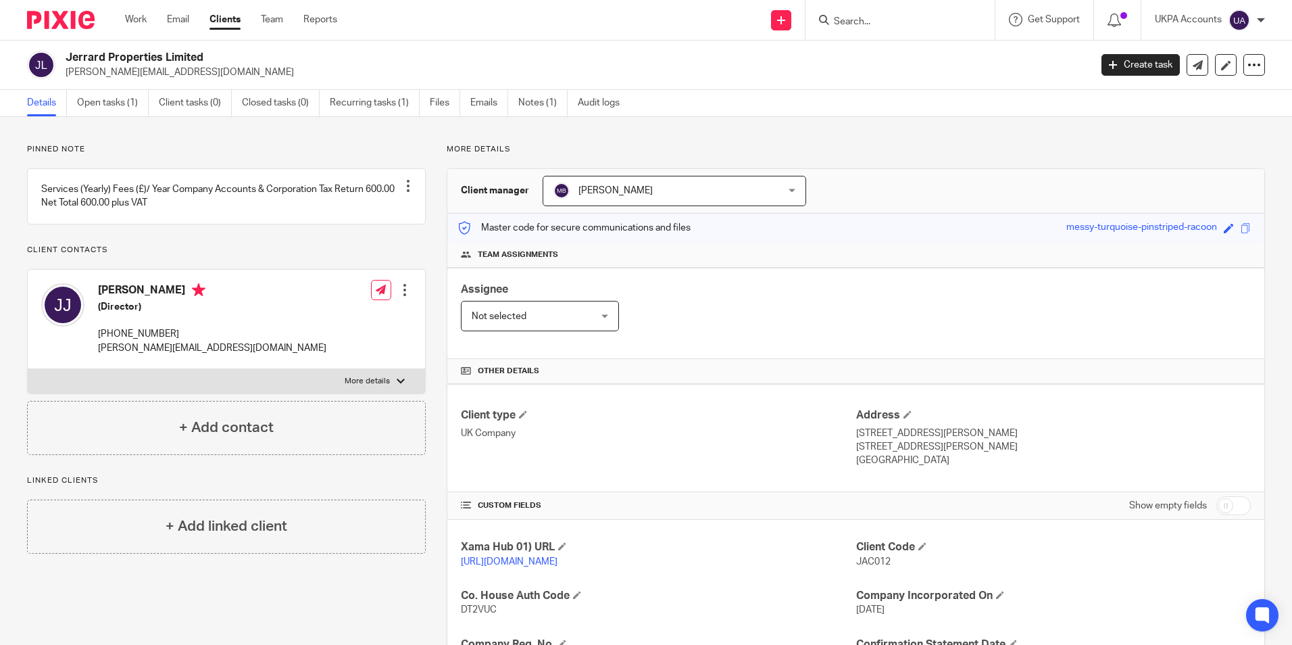
click at [921, 461] on p "England" at bounding box center [1053, 460] width 395 height 14
drag, startPoint x: 849, startPoint y: 461, endPoint x: 892, endPoint y: 461, distance: 42.6
click at [891, 461] on p "England" at bounding box center [1053, 460] width 395 height 14
copy p "England"
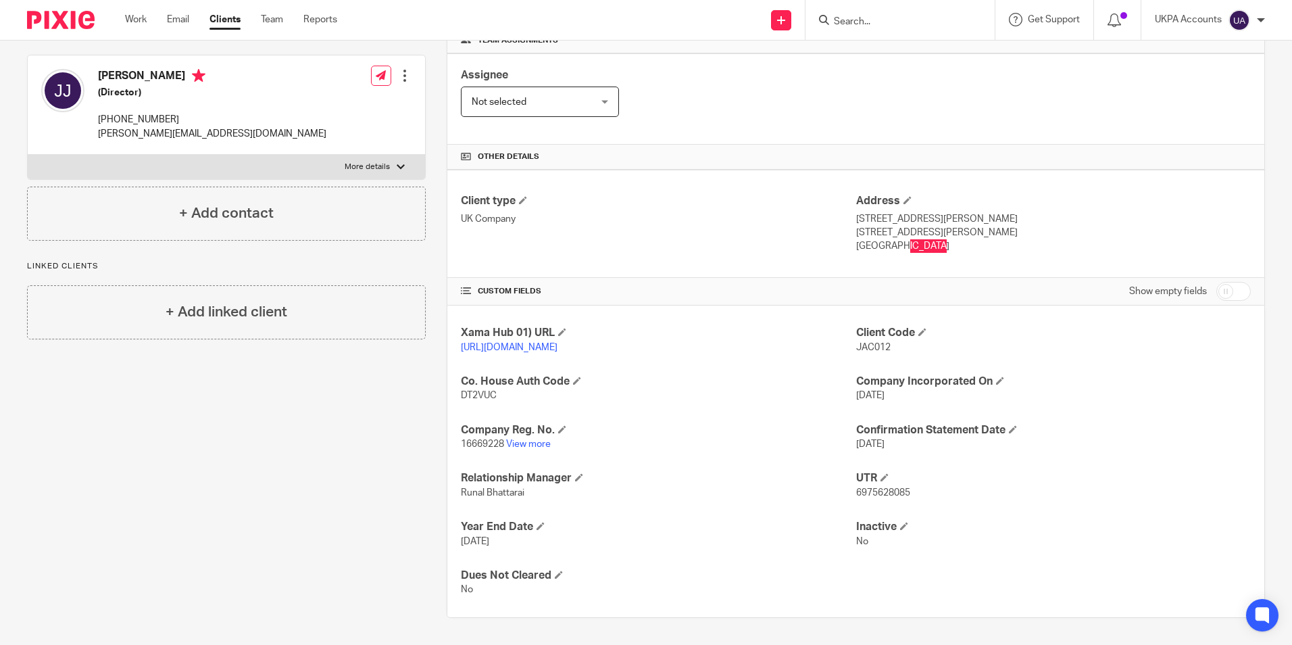
scroll to position [228, 0]
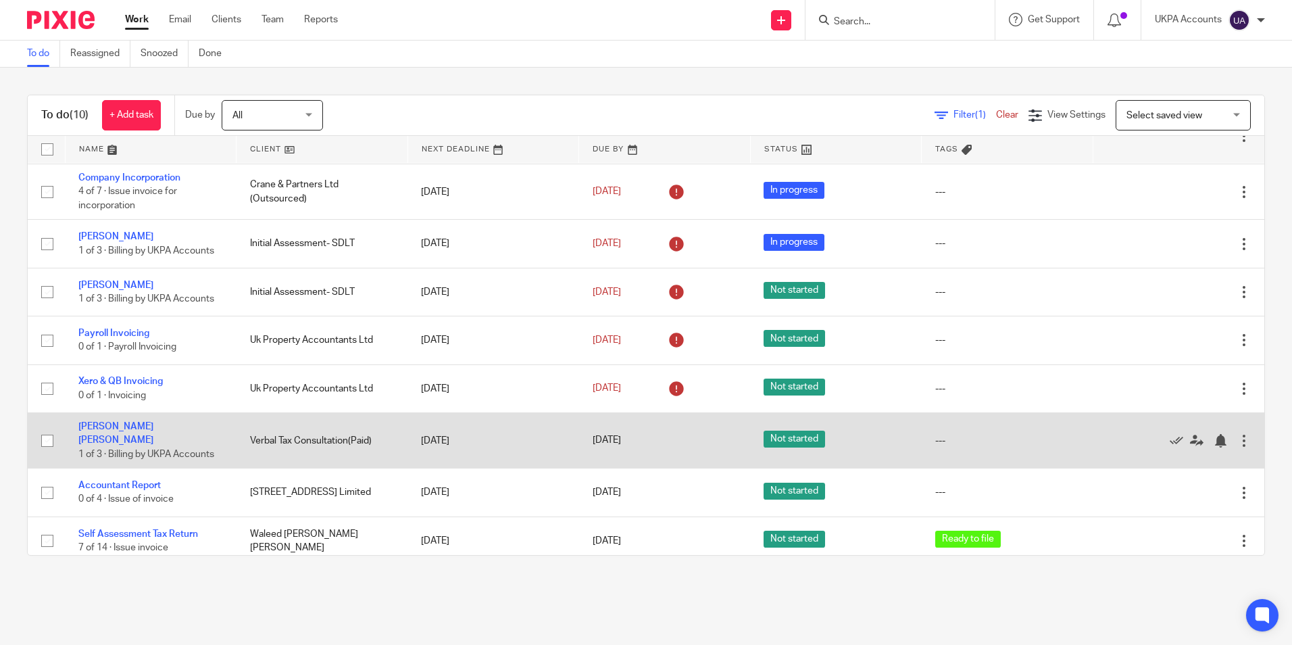
scroll to position [105, 0]
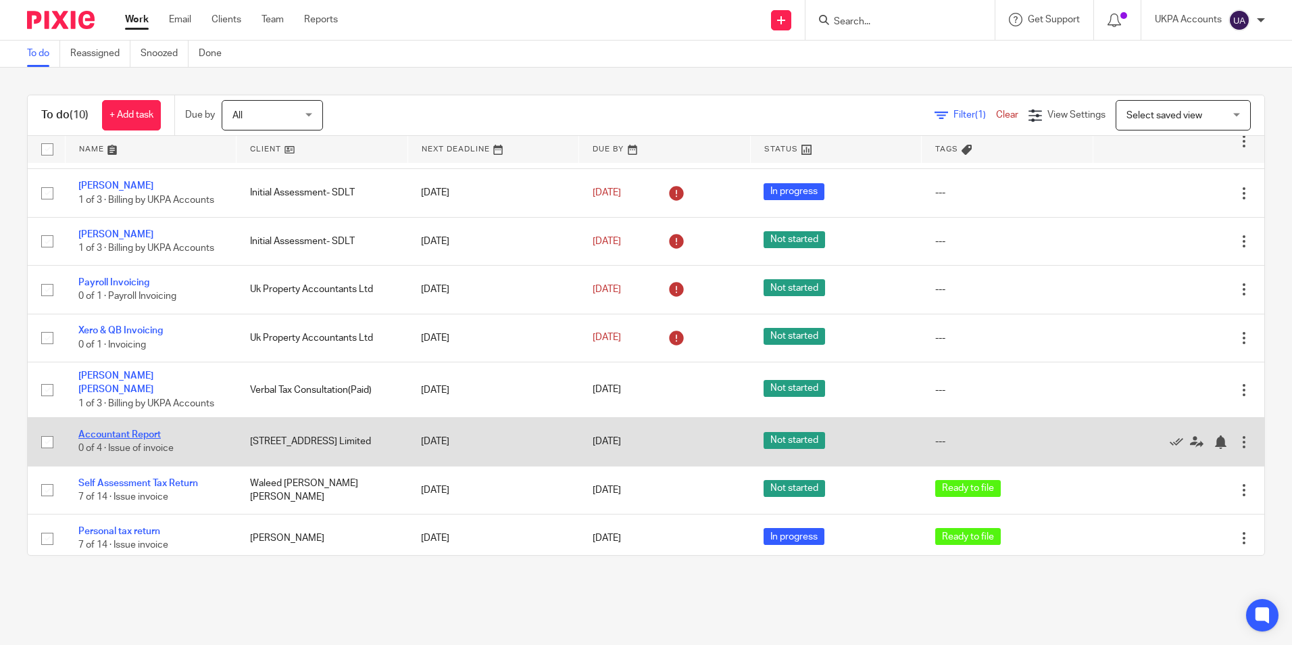
click at [132, 430] on link "Accountant Report" at bounding box center [119, 434] width 82 height 9
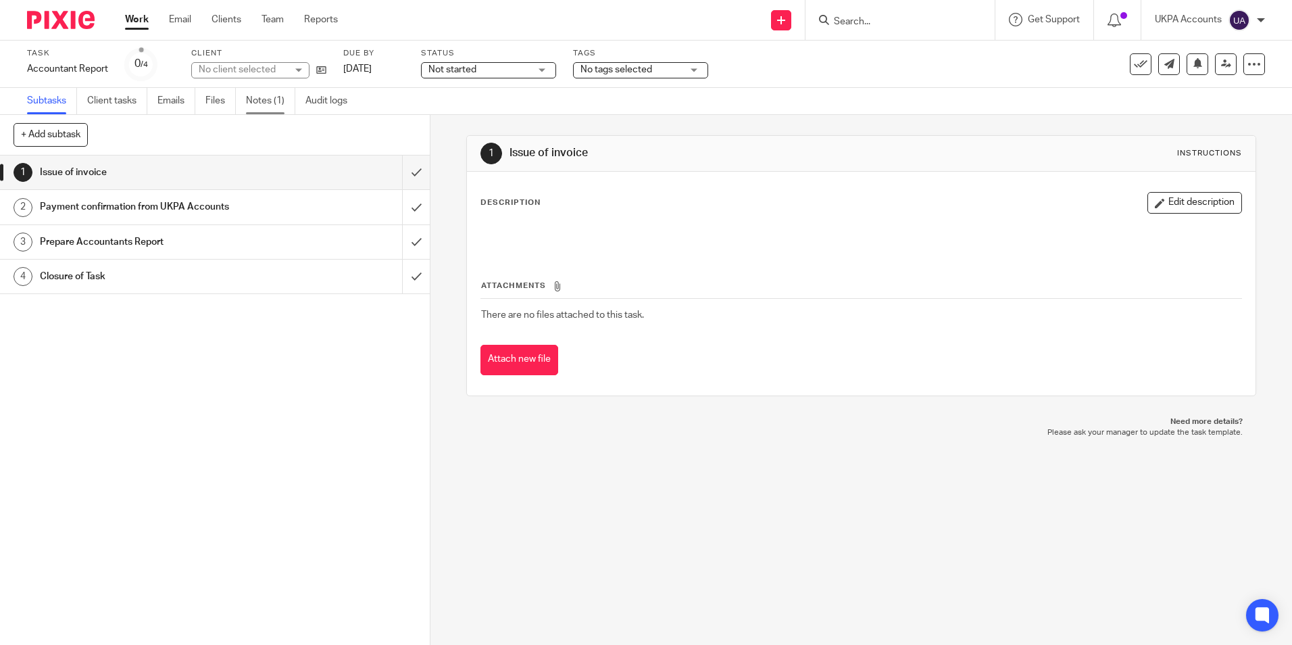
click at [252, 103] on link "Notes (1)" at bounding box center [270, 101] width 49 height 26
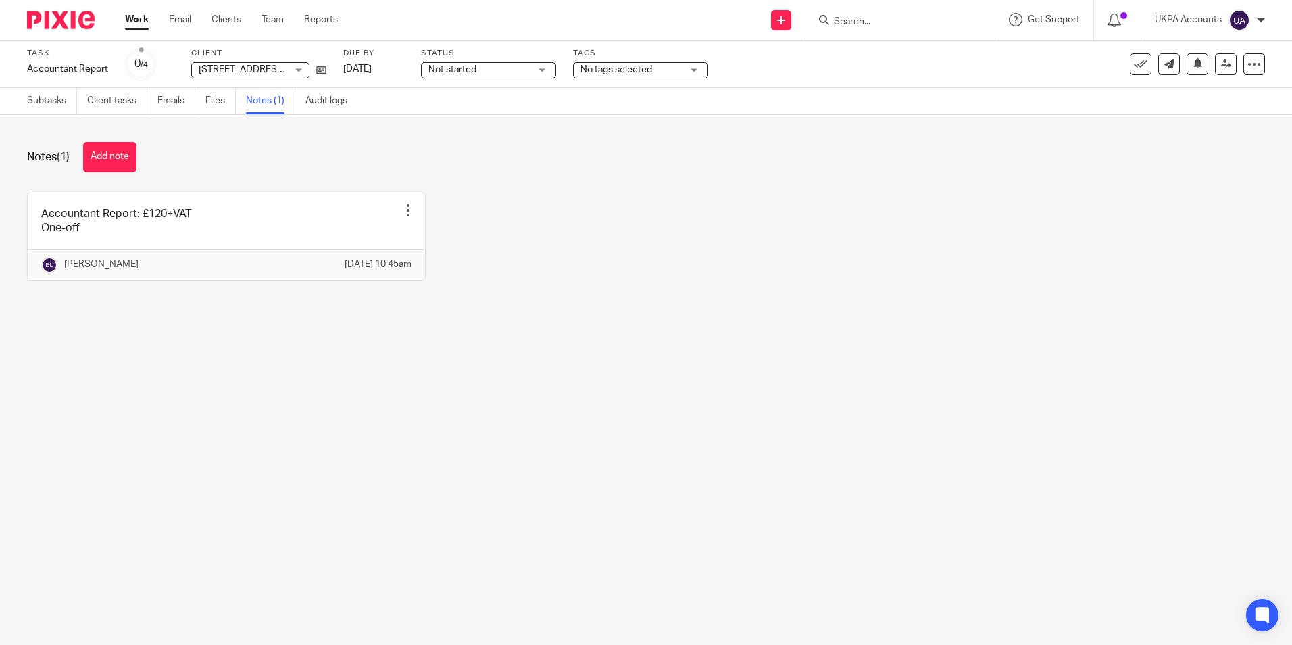
click at [114, 153] on button "Add note" at bounding box center [109, 157] width 53 height 30
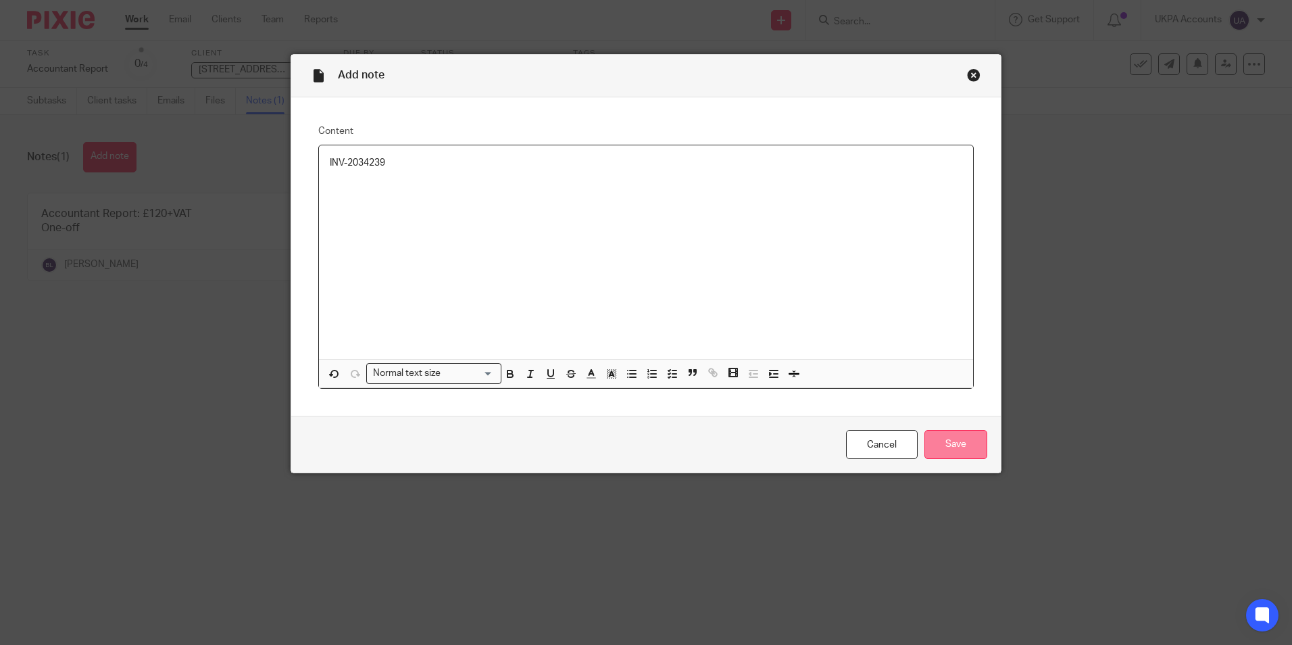
click at [951, 439] on input "Save" at bounding box center [955, 444] width 63 height 29
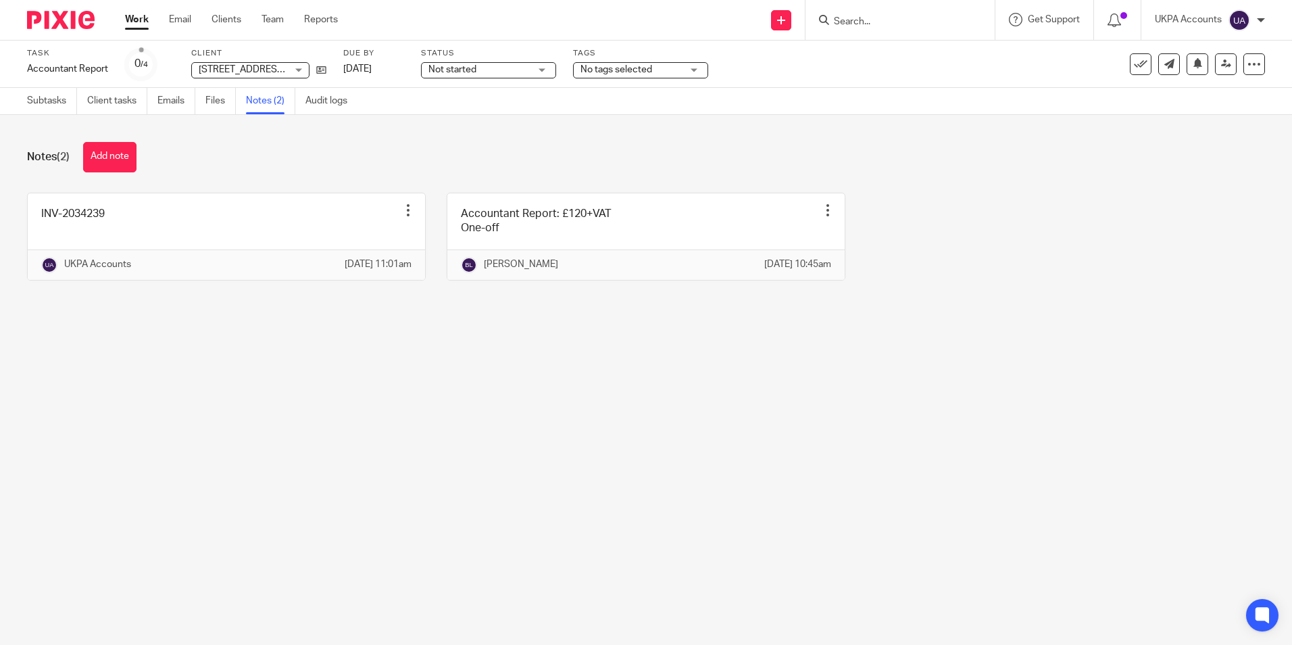
click at [243, 556] on main "Task Accountant Report Save Accountant Report 0 /4 Client [STREET_ADDRESS] Limi…" at bounding box center [646, 322] width 1292 height 645
